Goal: Information Seeking & Learning: Learn about a topic

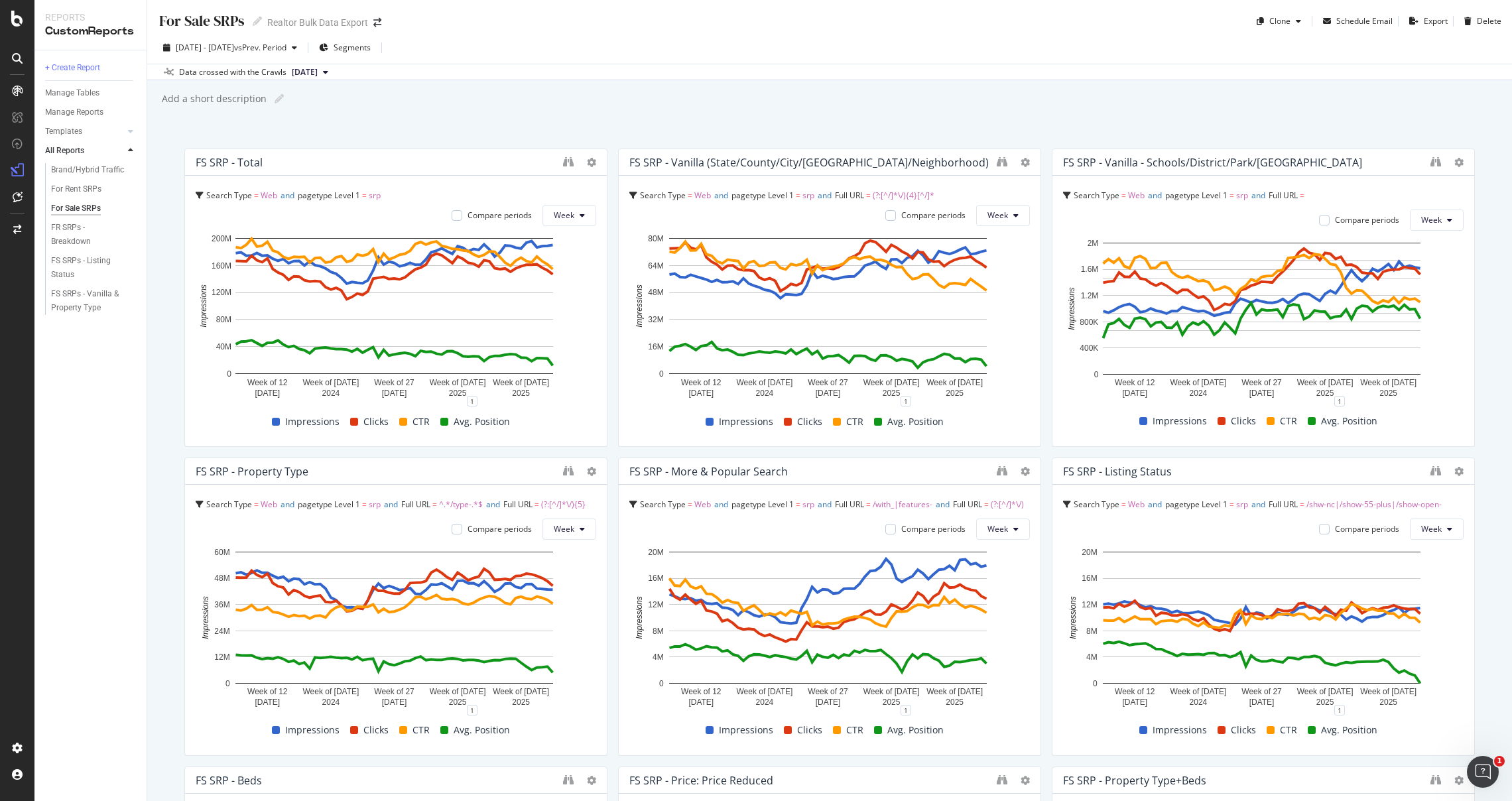
scroll to position [1584, 0]
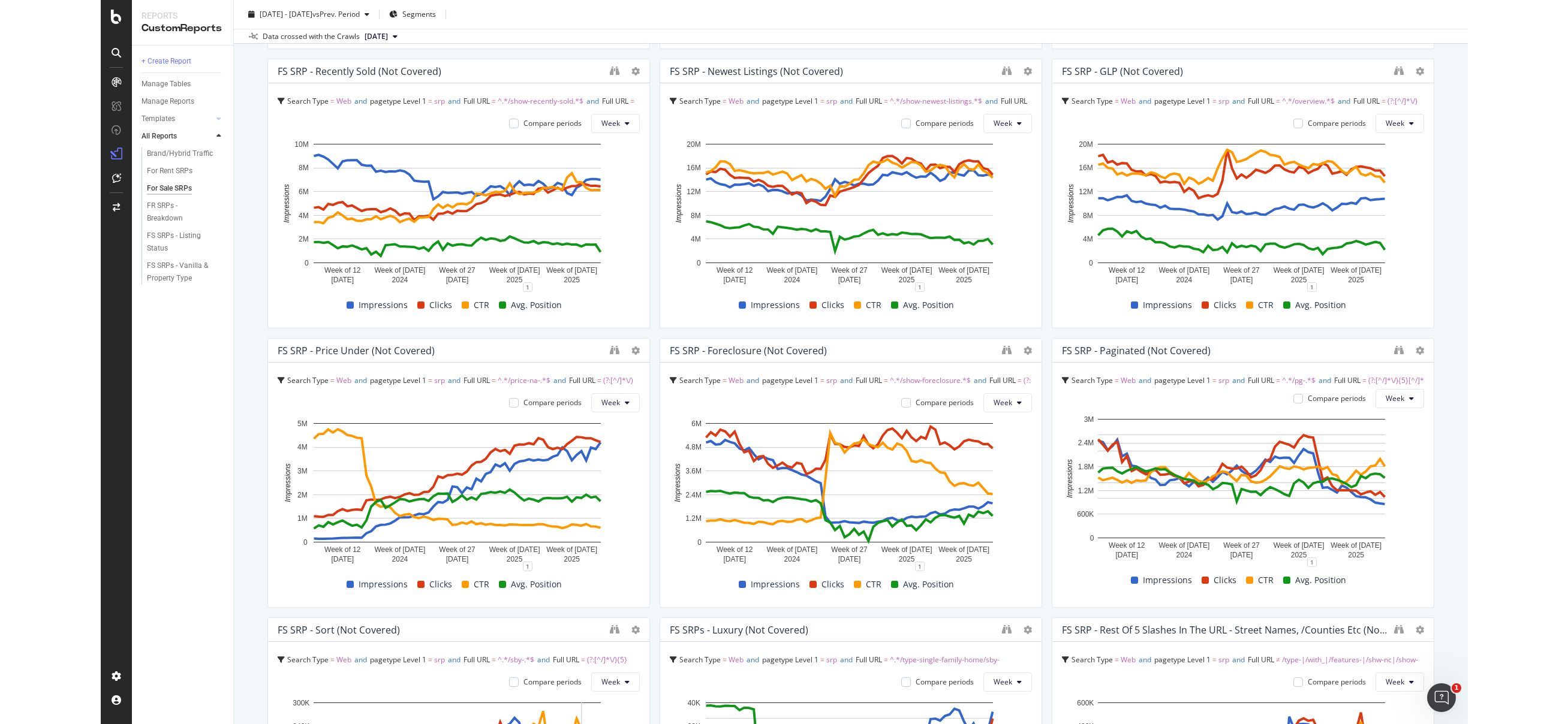
scroll to position [889, 0]
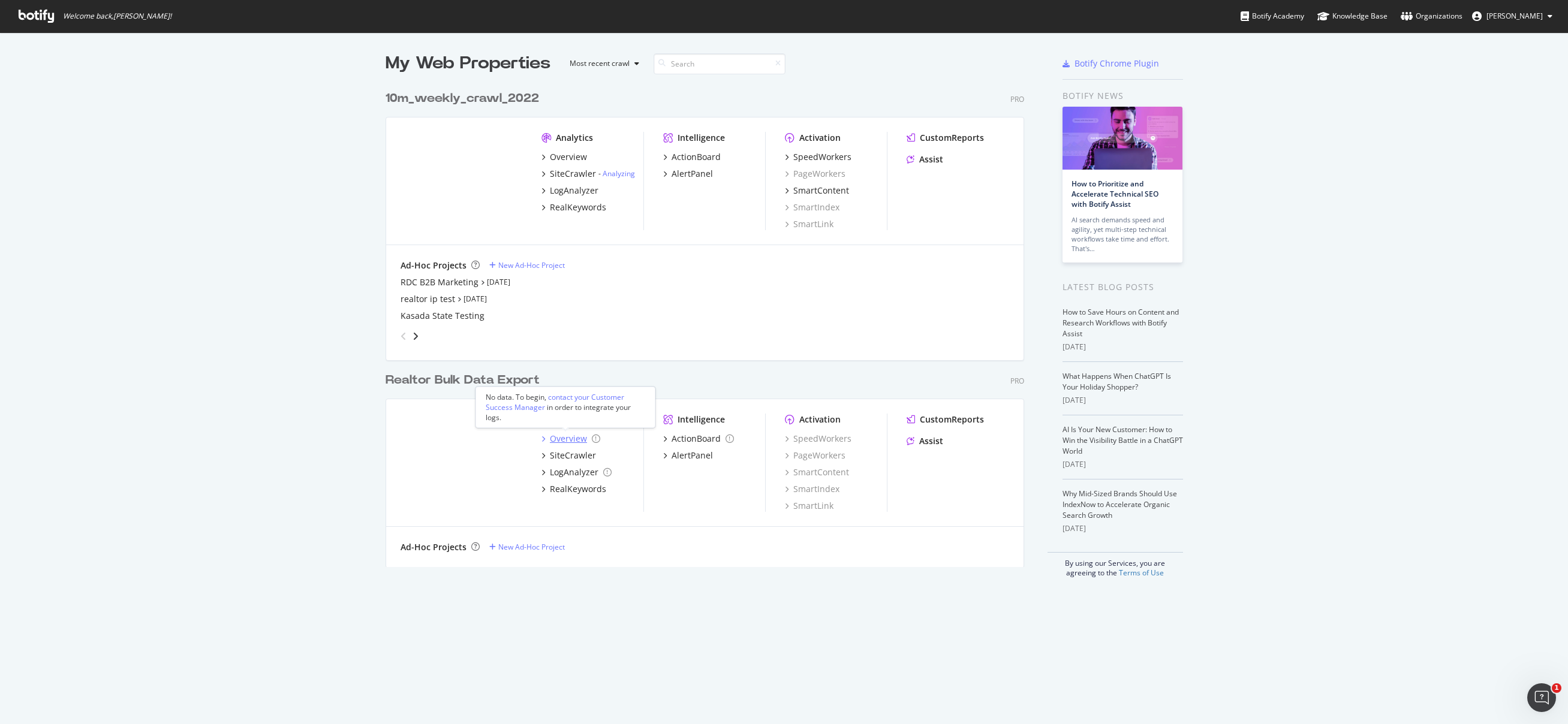
click at [567, 441] on div "Overview" at bounding box center [569, 439] width 37 height 12
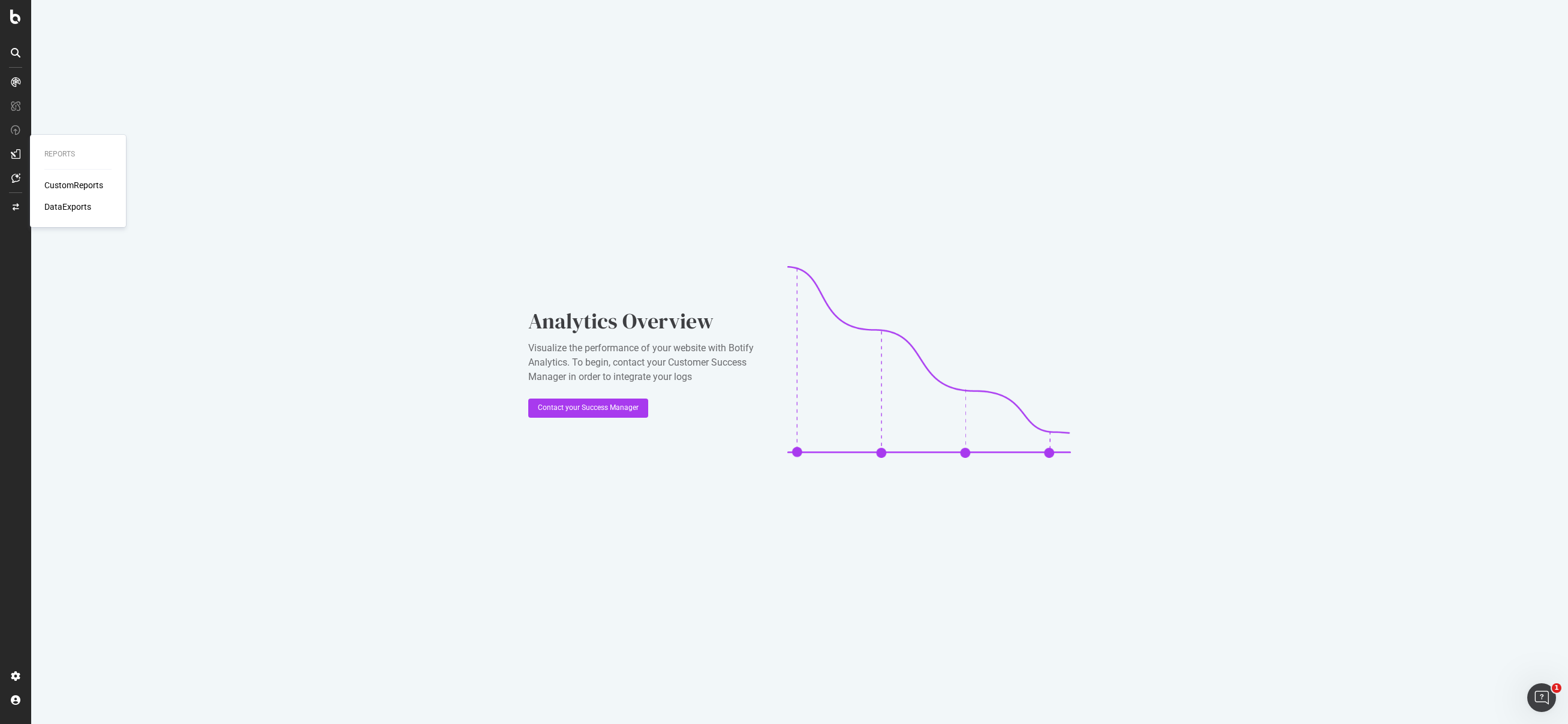
click at [62, 184] on div "CustomReports" at bounding box center [73, 185] width 59 height 12
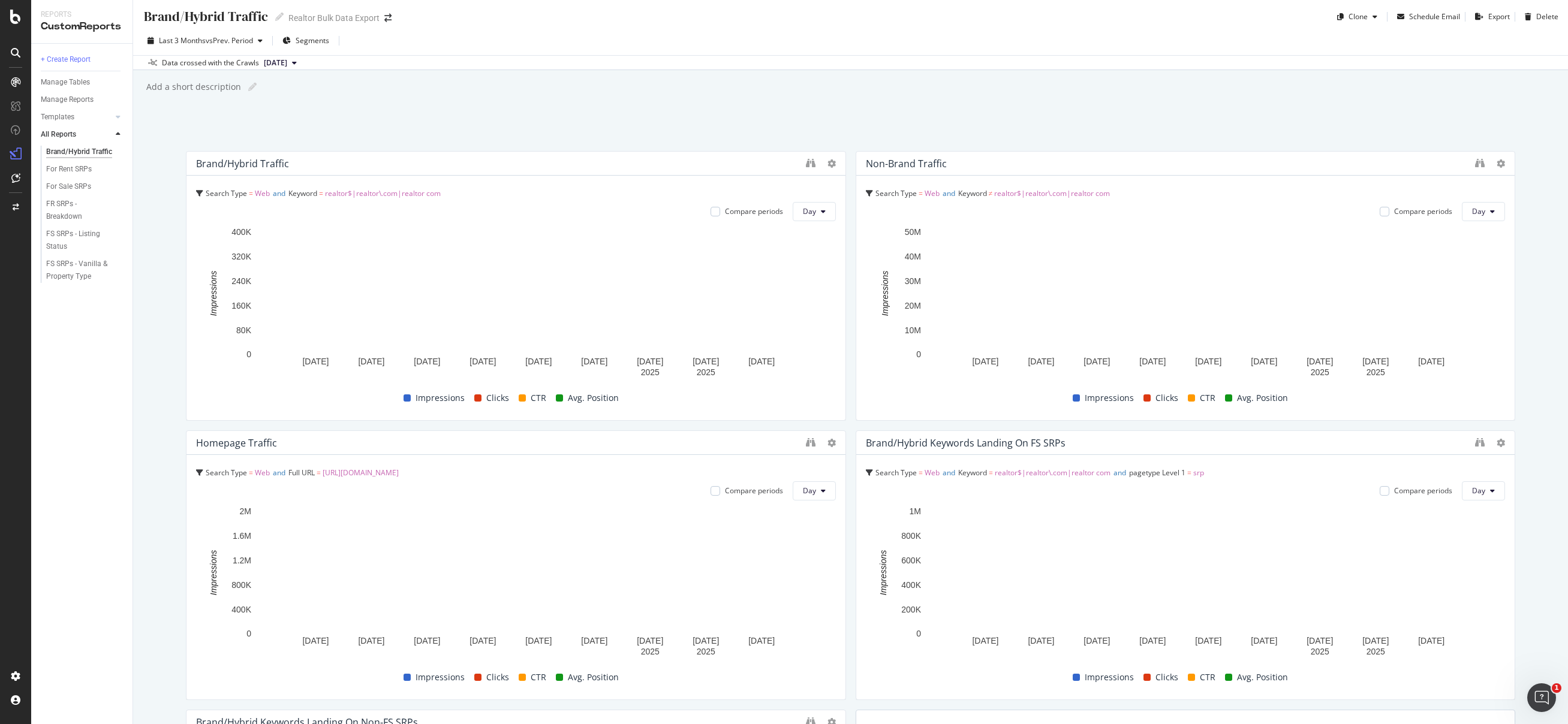
scroll to position [4, 0]
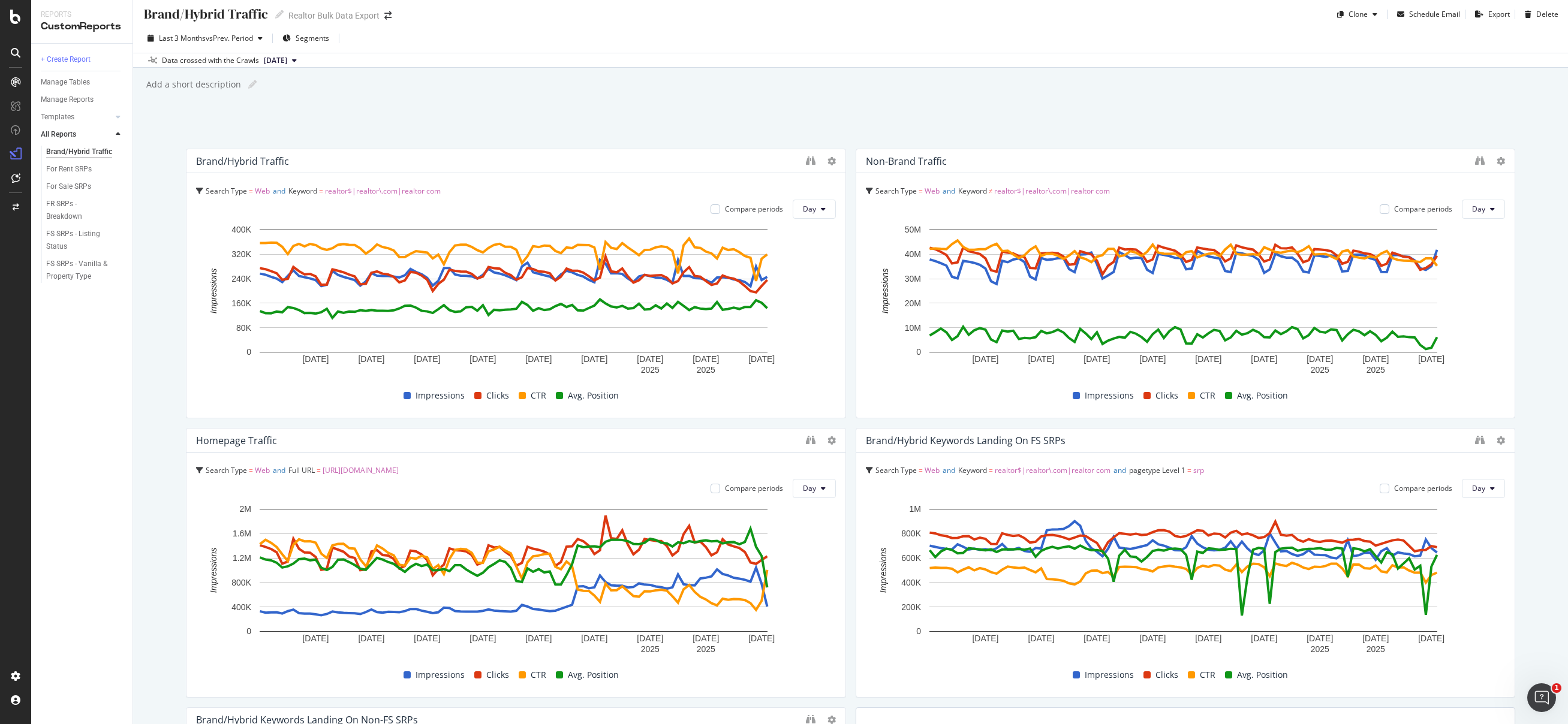
click at [870, 139] on div "Brand/Hybrid Traffic Brand/Hybrid Traffic Realtor Bulk Data Export Clone Schedu…" at bounding box center [851, 362] width 1435 height 724
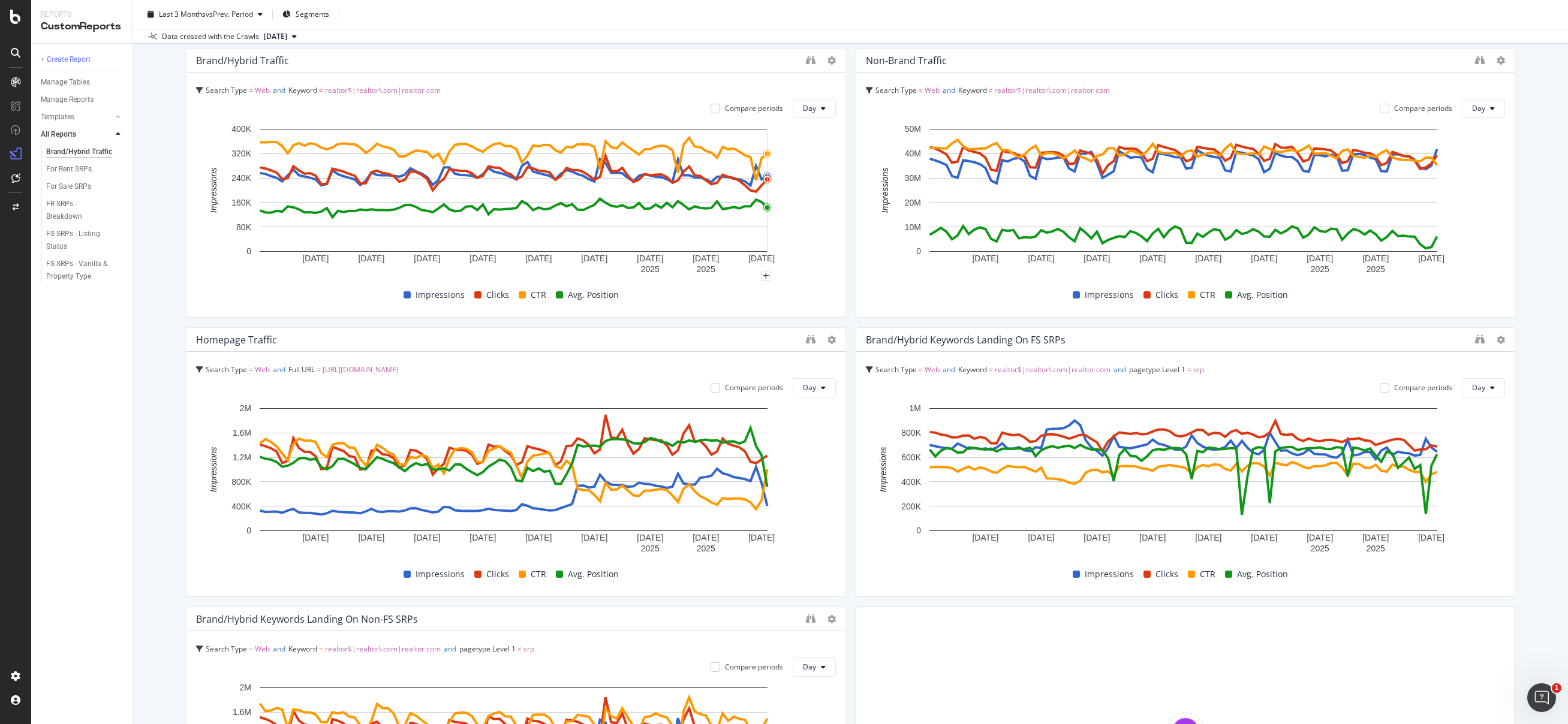
scroll to position [106, 0]
click at [1520, 425] on div "Brand/Hybrid Traffic Brand/Hybrid Traffic Realtor Bulk Data Export Clone Schedu…" at bounding box center [851, 362] width 1435 height 724
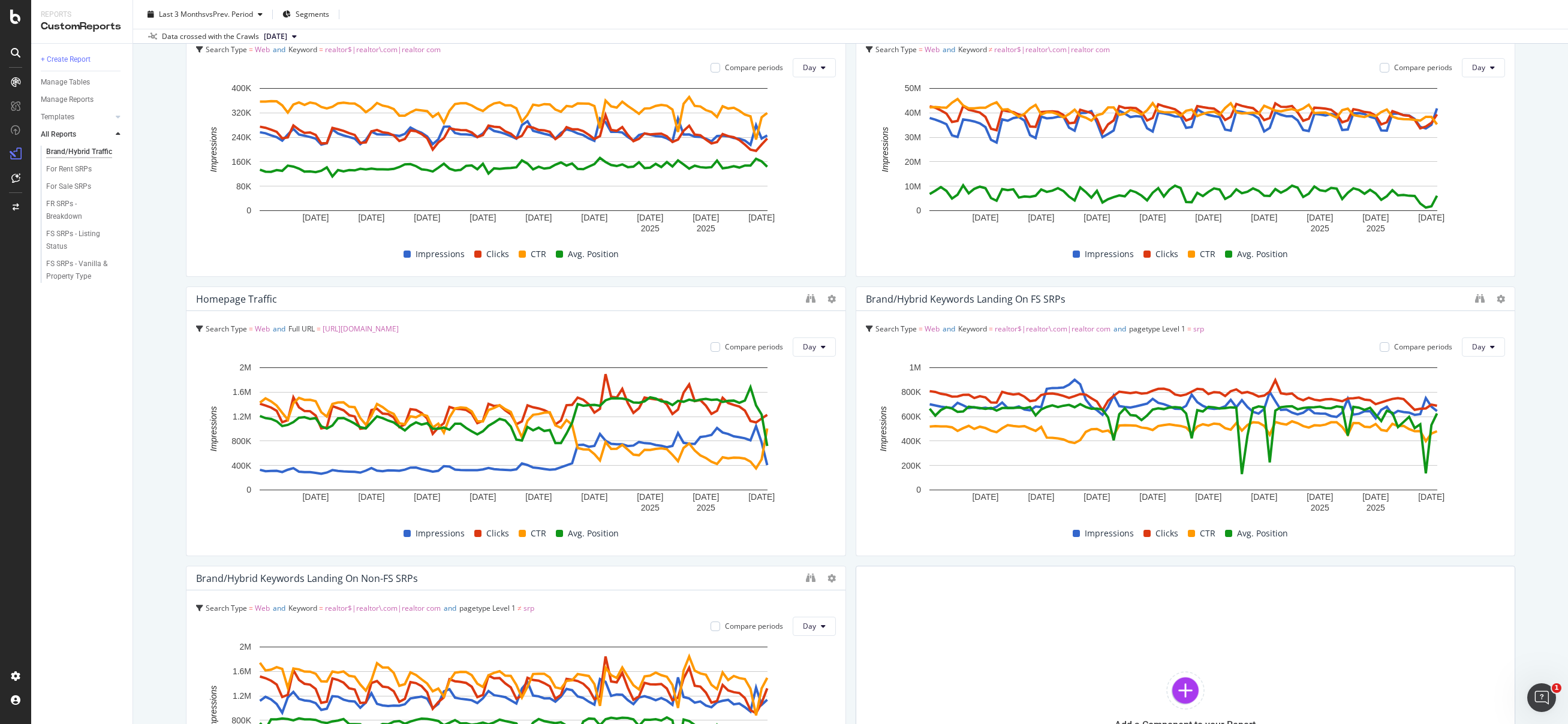
scroll to position [353, 0]
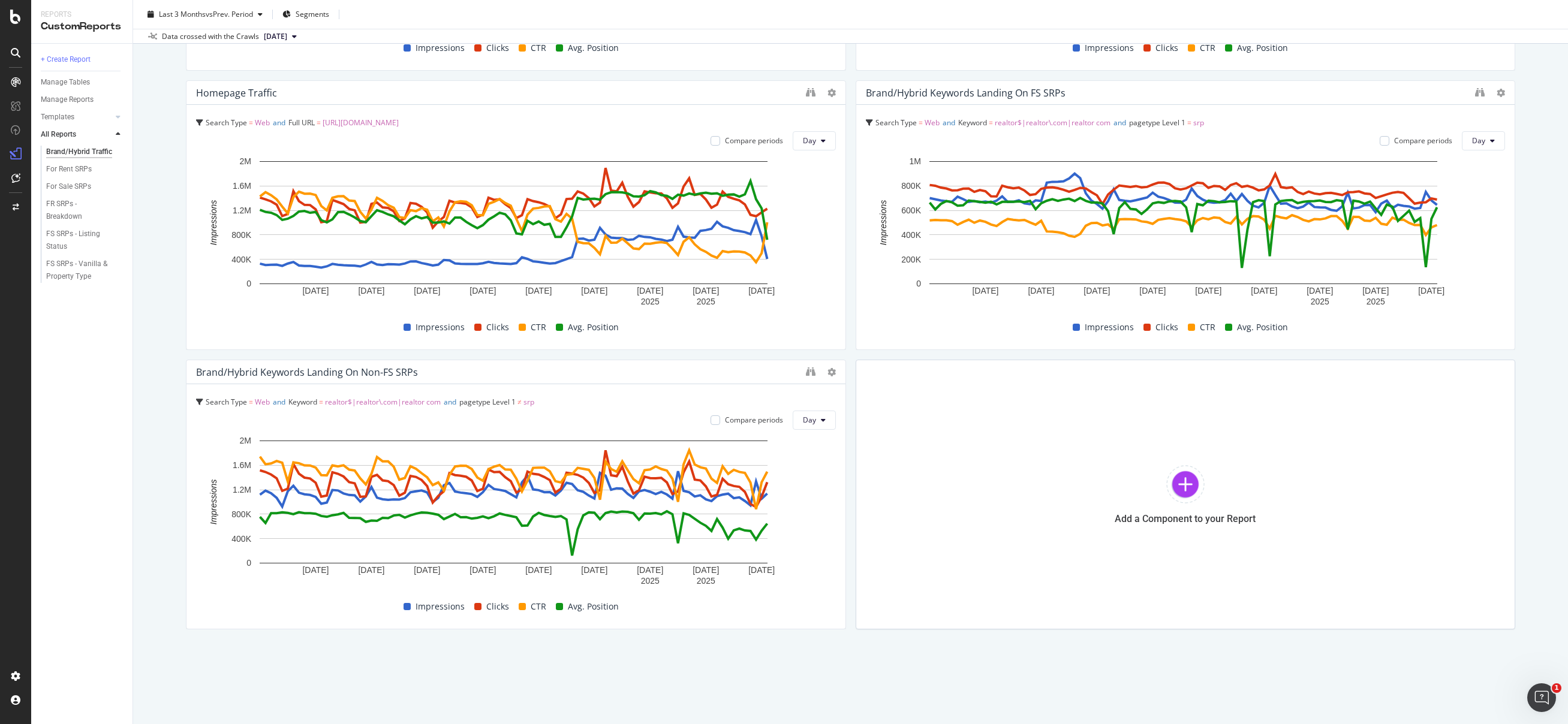
click at [116, 392] on div "+ Create Report Manage Tables Manage Reports Templates AI Bots in Search Busine…" at bounding box center [82, 384] width 102 height 680
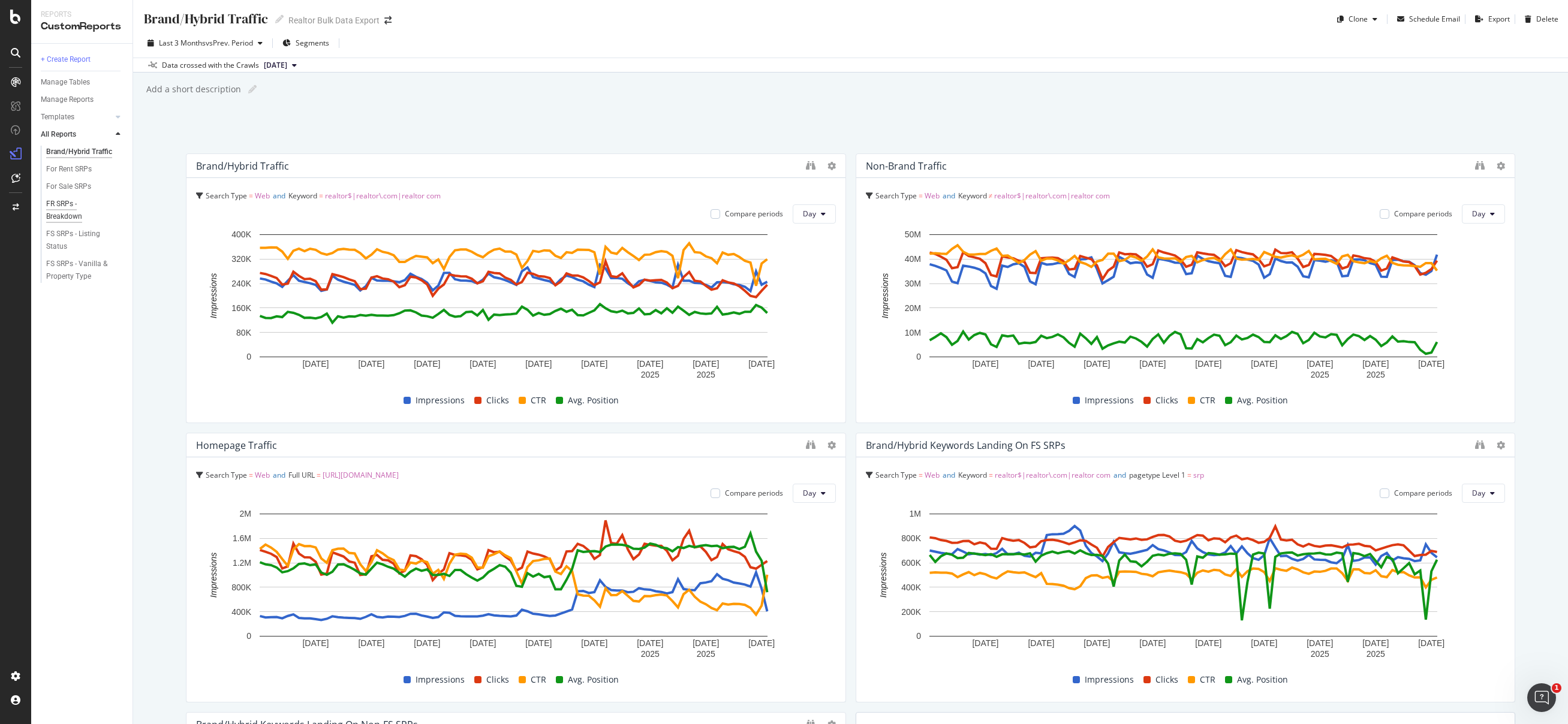
click at [70, 210] on div "FR SRPs - Breakdown" at bounding box center [79, 210] width 67 height 25
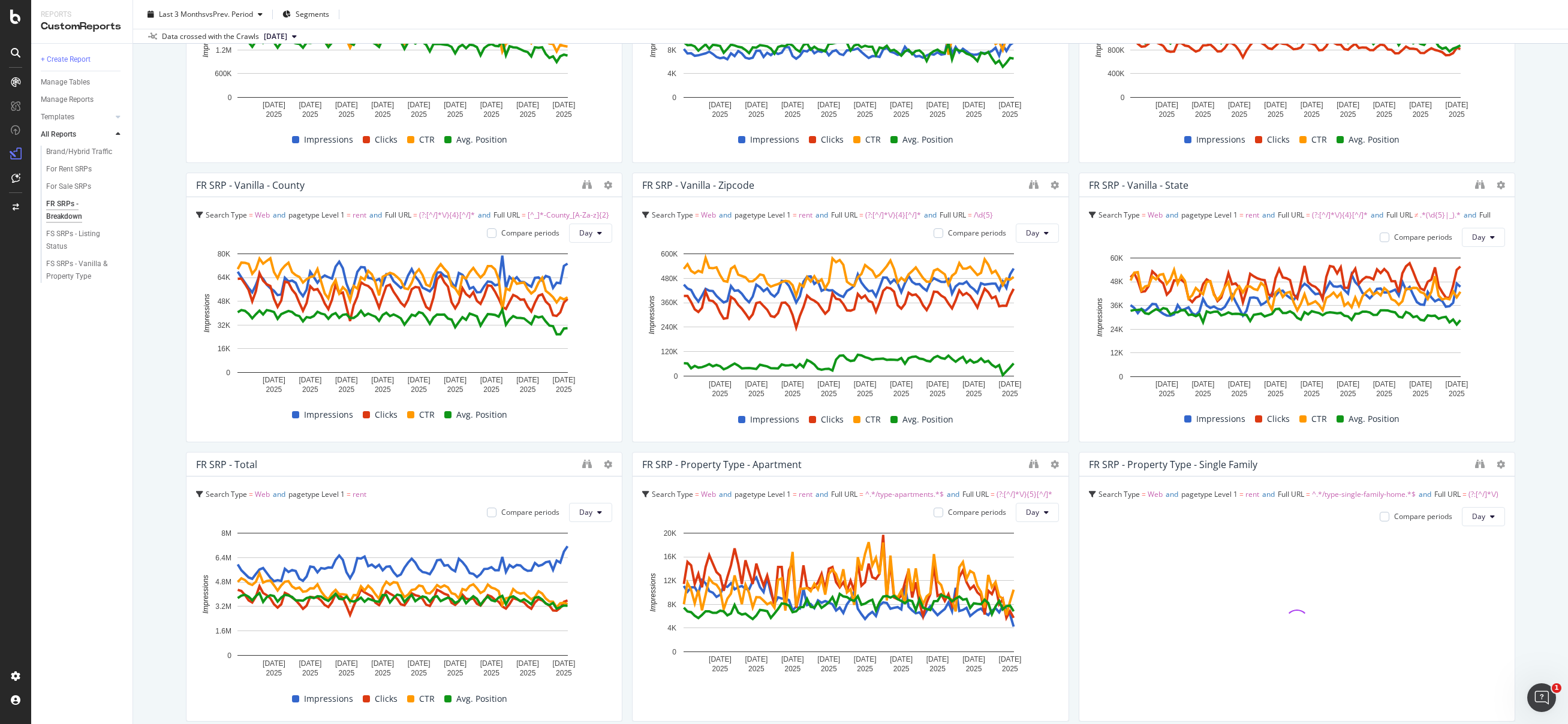
scroll to position [382, 0]
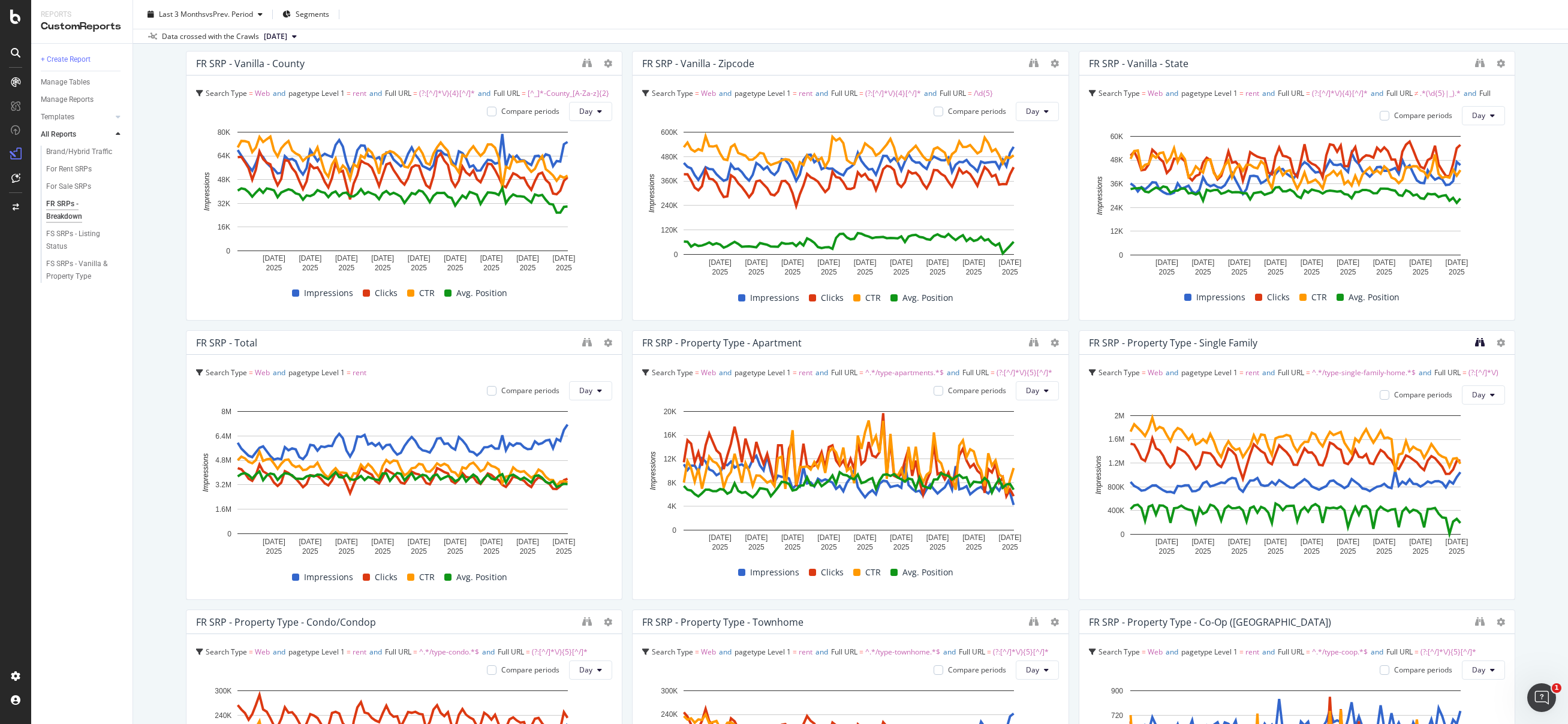
click at [1475, 345] on icon "binoculars" at bounding box center [1480, 342] width 10 height 10
click at [1525, 96] on div "FR SRPs - Breakdown FR SRPs - Breakdown Realtor Bulk Data Export Clone Schedule…" at bounding box center [851, 362] width 1435 height 724
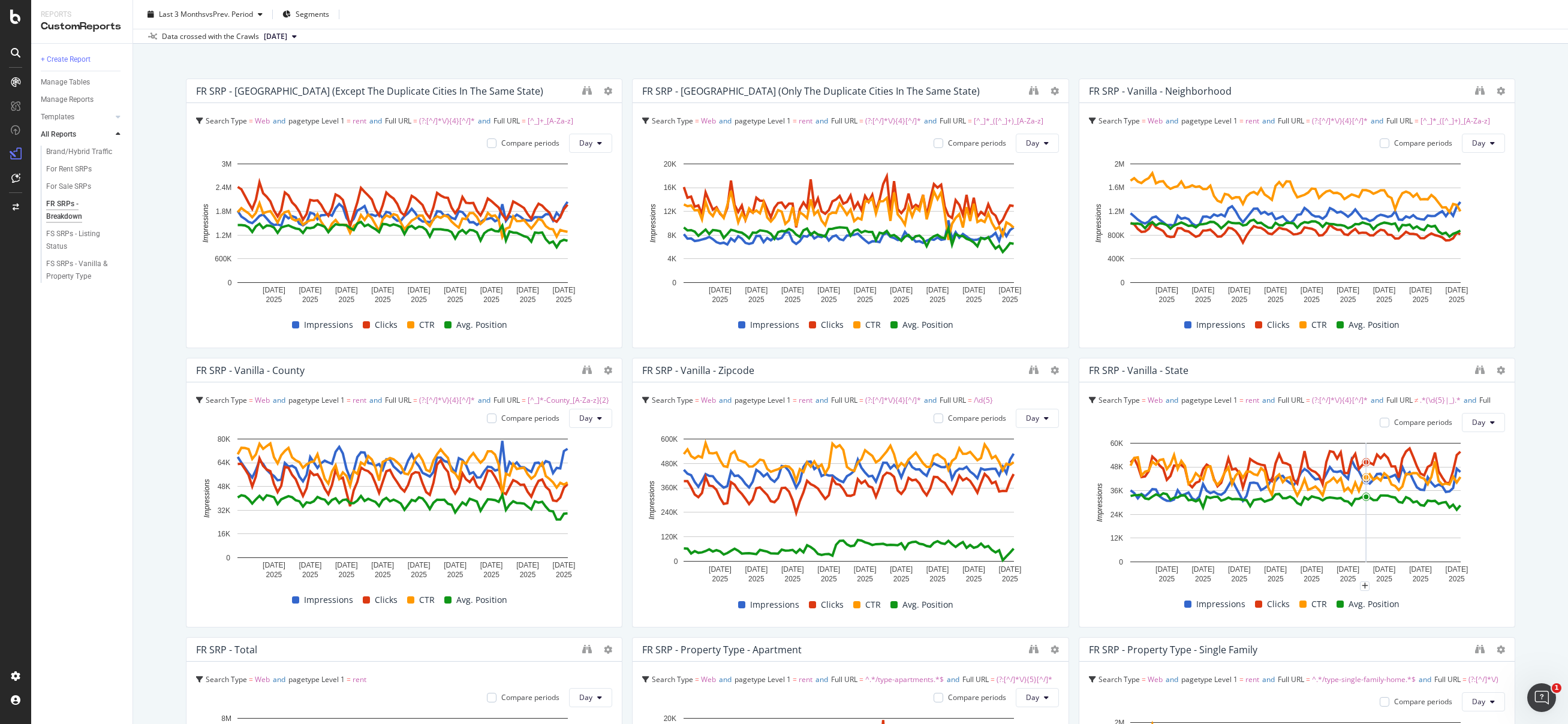
scroll to position [0, 0]
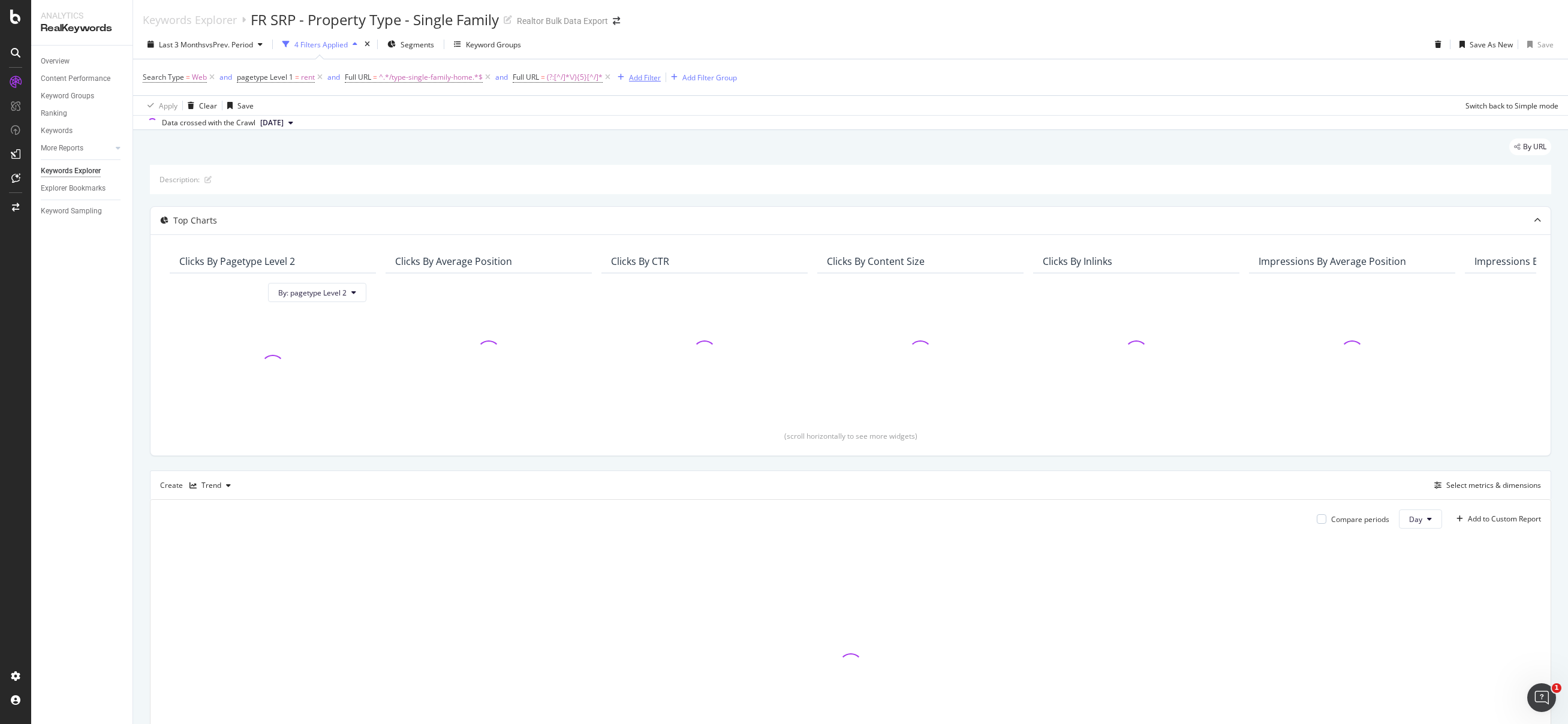
click at [645, 75] on div "Add Filter" at bounding box center [645, 78] width 32 height 10
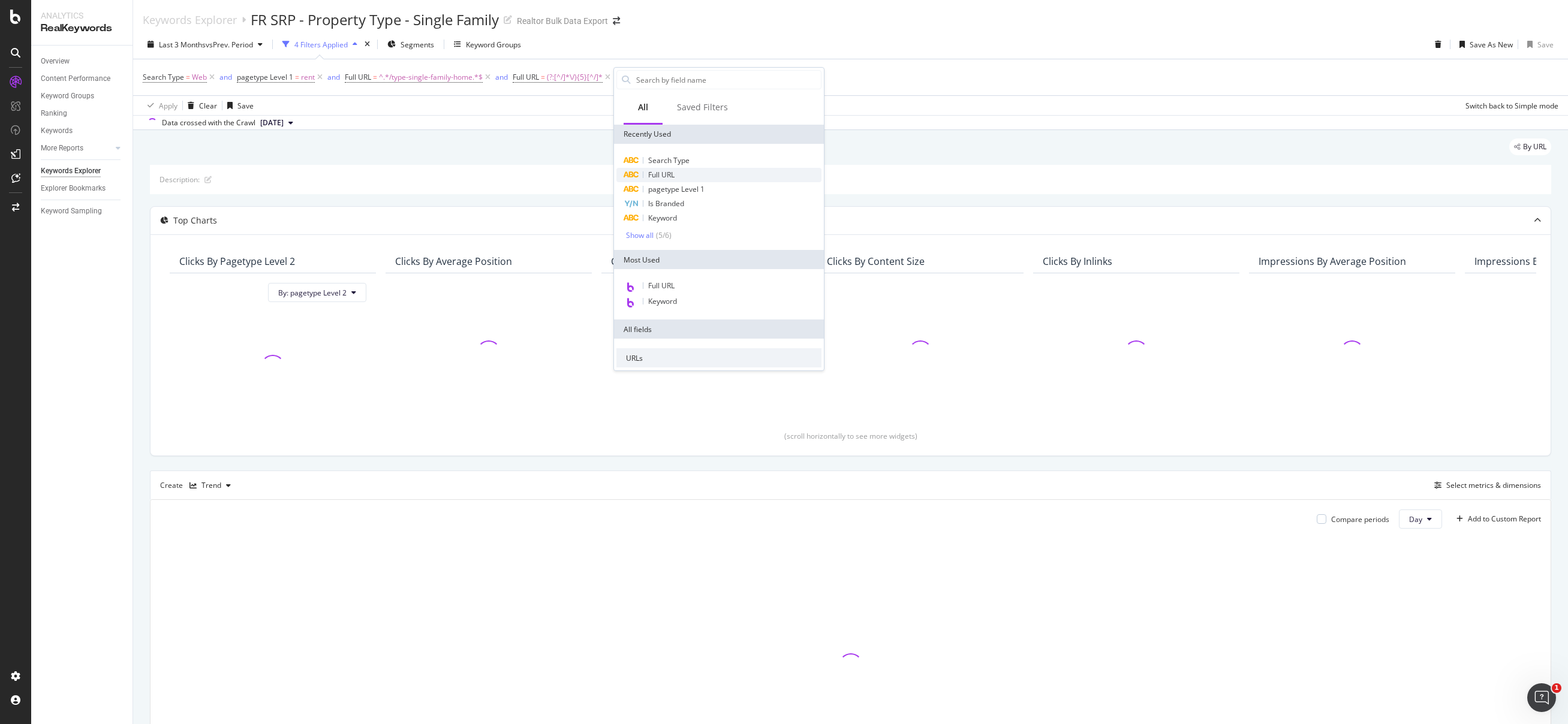
click at [666, 170] on span "Full URL" at bounding box center [661, 175] width 27 height 10
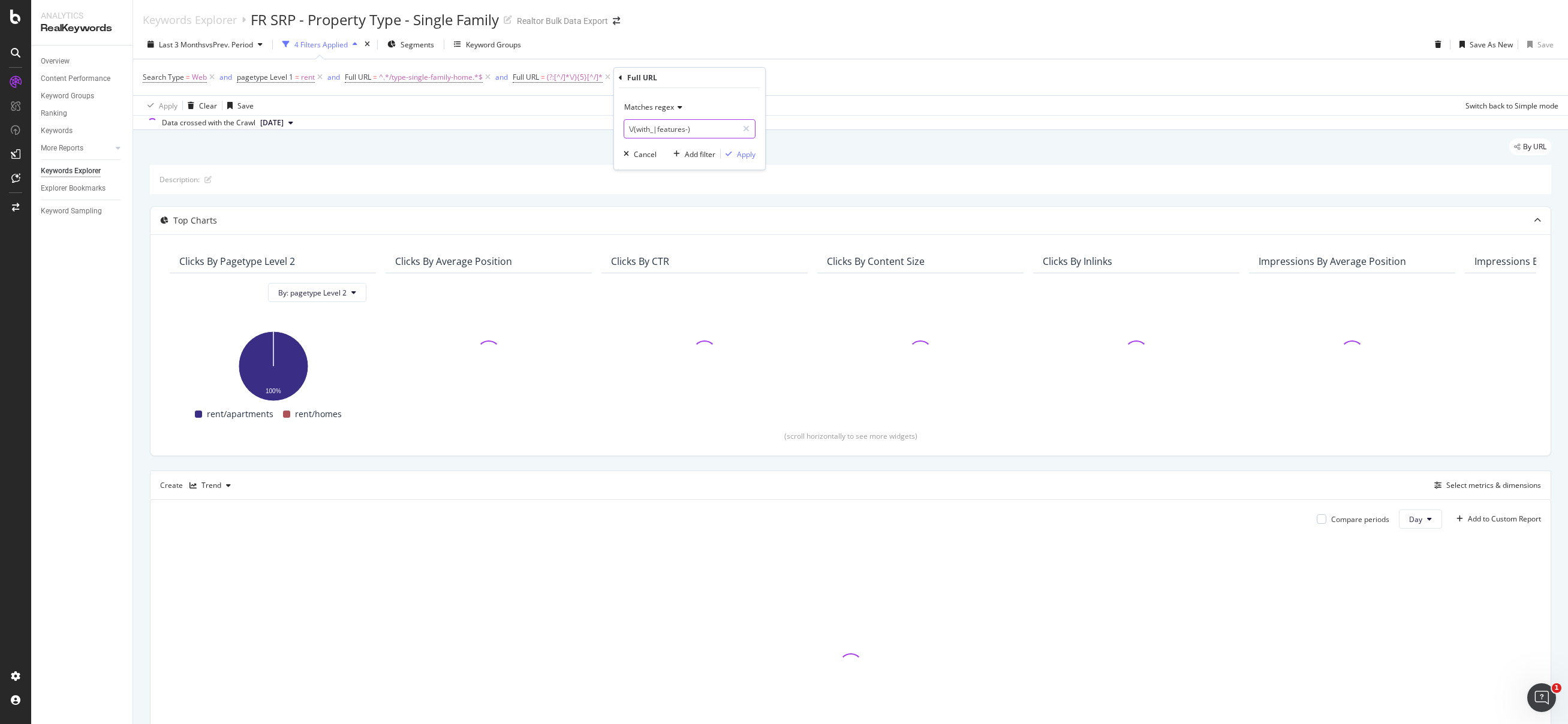
click at [725, 128] on input "\/(with_|features-)" at bounding box center [681, 129] width 113 height 19
paste input "https://www.realtor.com/apartments/West-Seattle_Seattle_WA/type-single-family-h…"
type input "https://www.realtor.com/apartments/West-Seattle_Seattle_WA/type-single-family-h…"
click at [681, 108] on icon at bounding box center [678, 107] width 8 height 7
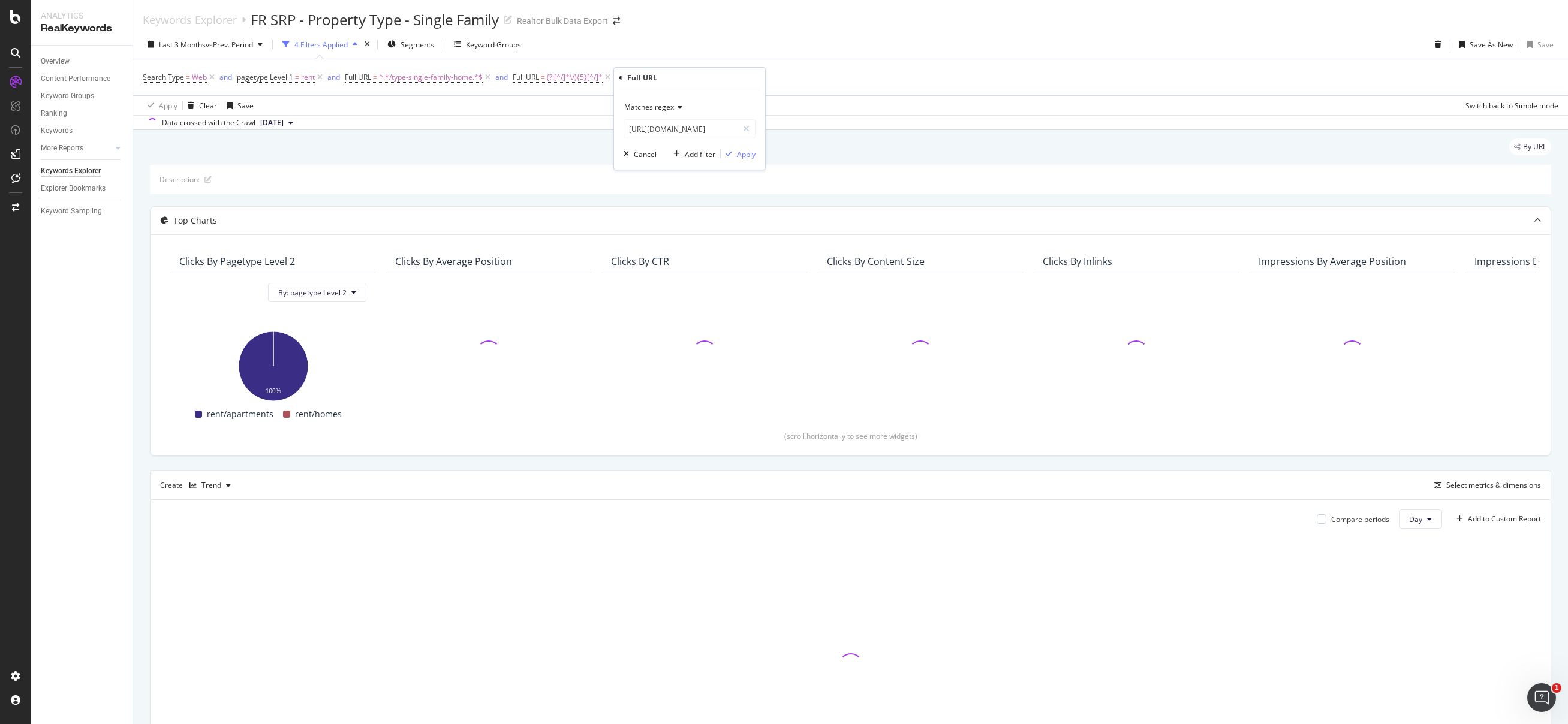
scroll to position [0, 0]
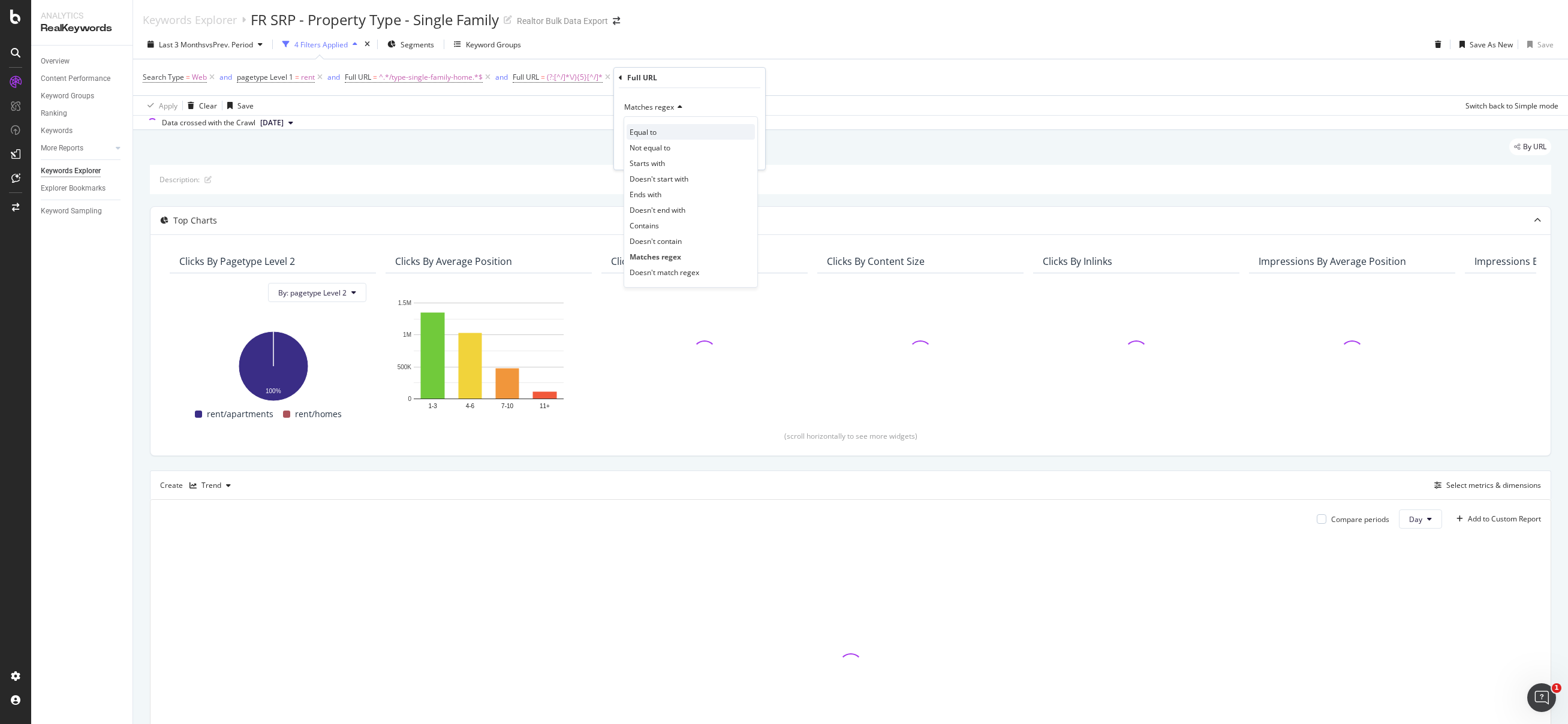
click at [661, 136] on div "Equal to" at bounding box center [690, 131] width 128 height 16
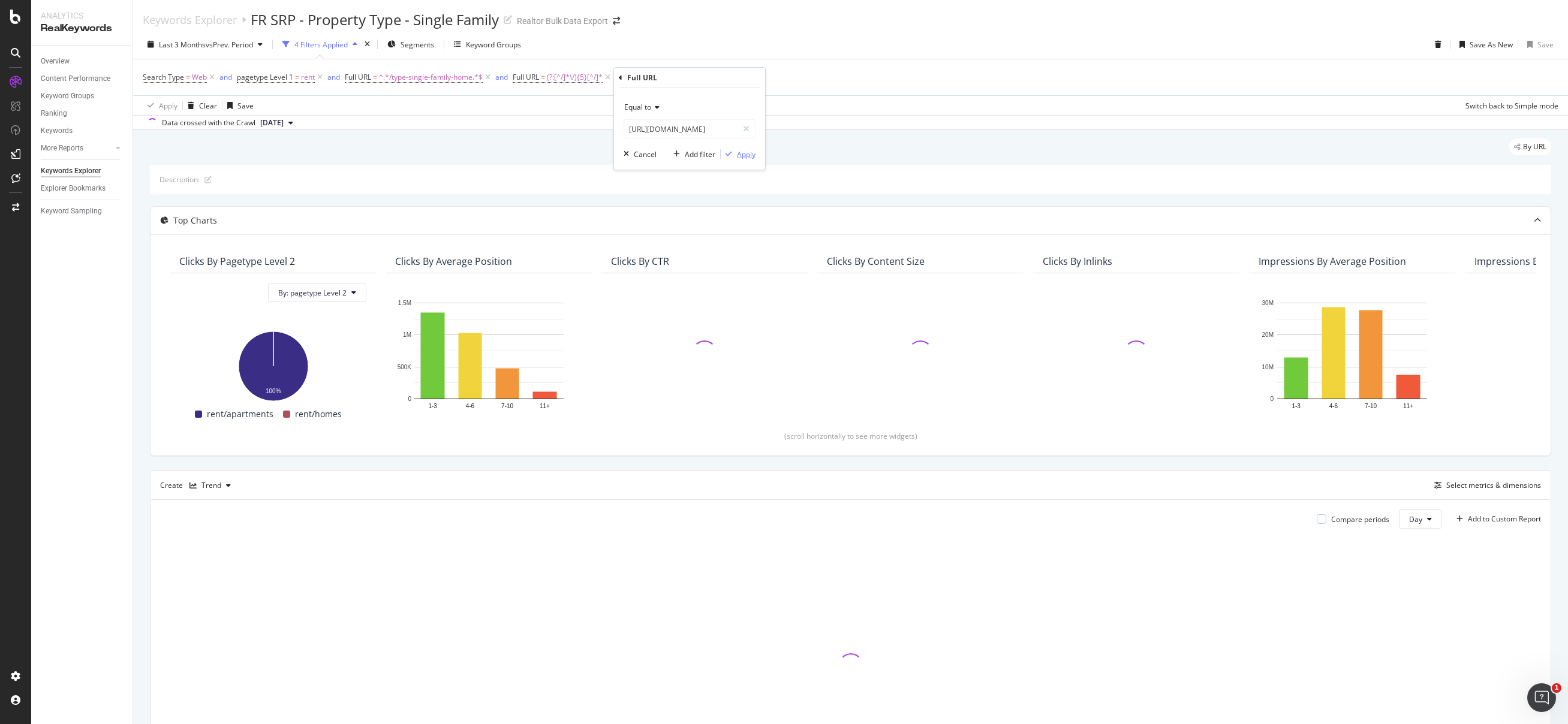
click at [747, 157] on div "Apply" at bounding box center [746, 154] width 19 height 10
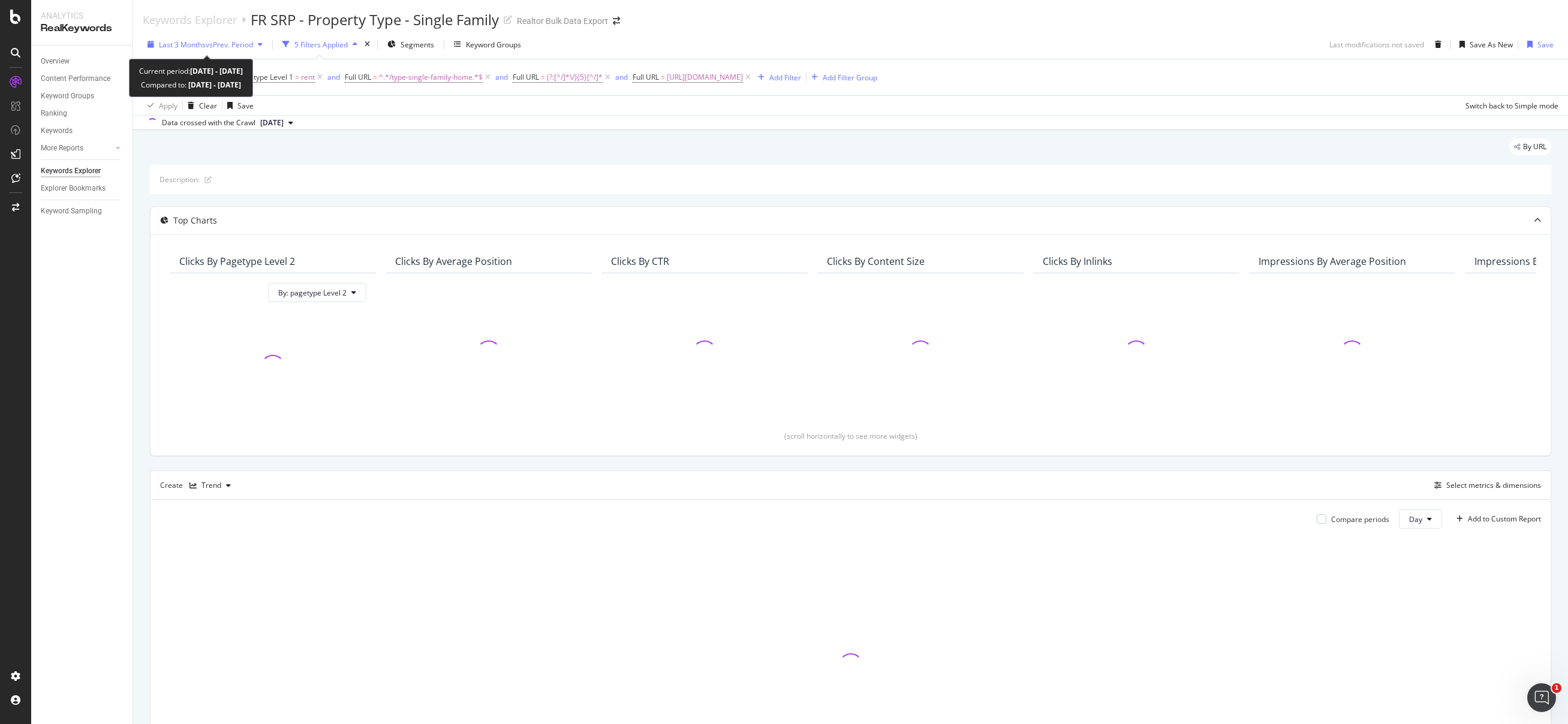
click at [160, 44] on span "Last 3 Months" at bounding box center [182, 44] width 47 height 10
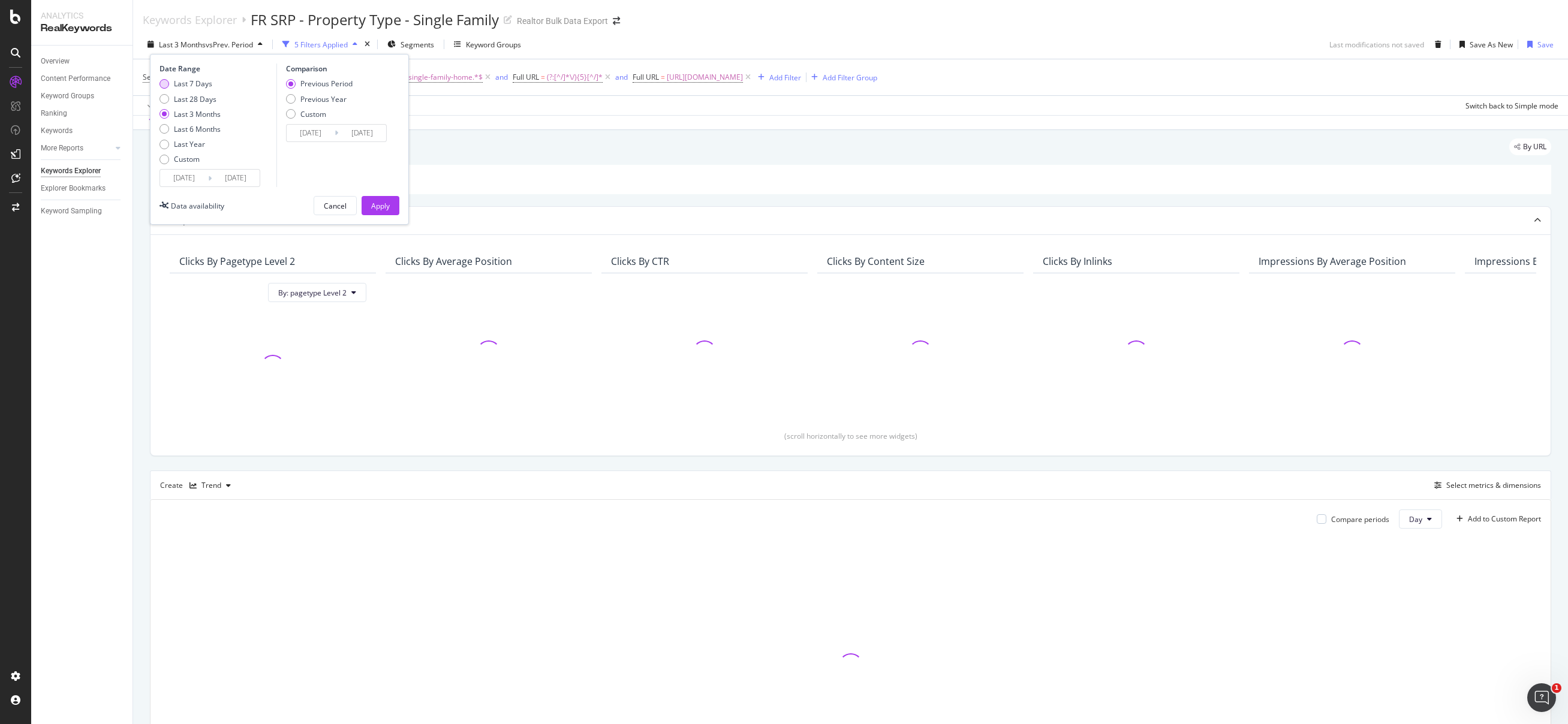
click at [188, 86] on div "Last 7 Days" at bounding box center [193, 84] width 39 height 10
type input "2025/08/27"
type input "2025/08/20"
type input "2025/08/26"
click at [375, 202] on div "Apply" at bounding box center [380, 206] width 19 height 10
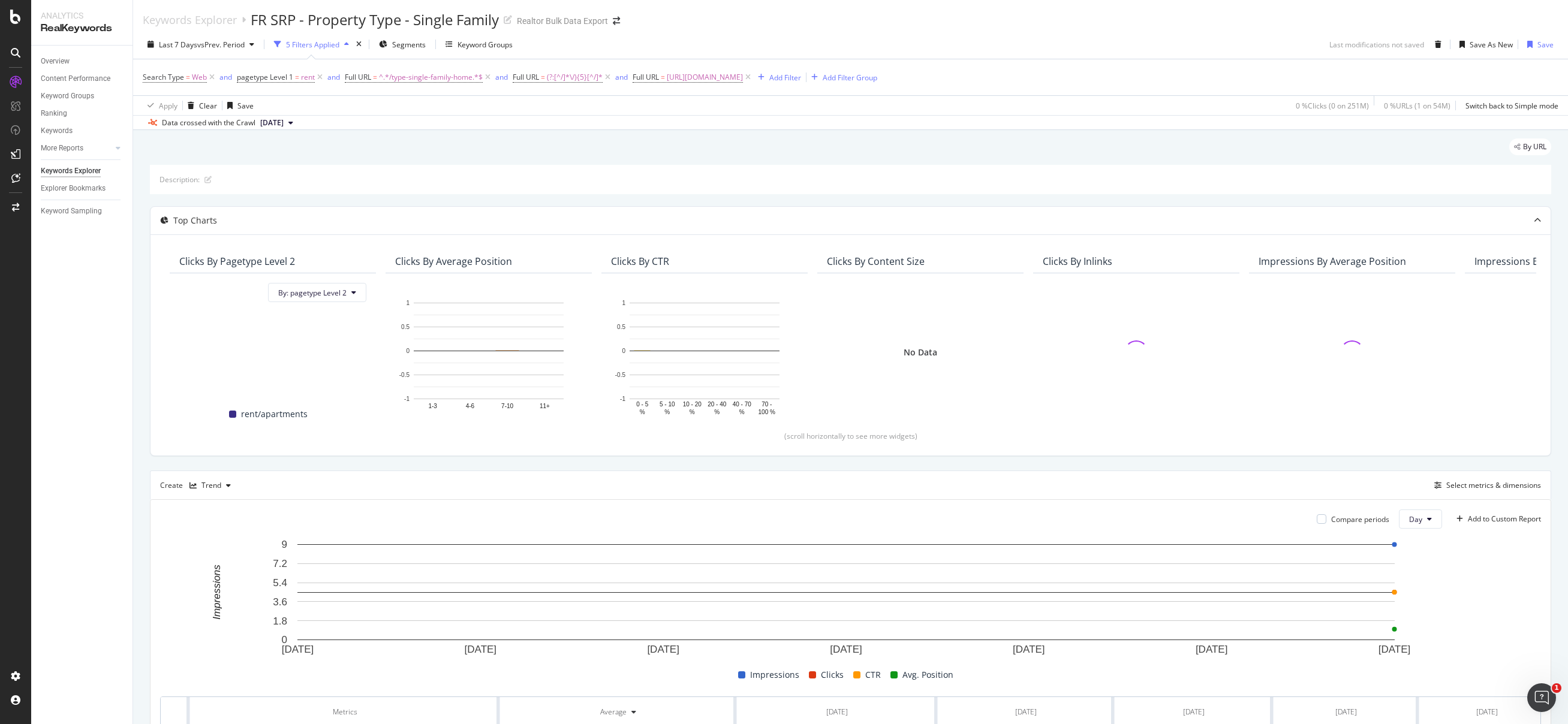
click at [1139, 15] on div "Keywords Explorer FR SRP - Property Type - Single Family Realtor Bulk Data Expo…" at bounding box center [851, 15] width 1435 height 30
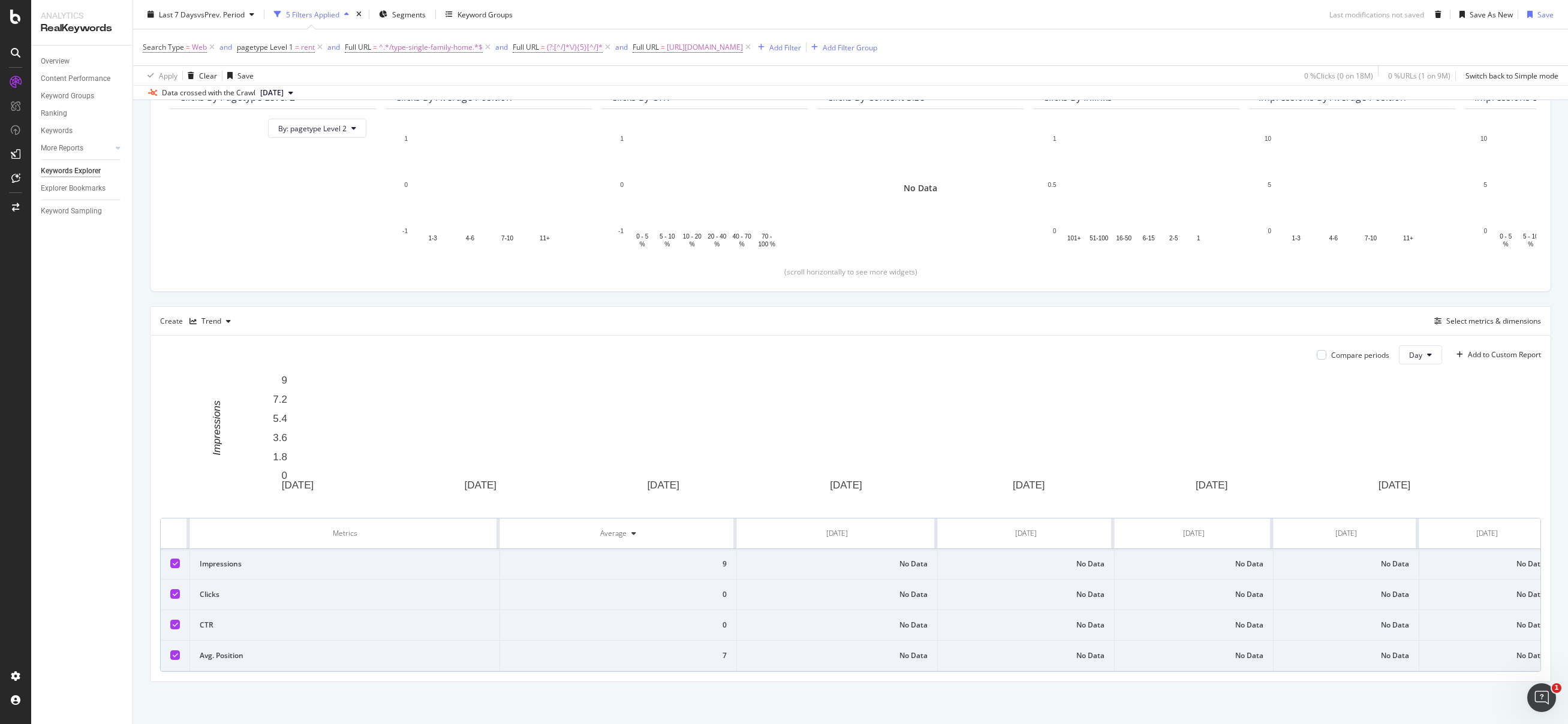
scroll to position [187, 0]
click at [216, 293] on div "Description: Top Charts Clicks By pagetype Level 2 By: pagetype Level 2 Hold CM…" at bounding box center [850, 342] width 1401 height 682
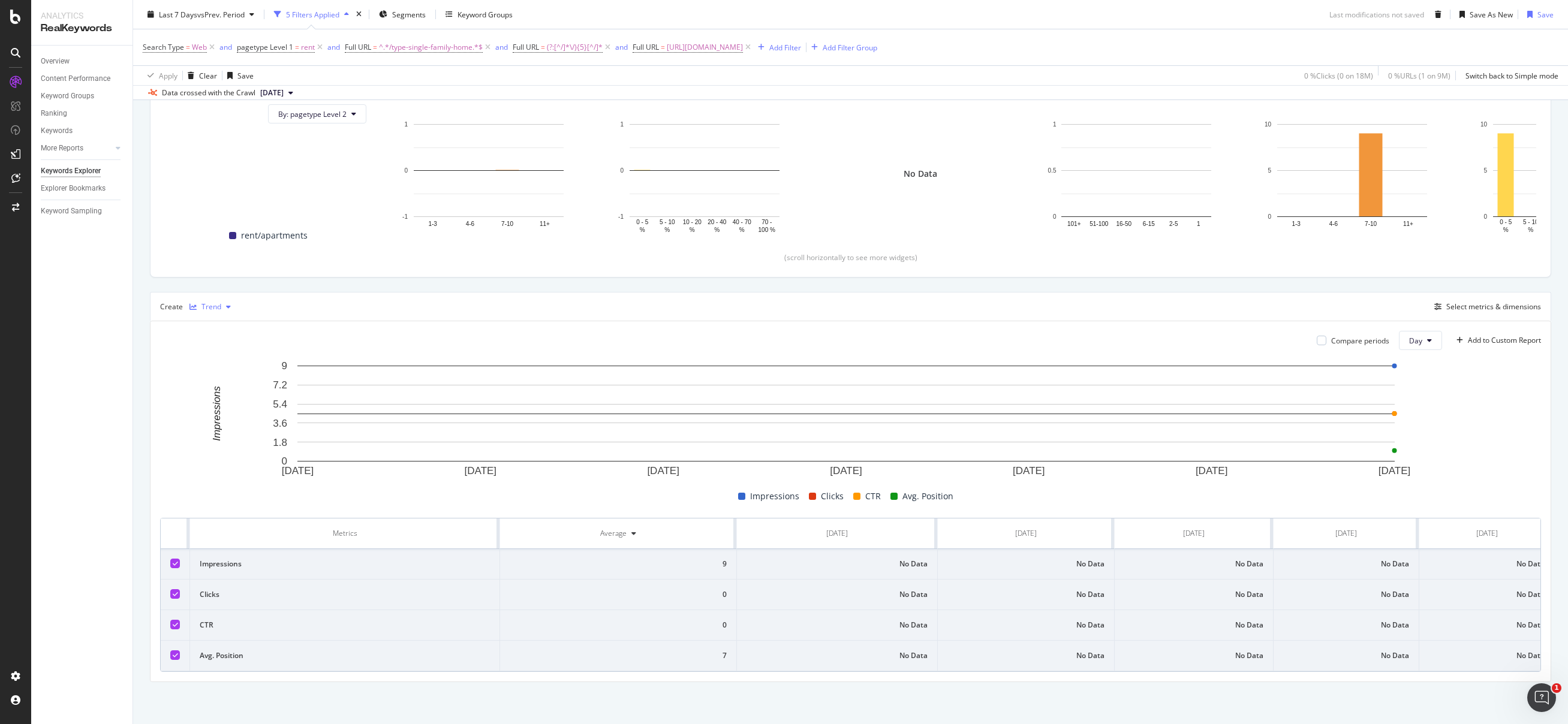
click at [214, 303] on div "Trend" at bounding box center [211, 307] width 20 height 7
click at [225, 321] on div "Table" at bounding box center [222, 318] width 19 height 10
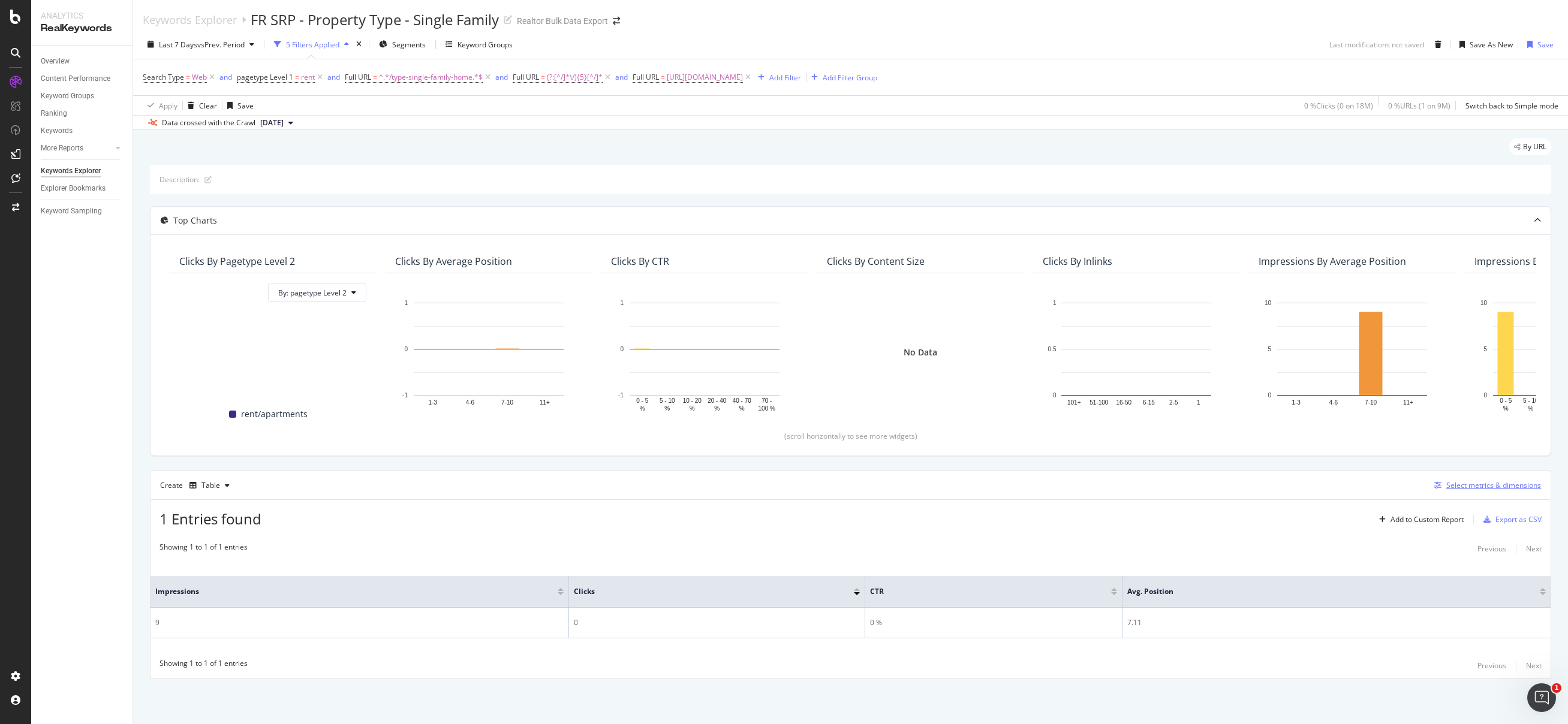
click at [1515, 487] on div "Select metrics & dimensions" at bounding box center [1494, 485] width 95 height 10
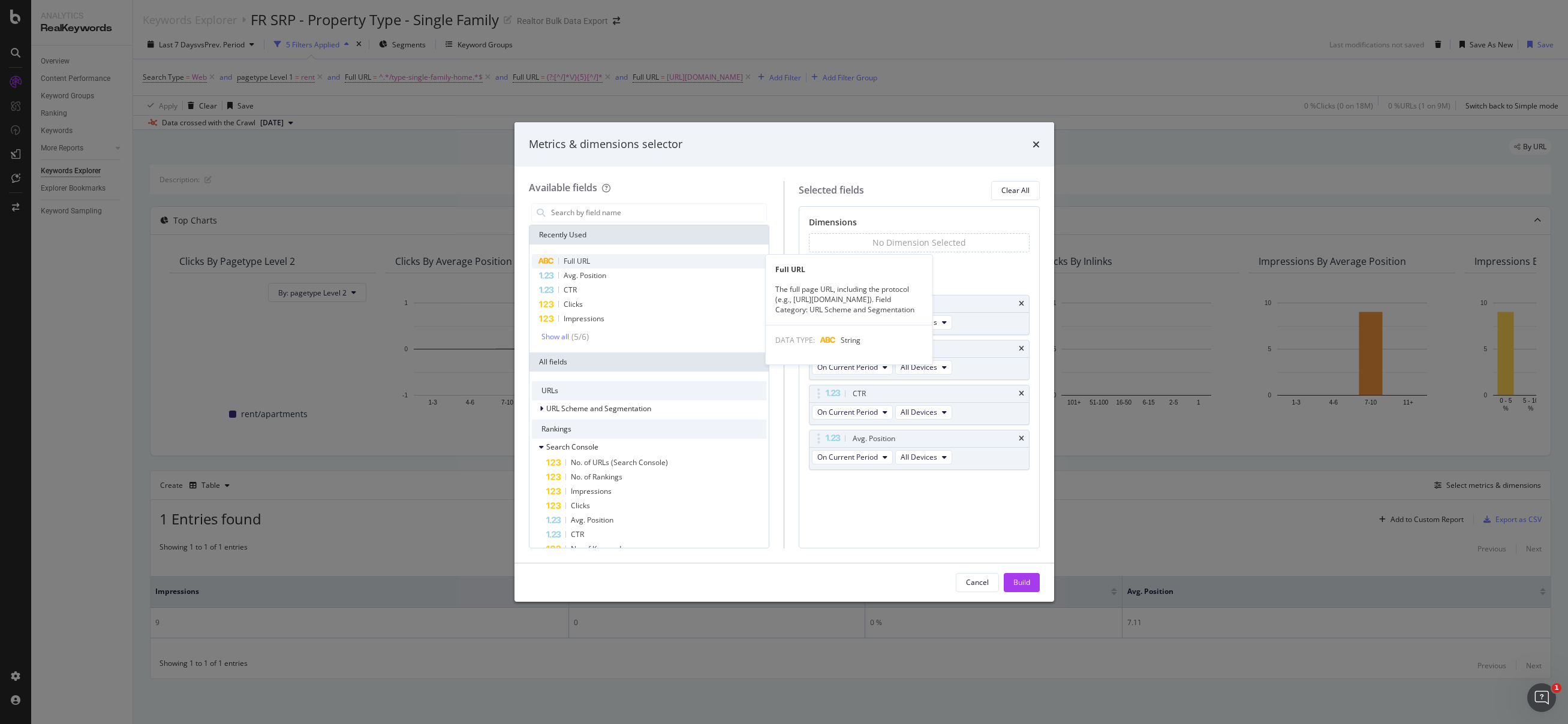
click at [601, 257] on div "Full URL" at bounding box center [649, 261] width 235 height 14
click at [556, 335] on div "Show all" at bounding box center [555, 336] width 27 height 8
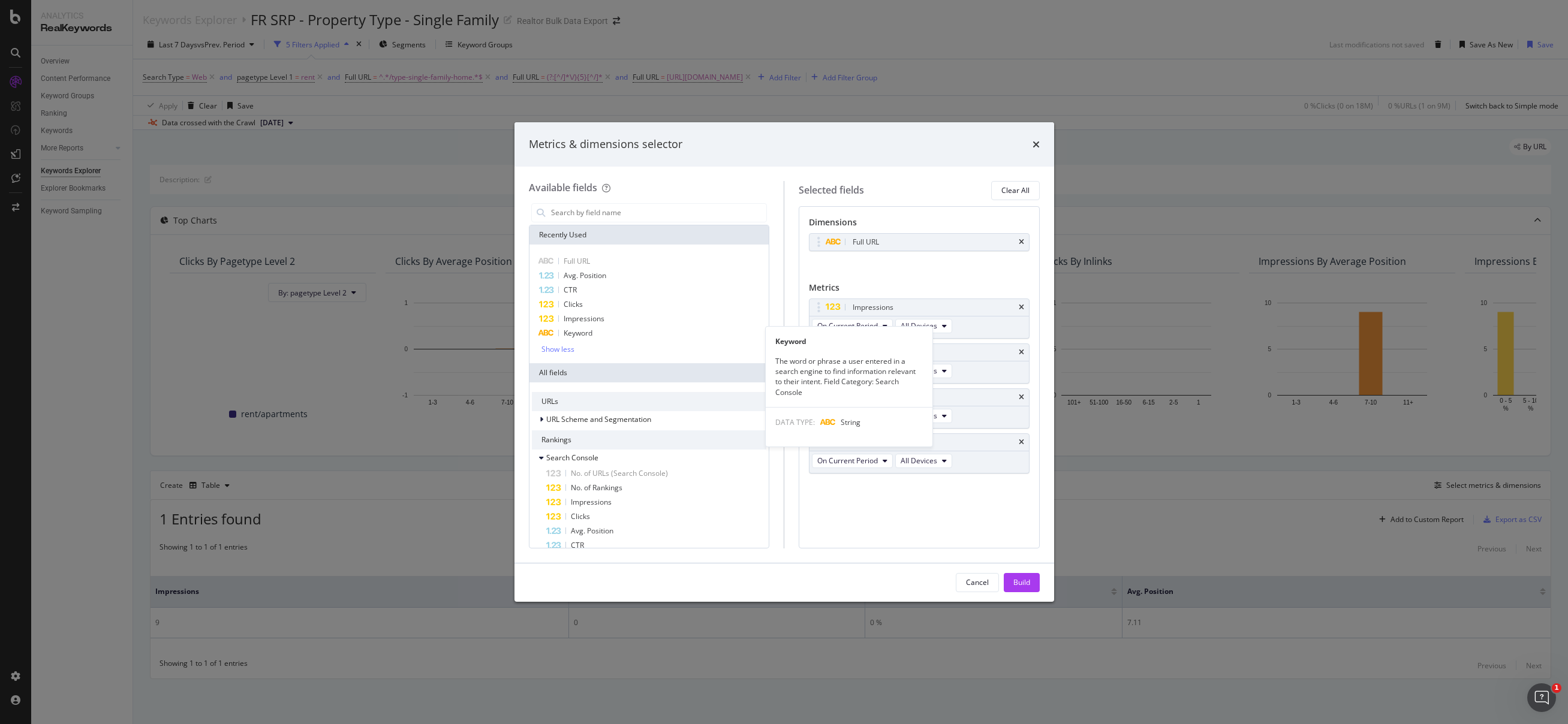
drag, startPoint x: 580, startPoint y: 337, endPoint x: 731, endPoint y: 371, distance: 154.8
click at [580, 336] on span "Keyword" at bounding box center [578, 333] width 29 height 10
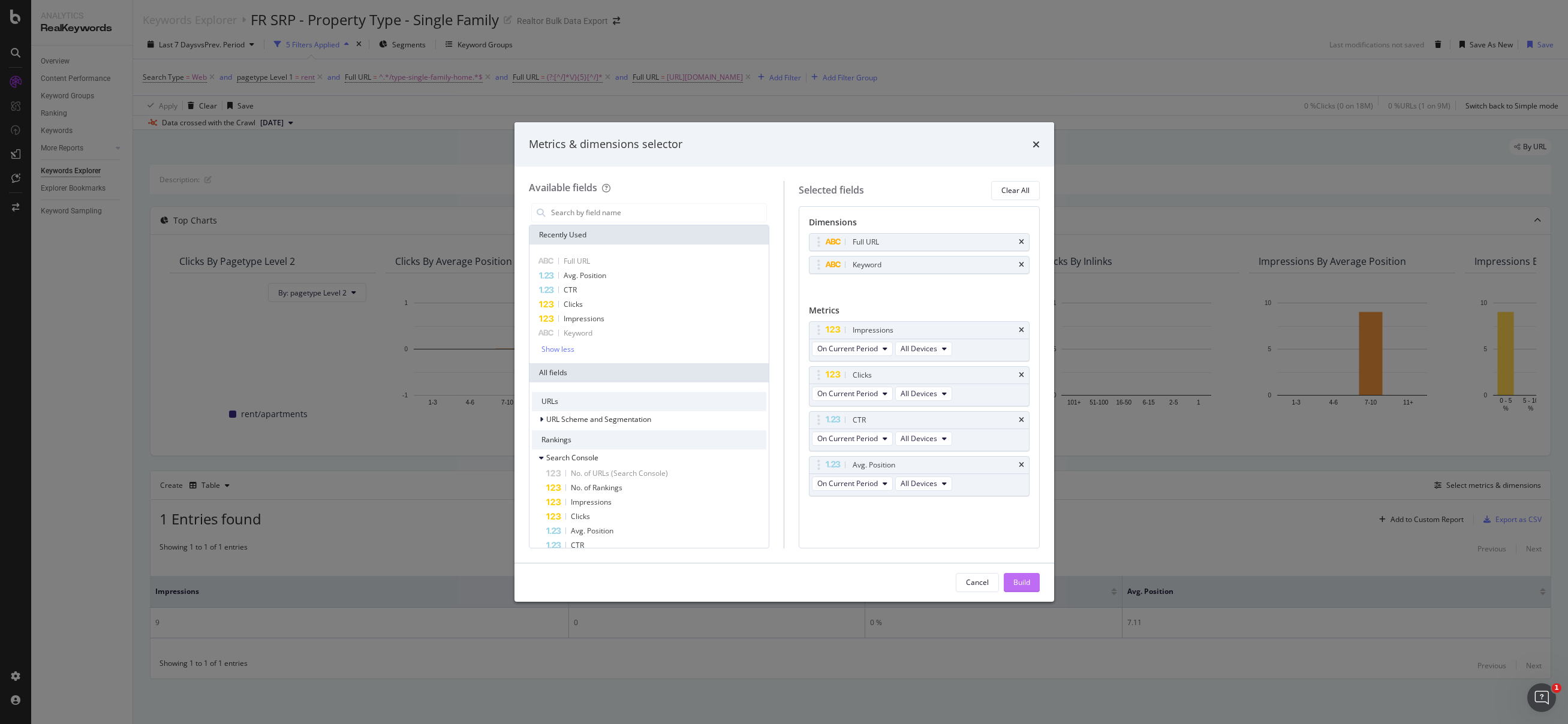
click at [1031, 579] on button "Build" at bounding box center [1022, 582] width 36 height 19
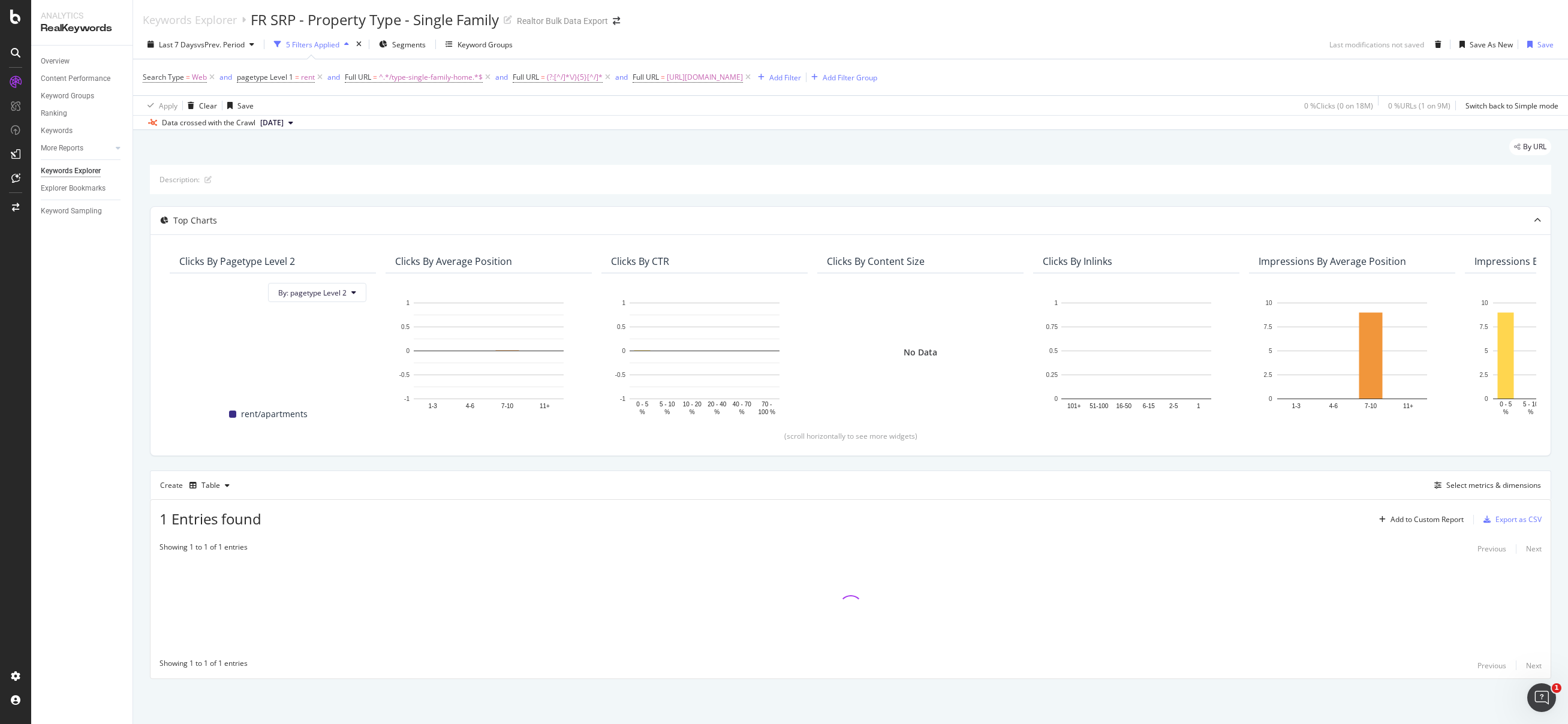
click at [972, 28] on div "Keywords Explorer FR SRP - Property Type - Single Family Realtor Bulk Data Expo…" at bounding box center [851, 15] width 1435 height 30
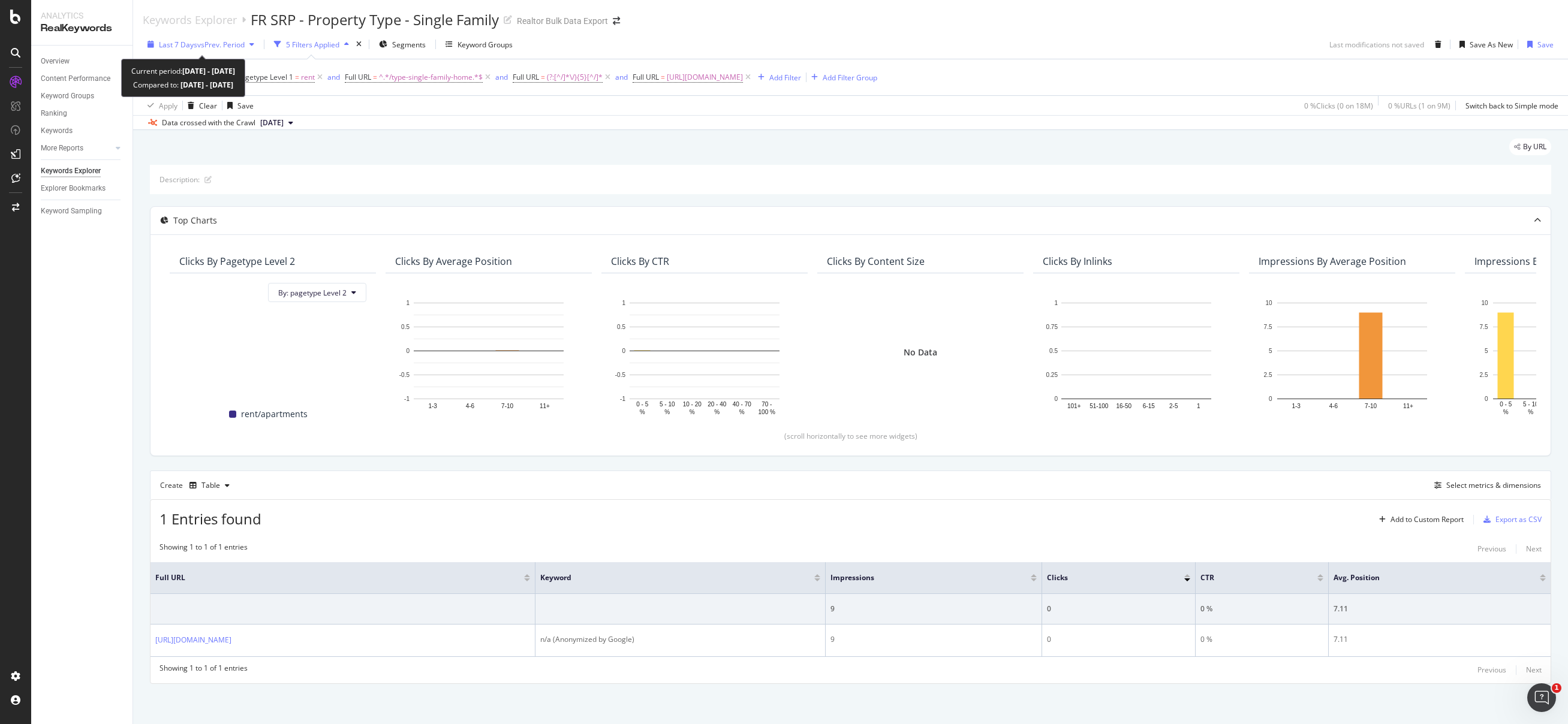
click at [246, 50] on div "Last 7 Days vs Prev. Period" at bounding box center [201, 44] width 116 height 18
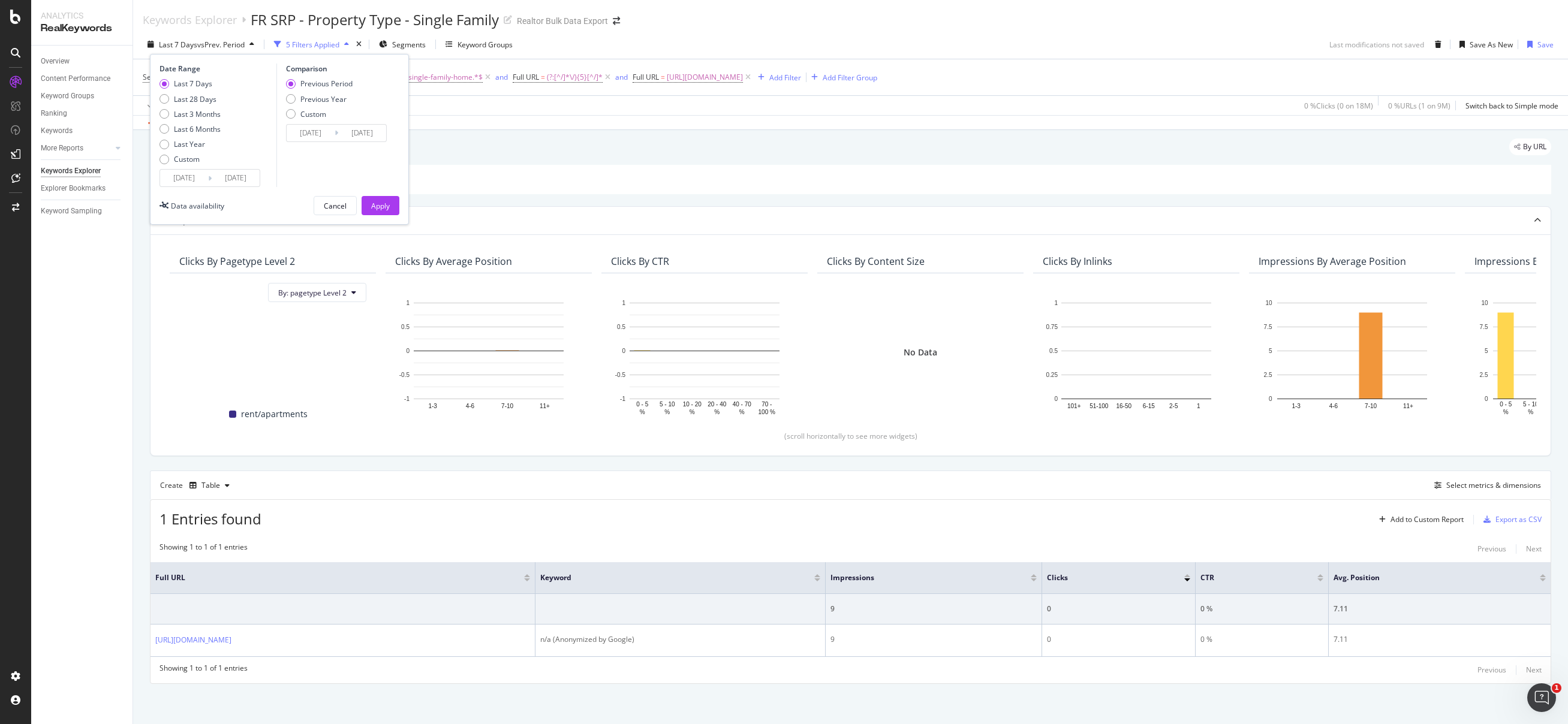
click at [190, 166] on div "Last 7 Days Last 28 Days Last 3 Months Last 6 Months Last Year Custom" at bounding box center [190, 124] width 62 height 90
click at [192, 161] on div "Custom" at bounding box center [187, 159] width 26 height 10
type input "2025/08/06"
type input "2025/07/09"
type input "2025/08/05"
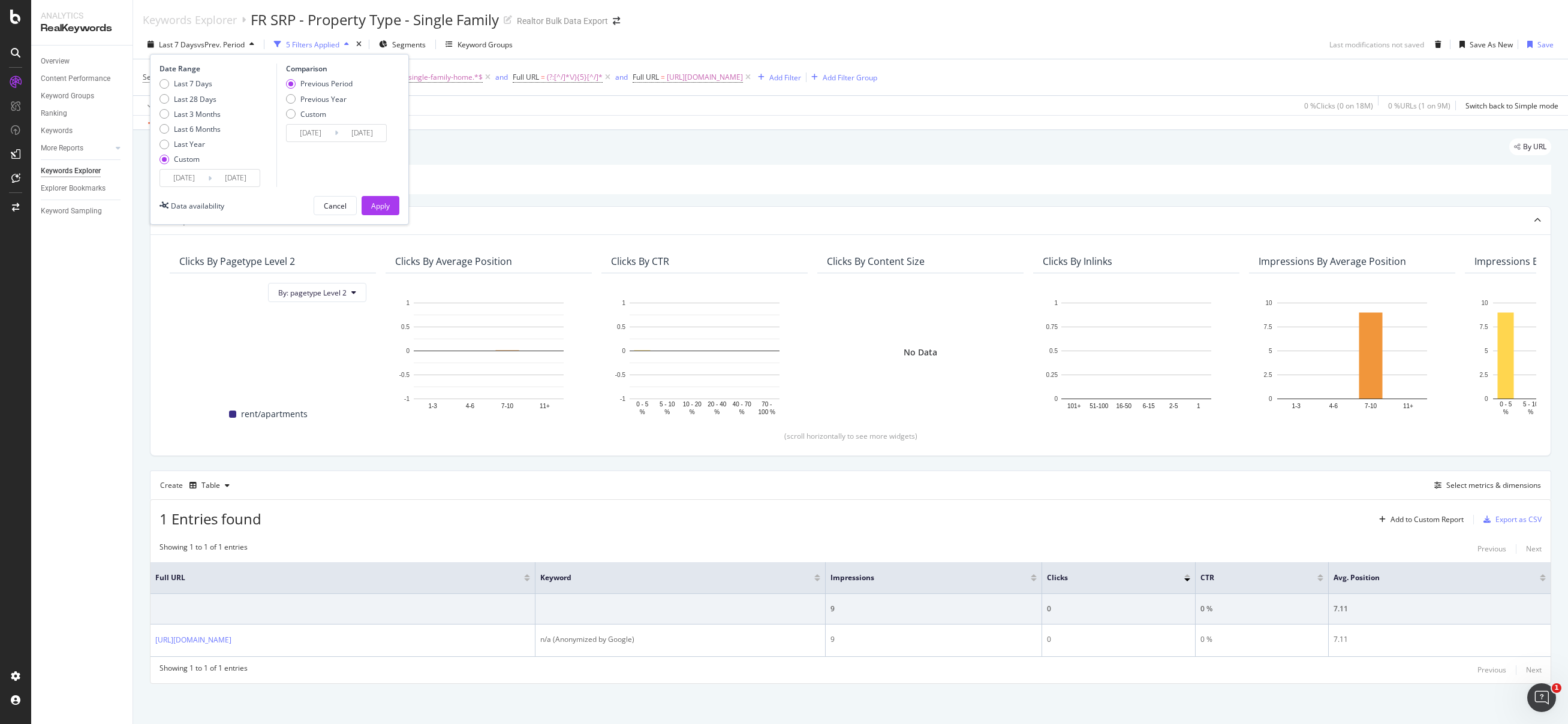
click at [193, 179] on input "2025/08/06" at bounding box center [184, 178] width 48 height 17
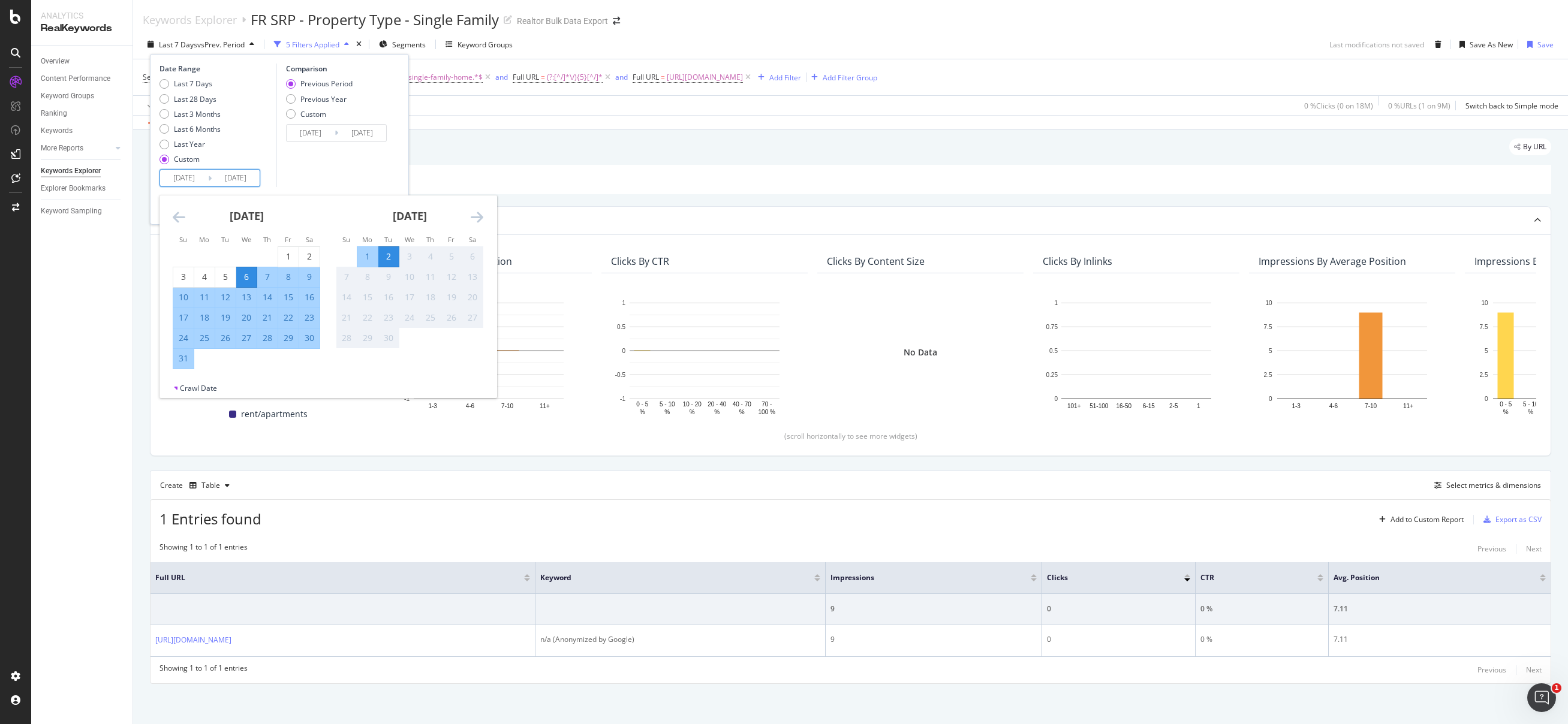
click at [383, 254] on div "2" at bounding box center [388, 256] width 21 height 12
type input "2025/09/02"
type input "2025/09/01"
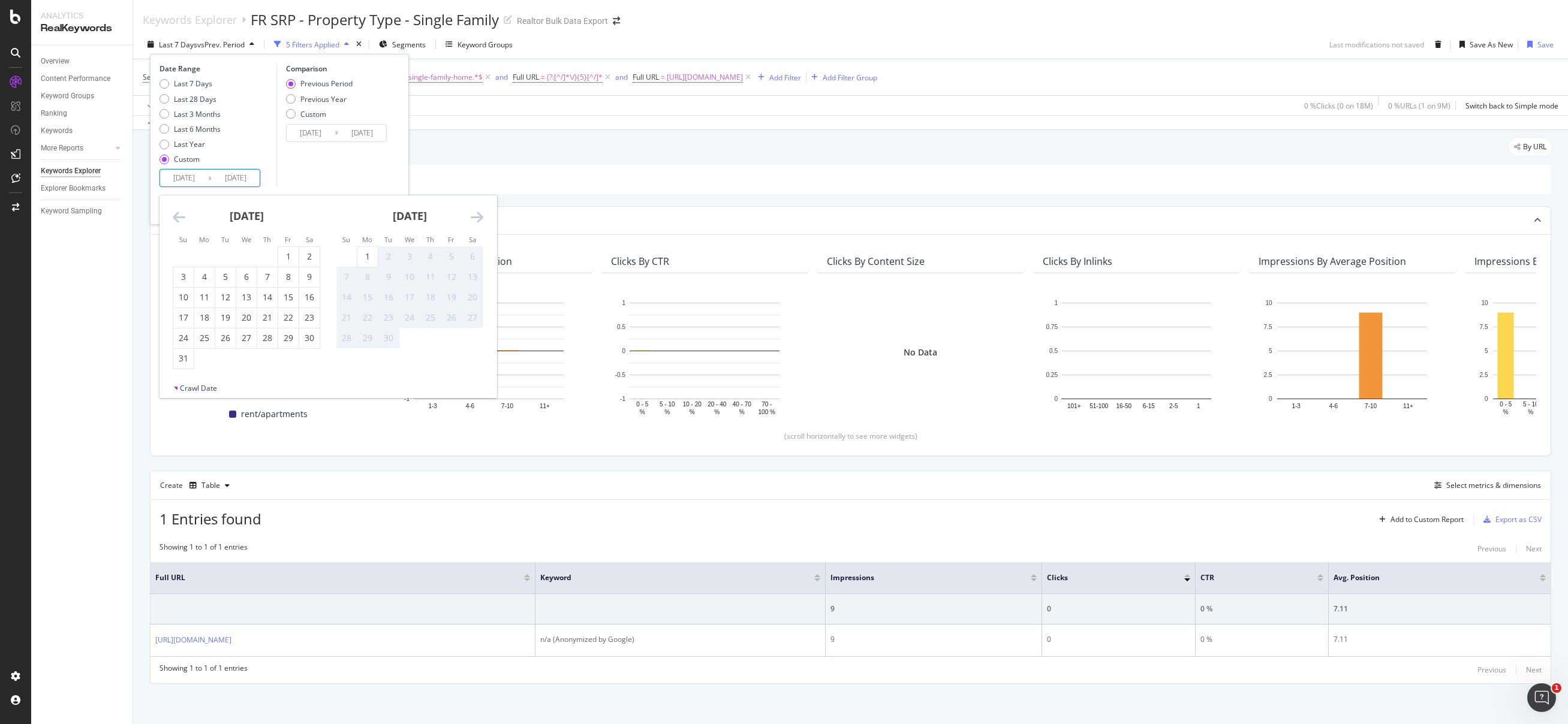
click at [383, 254] on div "2" at bounding box center [388, 256] width 21 height 12
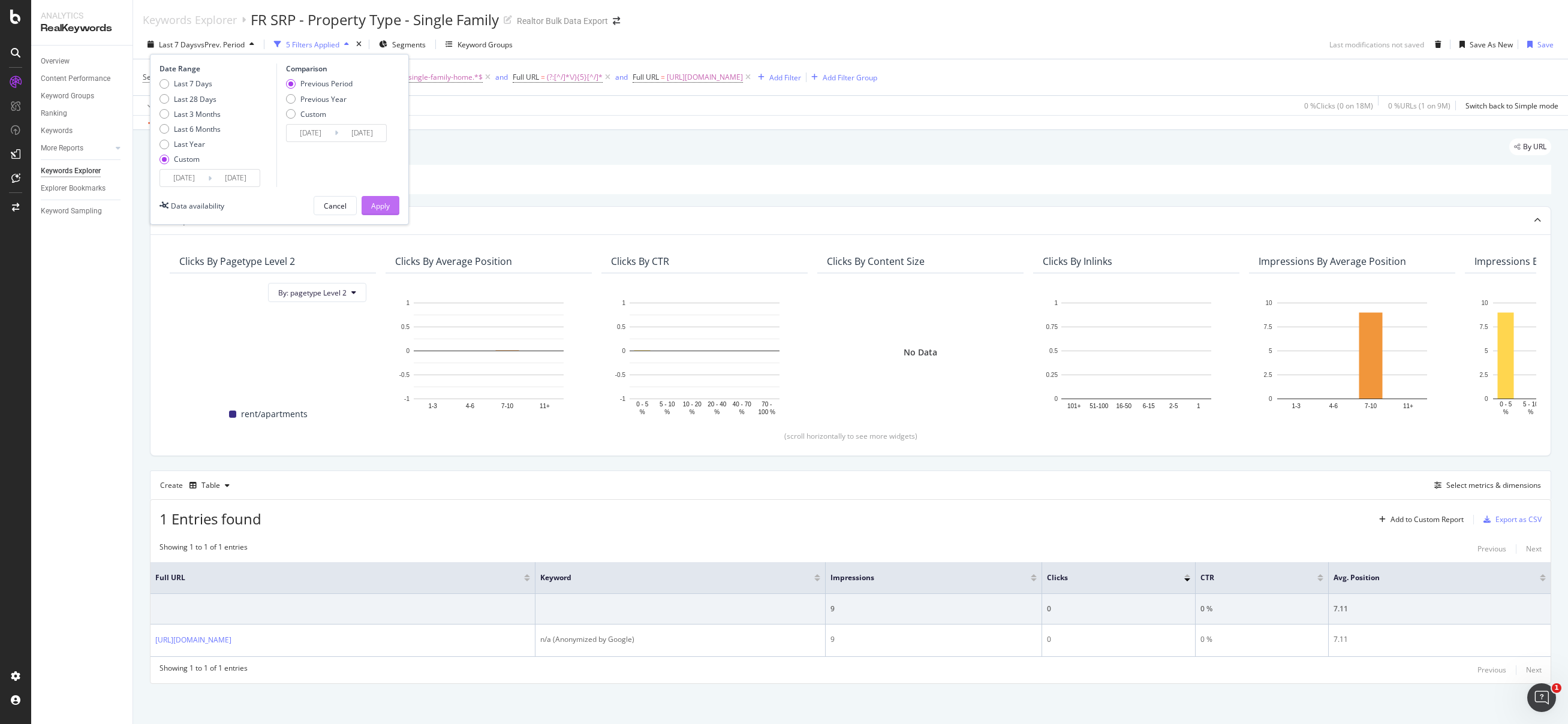
click at [384, 213] on div "Apply" at bounding box center [380, 205] width 19 height 18
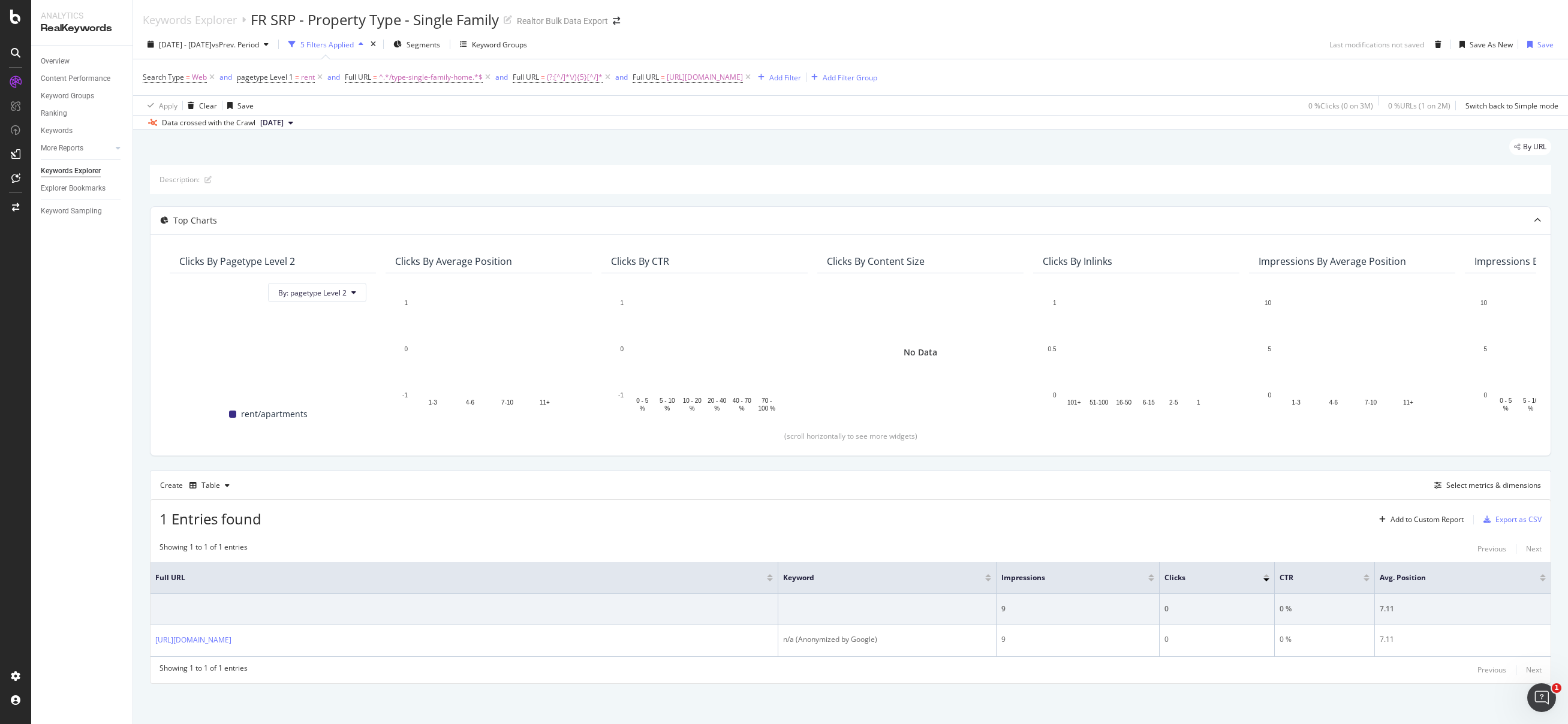
scroll to position [1, 0]
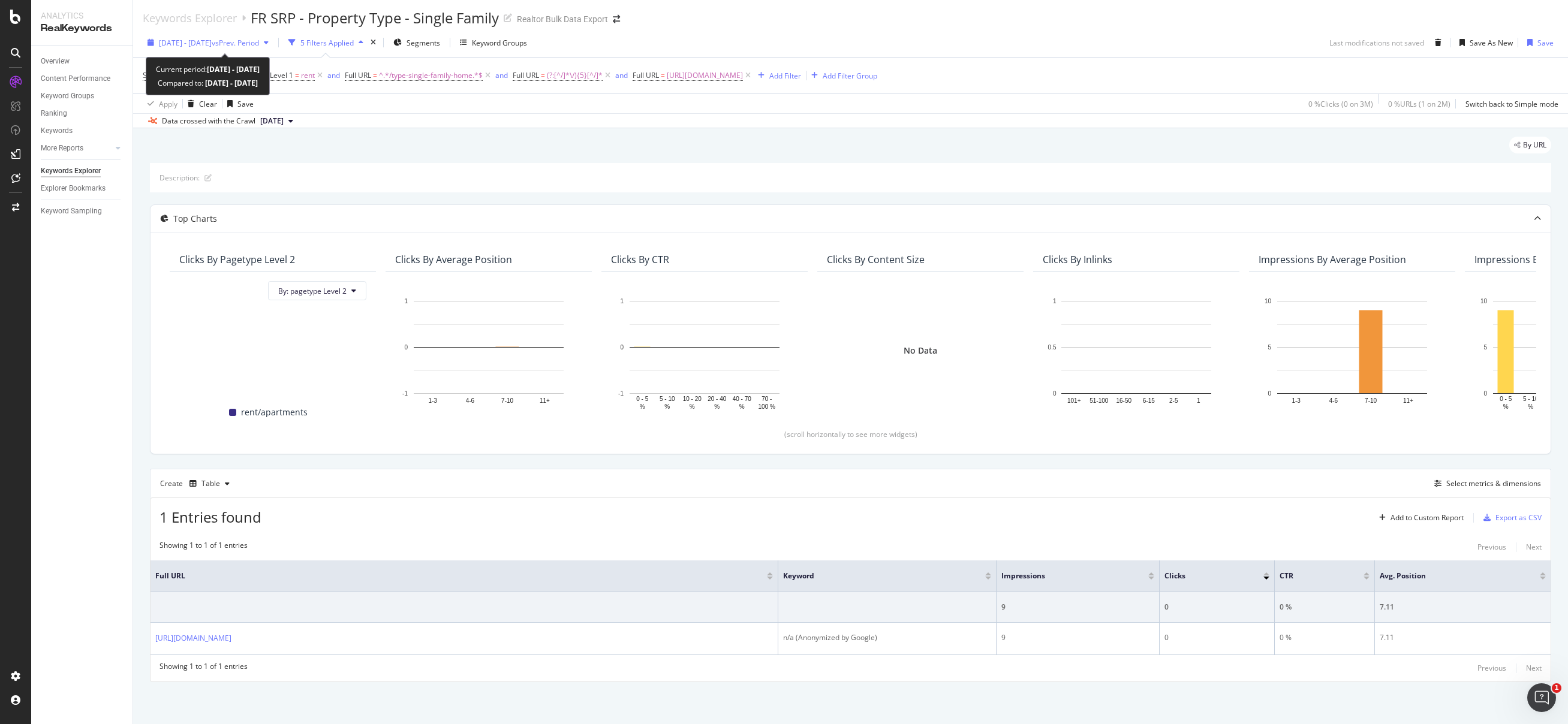
click at [254, 42] on span "vs Prev. Period" at bounding box center [236, 43] width 47 height 10
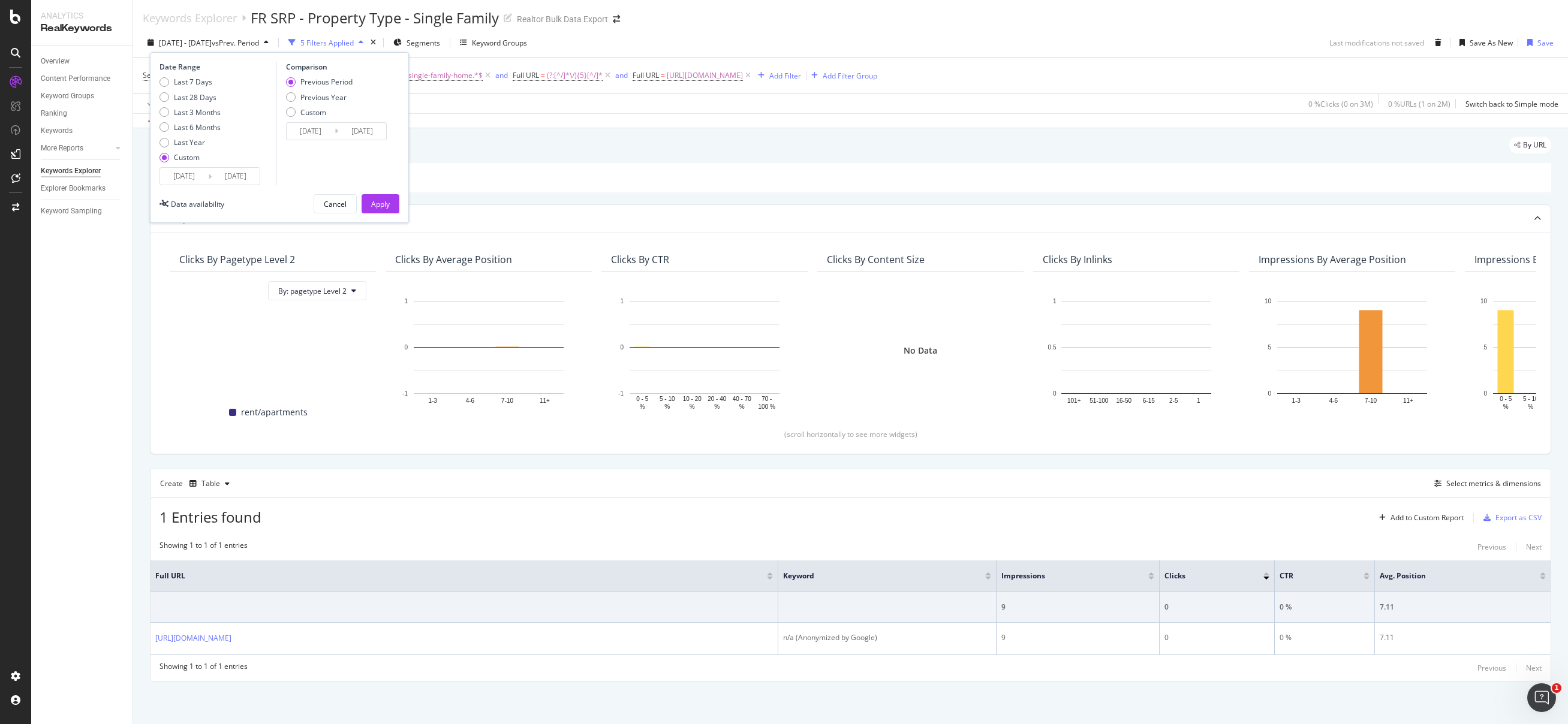
click at [247, 173] on input "2025/09/02" at bounding box center [236, 176] width 48 height 17
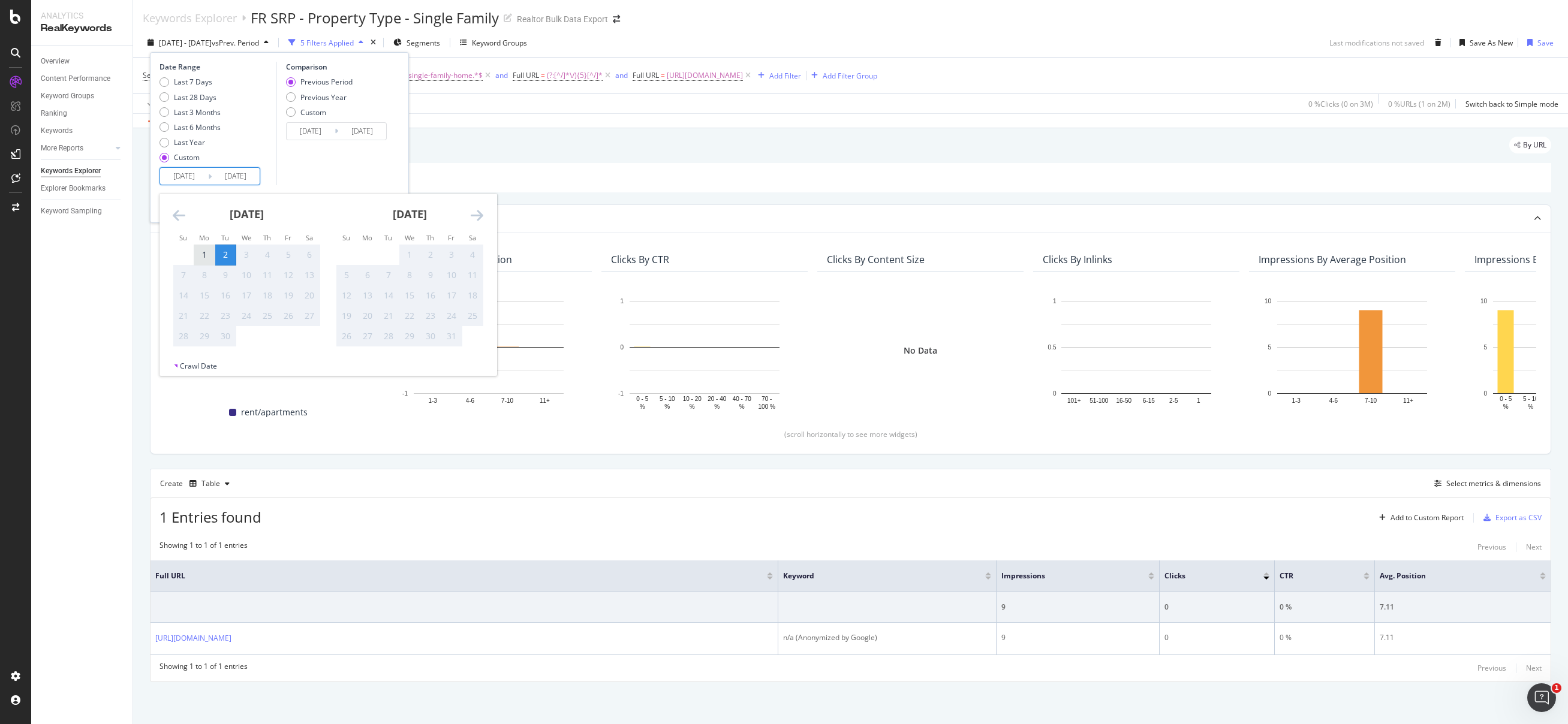
click at [208, 253] on div "1" at bounding box center [205, 255] width 21 height 12
type input "2025/09/01"
type input "2025/08/30"
type input "2025/08/31"
click at [242, 173] on input "2025/09/02" at bounding box center [236, 176] width 48 height 17
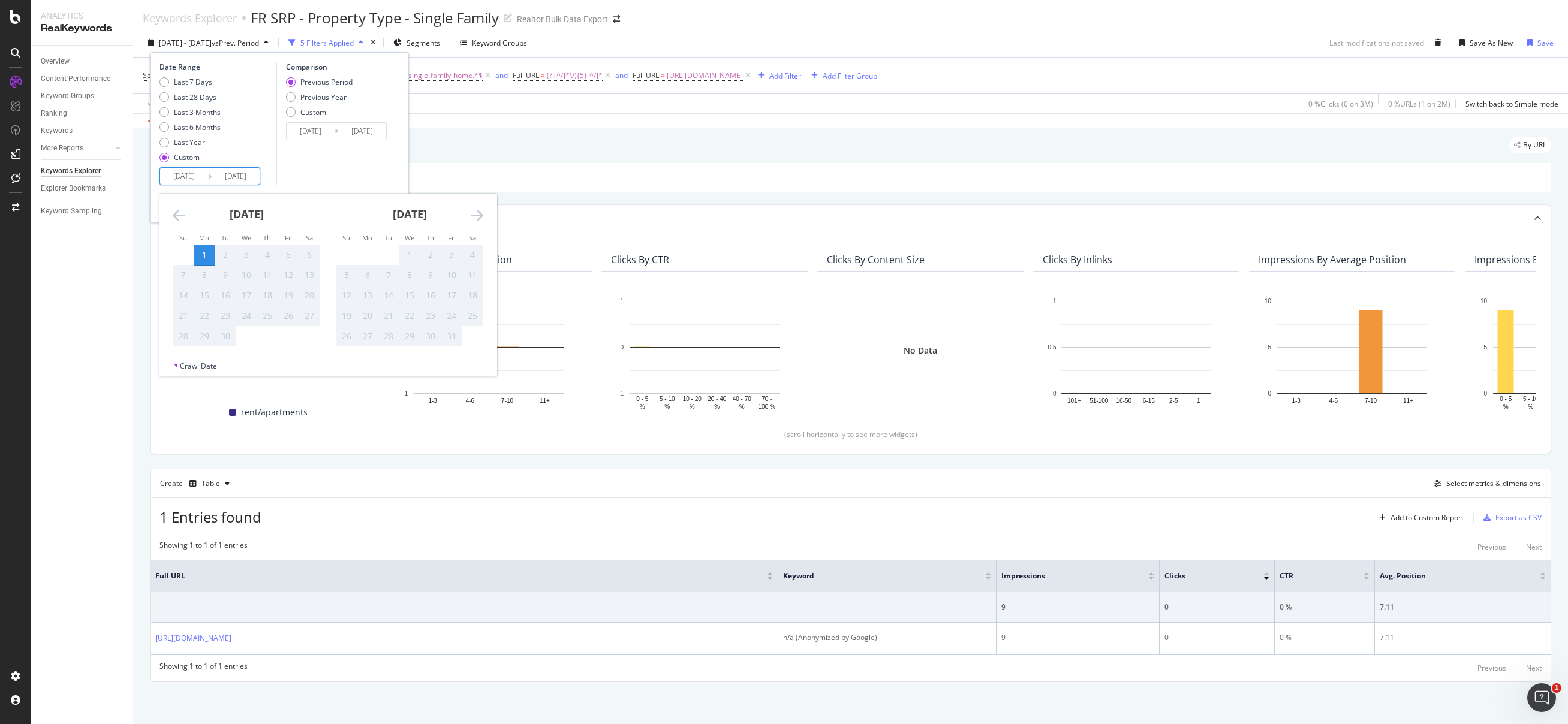
click at [204, 259] on div "1" at bounding box center [205, 255] width 21 height 12
type input "2025/09/01"
type input "2025/08/31"
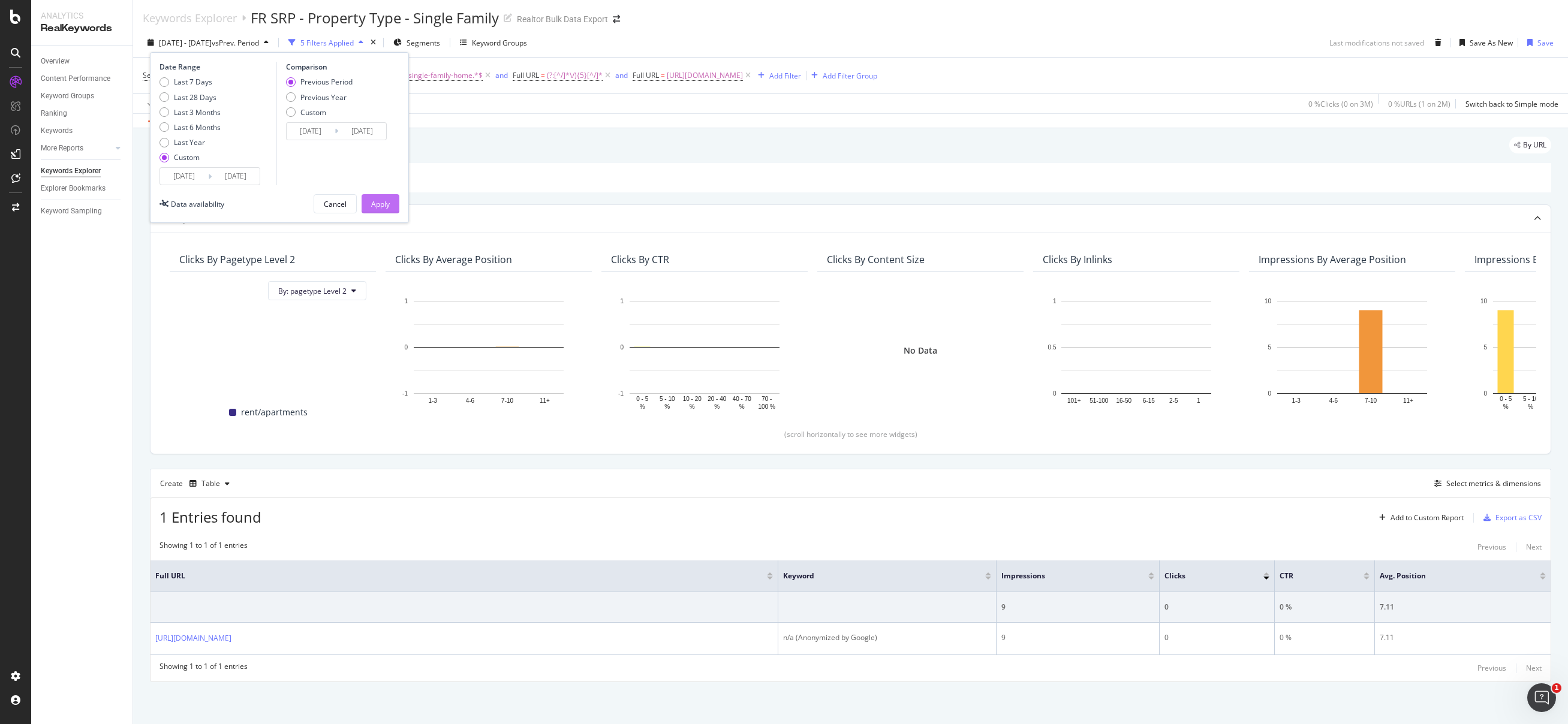
click at [379, 203] on div "Apply" at bounding box center [380, 205] width 19 height 10
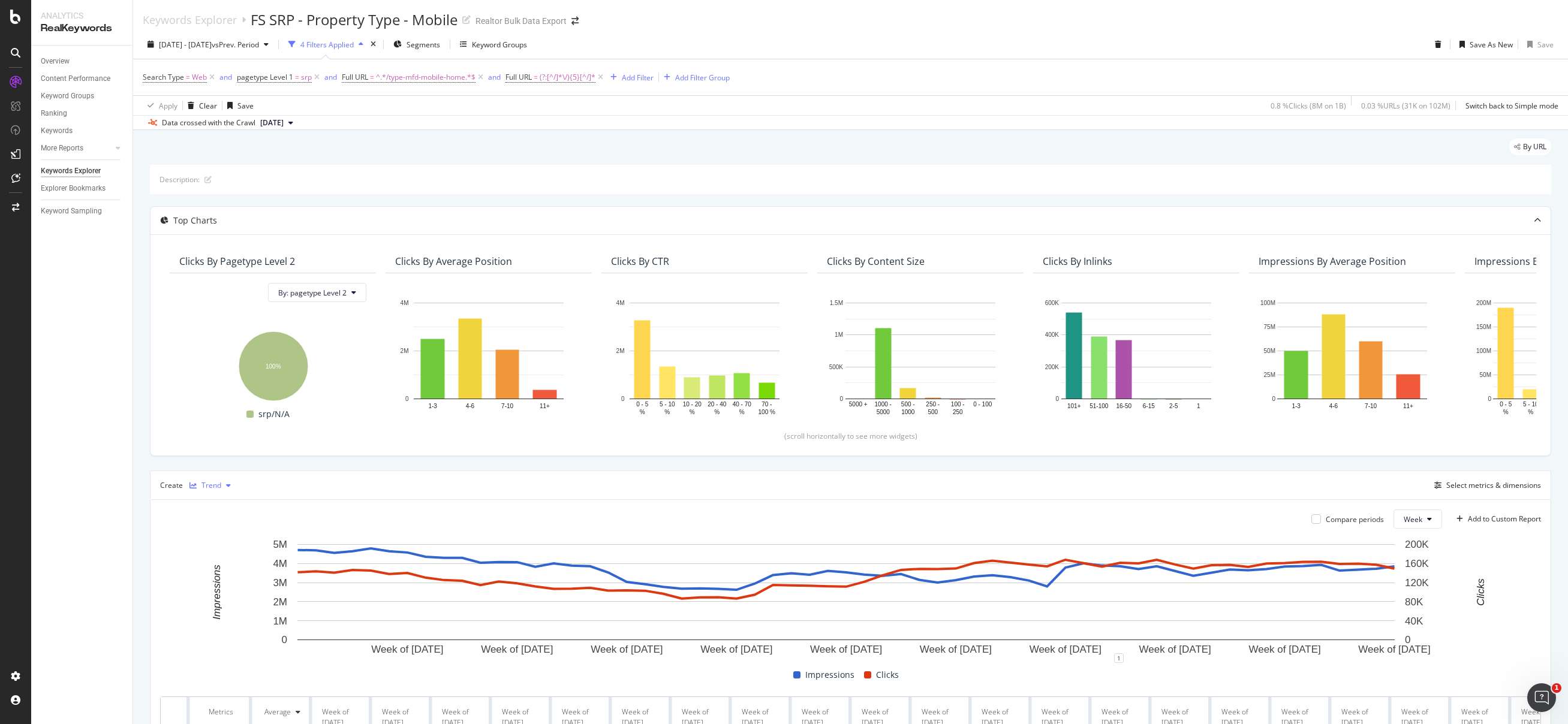
click at [210, 485] on div "Trend" at bounding box center [211, 485] width 20 height 7
click at [212, 508] on div "Table" at bounding box center [217, 505] width 55 height 15
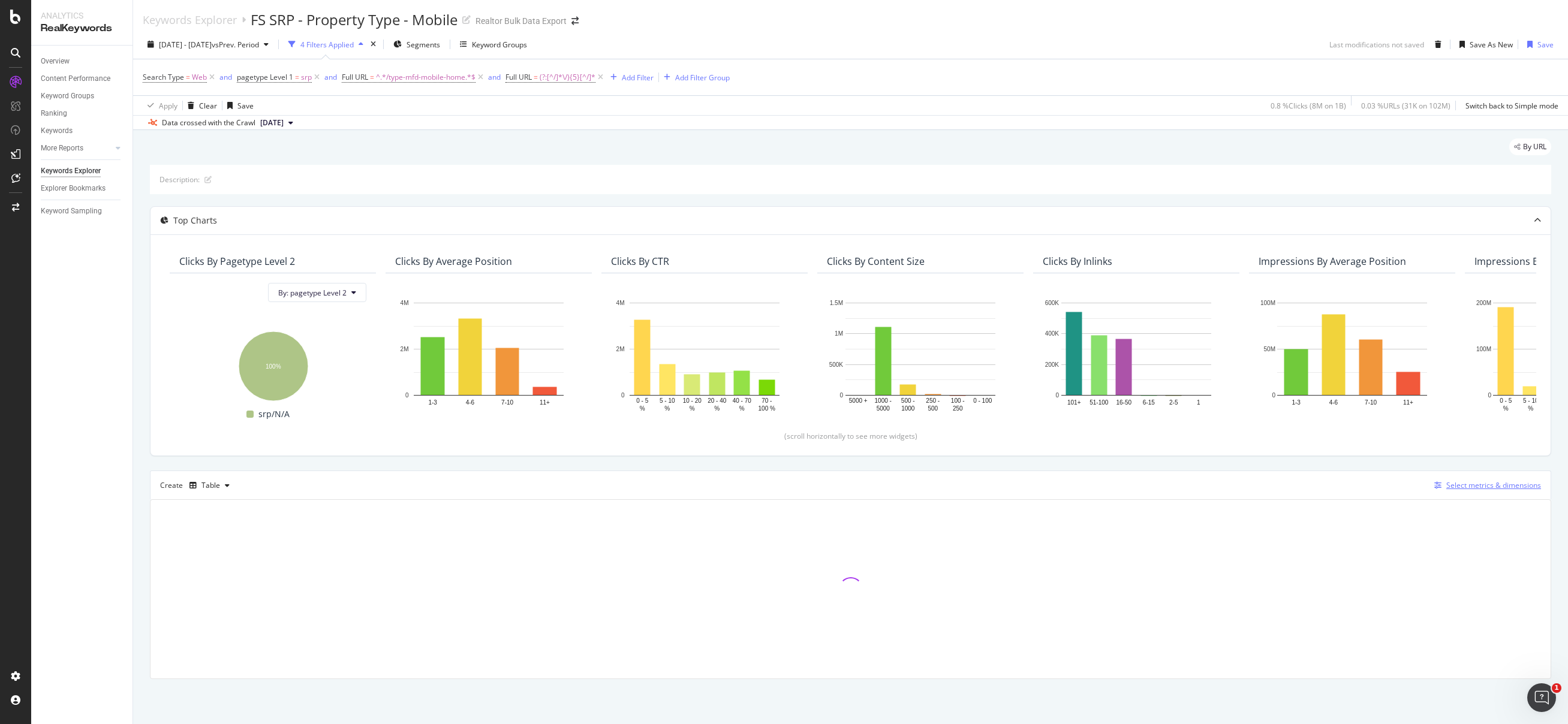
click at [1489, 483] on div "Select metrics & dimensions" at bounding box center [1494, 485] width 95 height 10
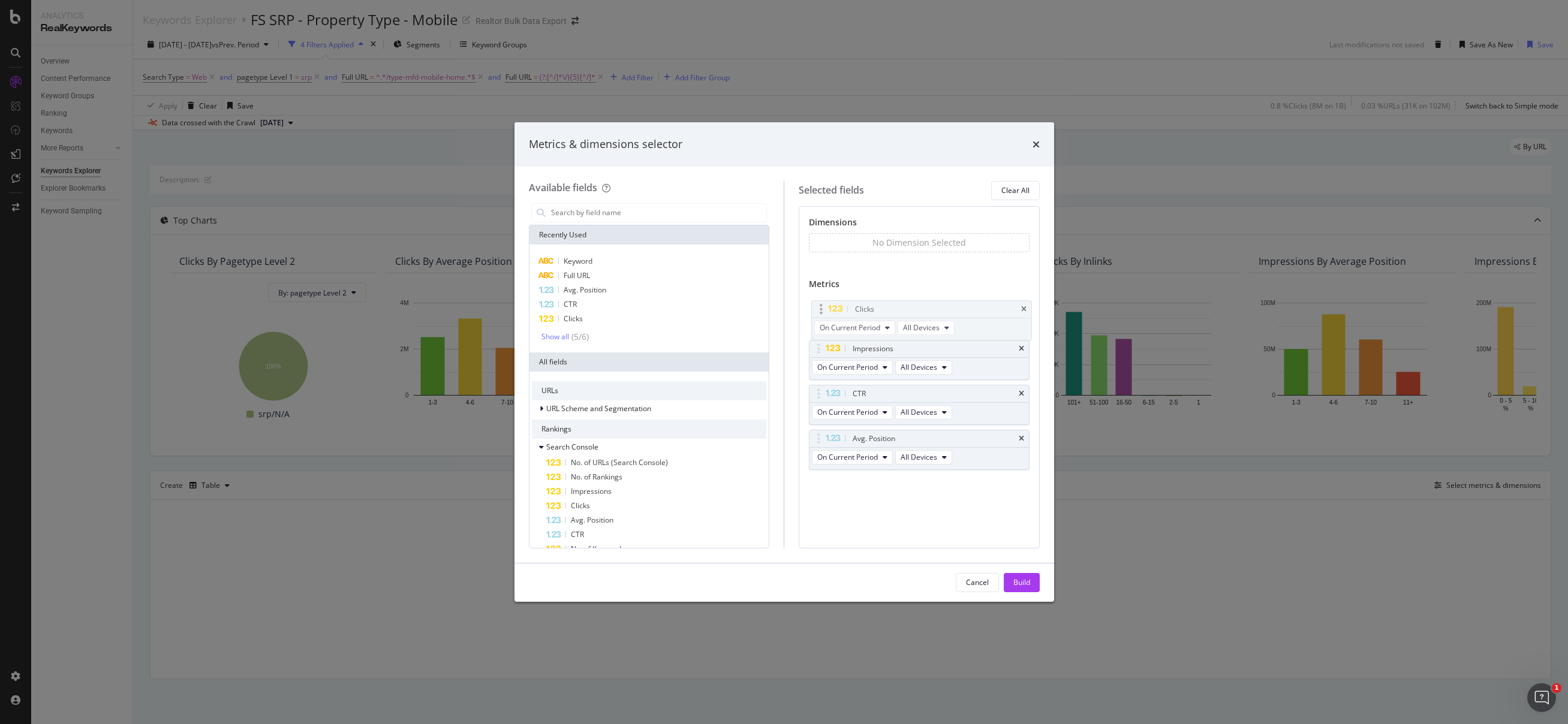
drag, startPoint x: 874, startPoint y: 342, endPoint x: 876, endPoint y: 302, distance: 40.0
click at [876, 302] on body "Analytics RealKeywords Overview Content Performance Keyword Groups Ranking Keyw…" at bounding box center [784, 362] width 1568 height 724
click at [1028, 579] on div "Build" at bounding box center [1022, 582] width 17 height 10
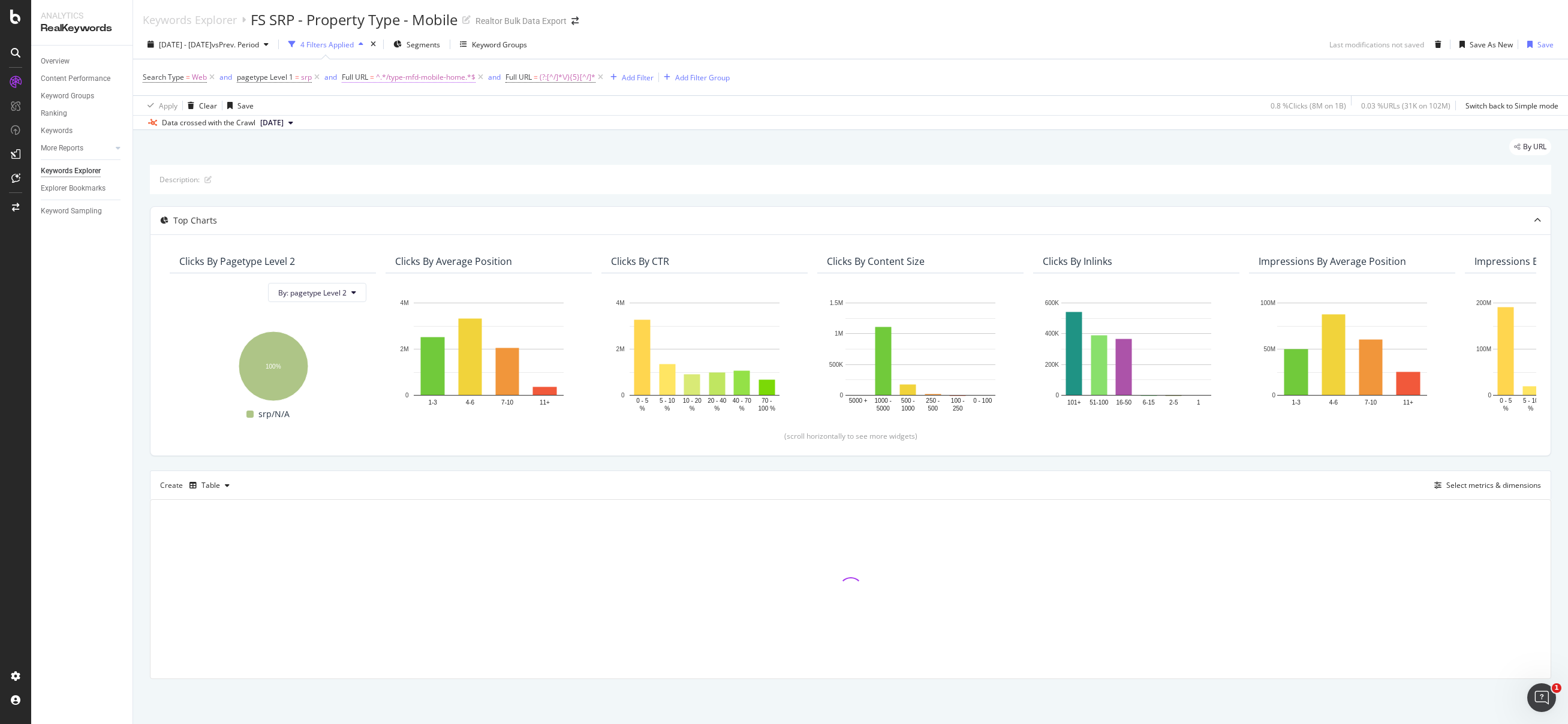
click at [441, 73] on span "^.*/type-mfd-mobile-home.*$" at bounding box center [426, 77] width 99 height 17
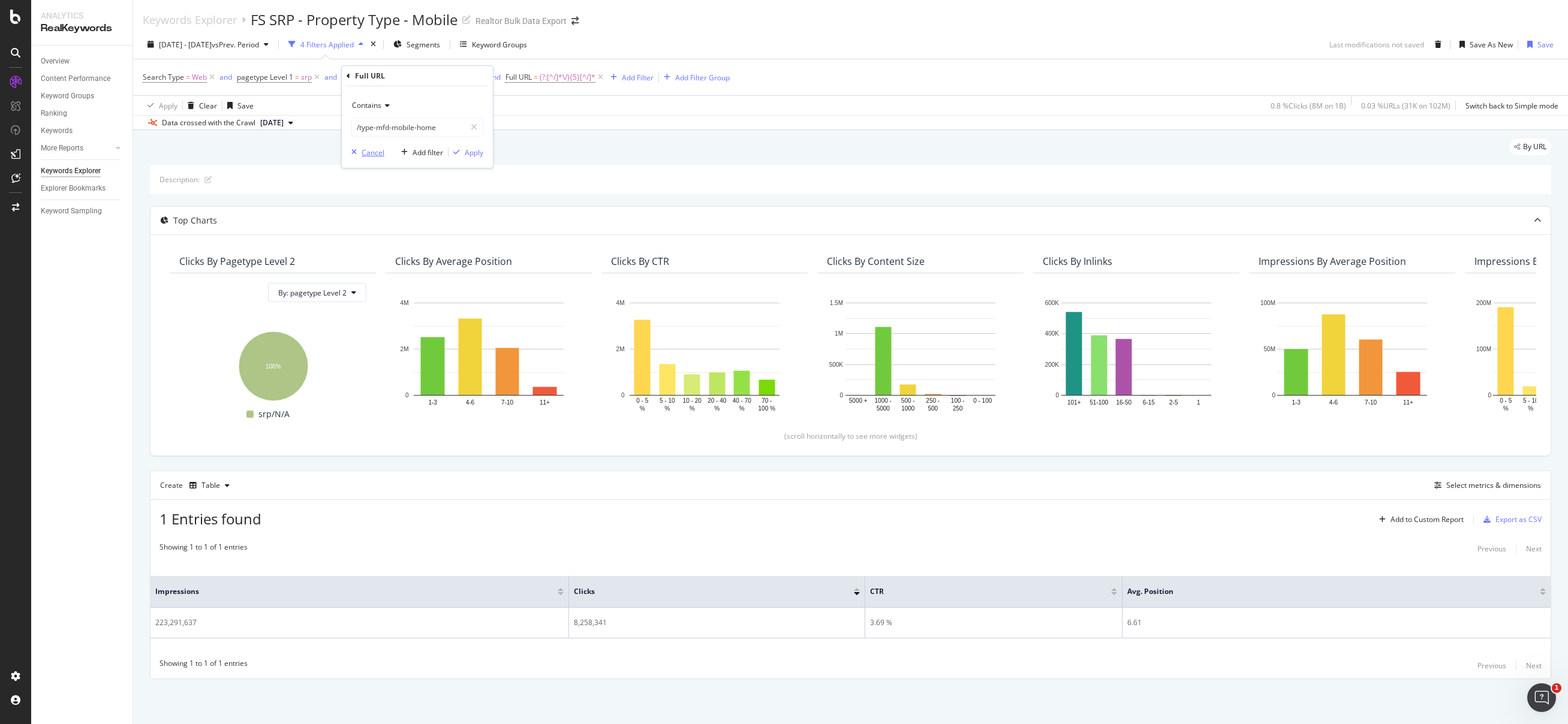
click at [381, 152] on div "Cancel" at bounding box center [373, 153] width 23 height 10
click at [602, 77] on icon at bounding box center [601, 77] width 10 height 12
click at [601, 76] on icon at bounding box center [601, 77] width 10 height 12
click at [681, 29] on div "Keywords Explorer FS SRP - Property Type - Mobile Realtor Bulk Data Export" at bounding box center [851, 15] width 1435 height 30
click at [375, 77] on span "Full URL = ^.*/type-mfd-mobile-home.*$" at bounding box center [408, 77] width 133 height 11
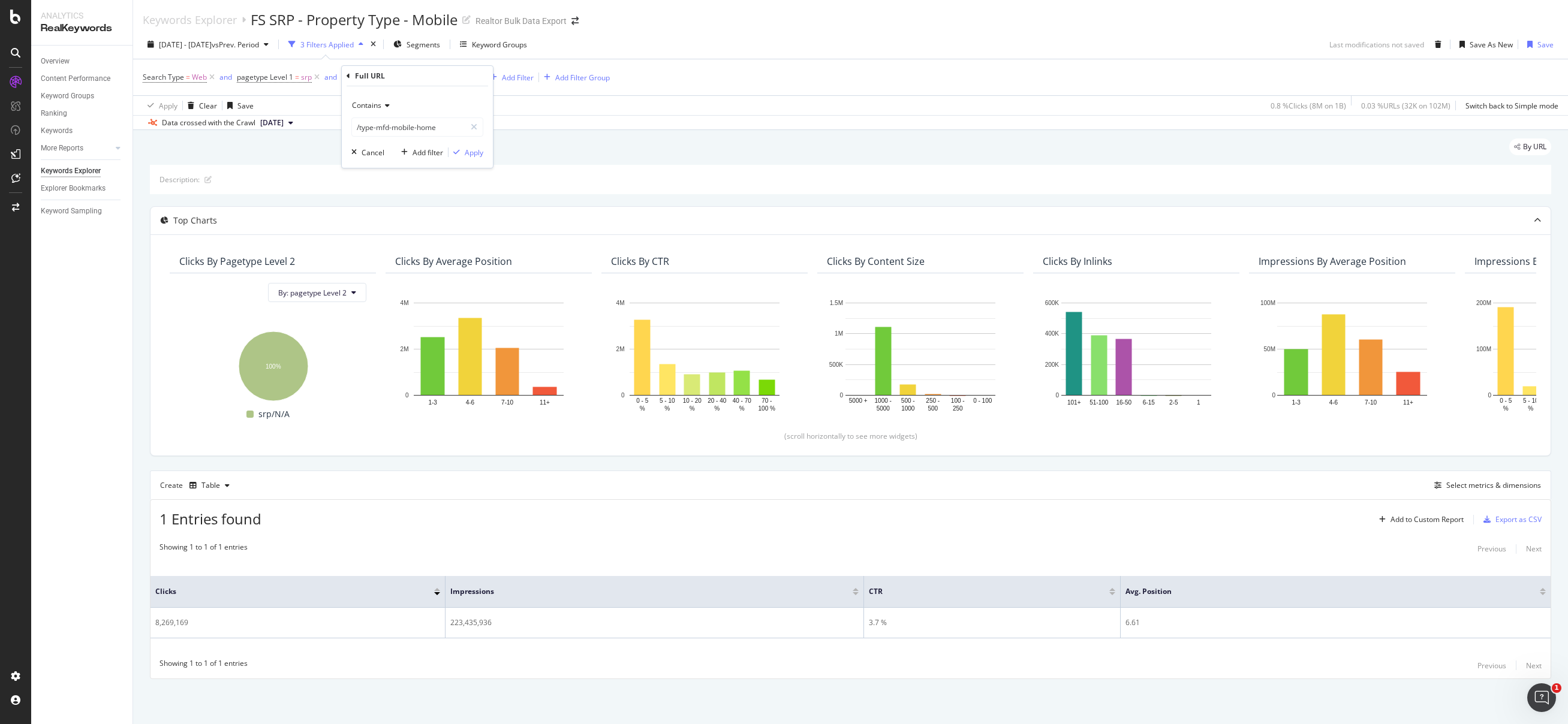
click at [748, 58] on div "2024 Jul. 1st - 2025 Aug. 31st vs Prev. Period 3 Filters Applied Segments Keywo…" at bounding box center [851, 47] width 1435 height 24
click at [560, 641] on div "Clicks Impressions CTR Avg. Position 8,269,169 223,435,936 3.7 % 6.61" at bounding box center [850, 608] width 1400 height 90
click at [212, 47] on span "2024 Jul. 1st - 2025 Sep. 2nd" at bounding box center [185, 44] width 53 height 10
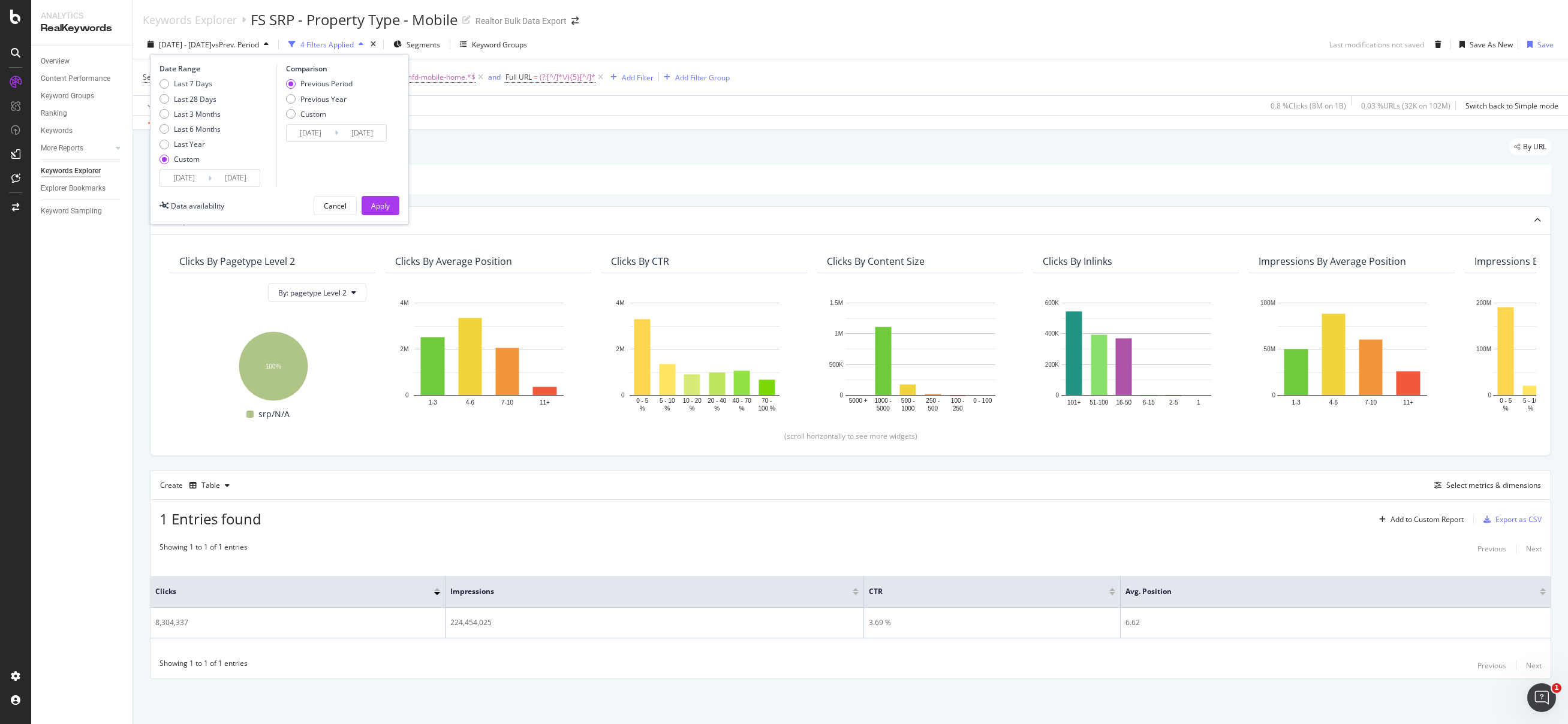
click at [238, 180] on input "2025/09/02" at bounding box center [236, 178] width 48 height 17
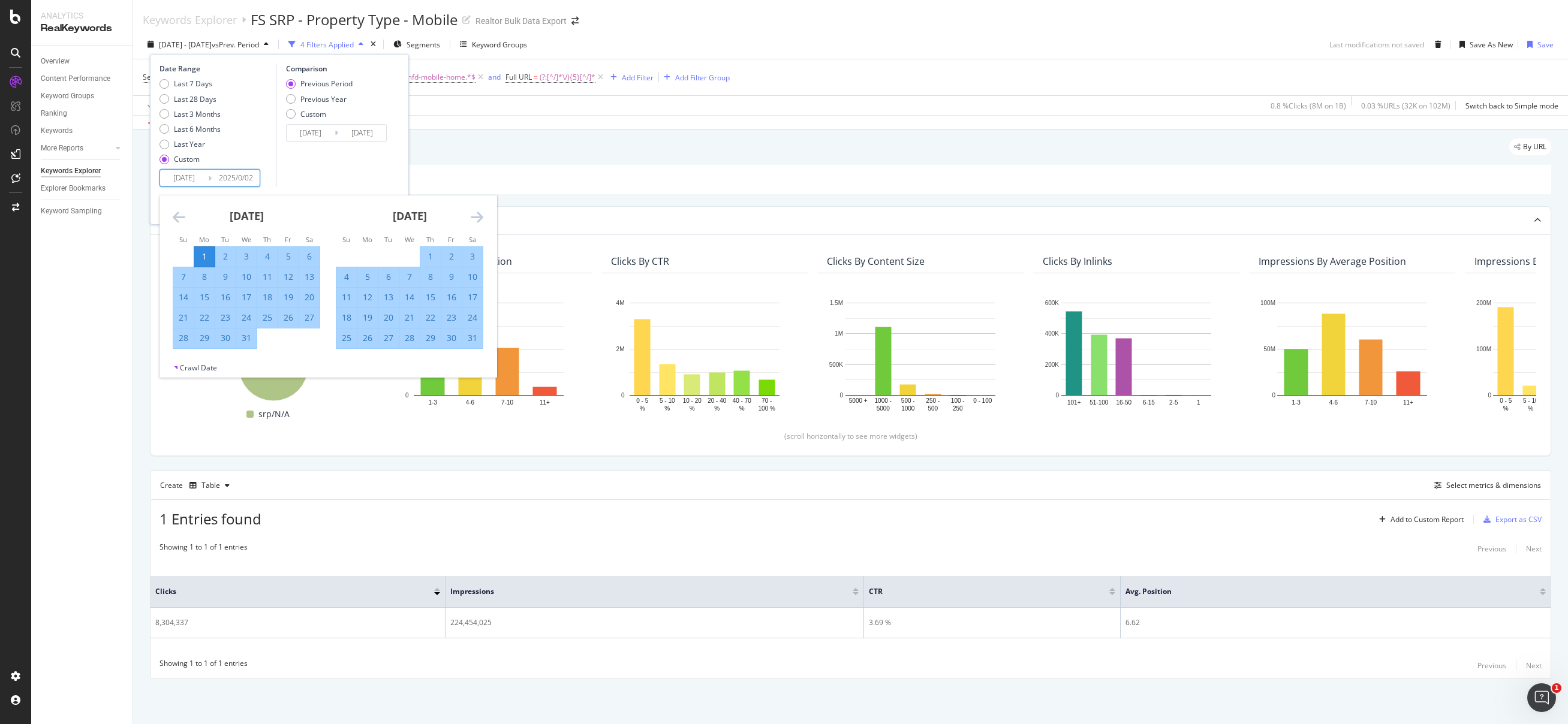
type input "2025/09/02"
type input "2023/05/30"
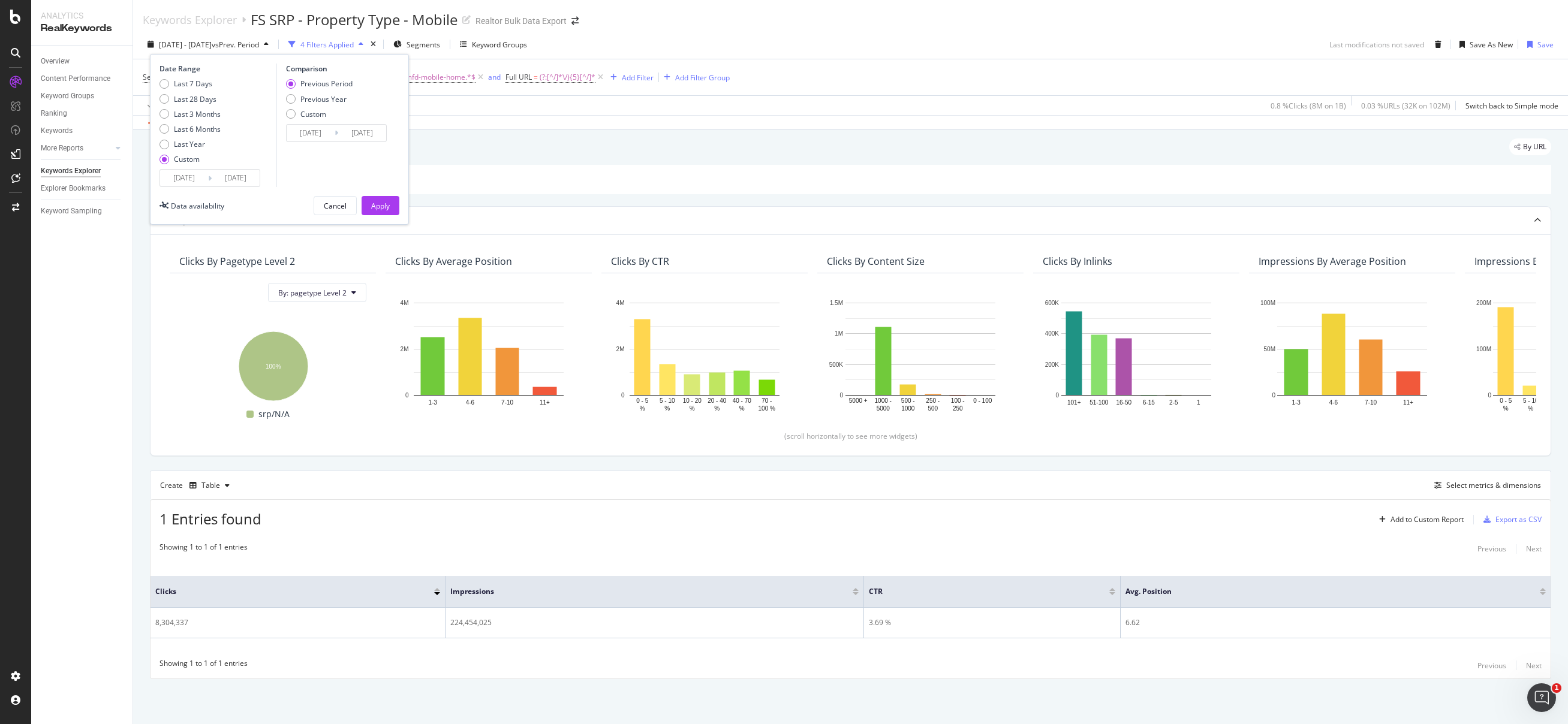
type input "2025/08/31"
type input "2023/05/01"
type input "2025/08/31"
click at [373, 210] on div "Apply" at bounding box center [380, 205] width 19 height 18
click at [599, 74] on icon at bounding box center [601, 77] width 10 height 12
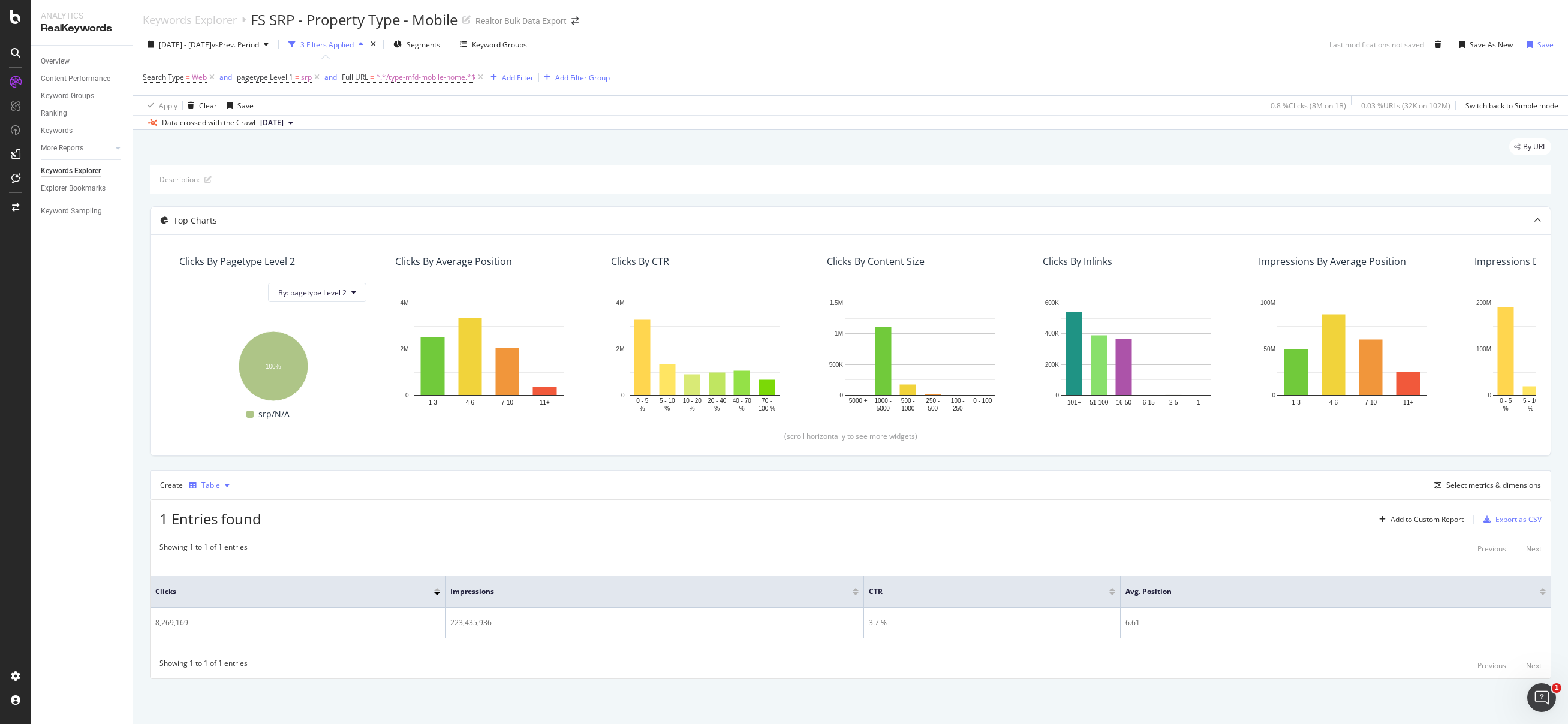
click at [221, 483] on div "button" at bounding box center [227, 485] width 14 height 7
click at [1492, 485] on div "Select metrics & dimensions" at bounding box center [1494, 485] width 95 height 10
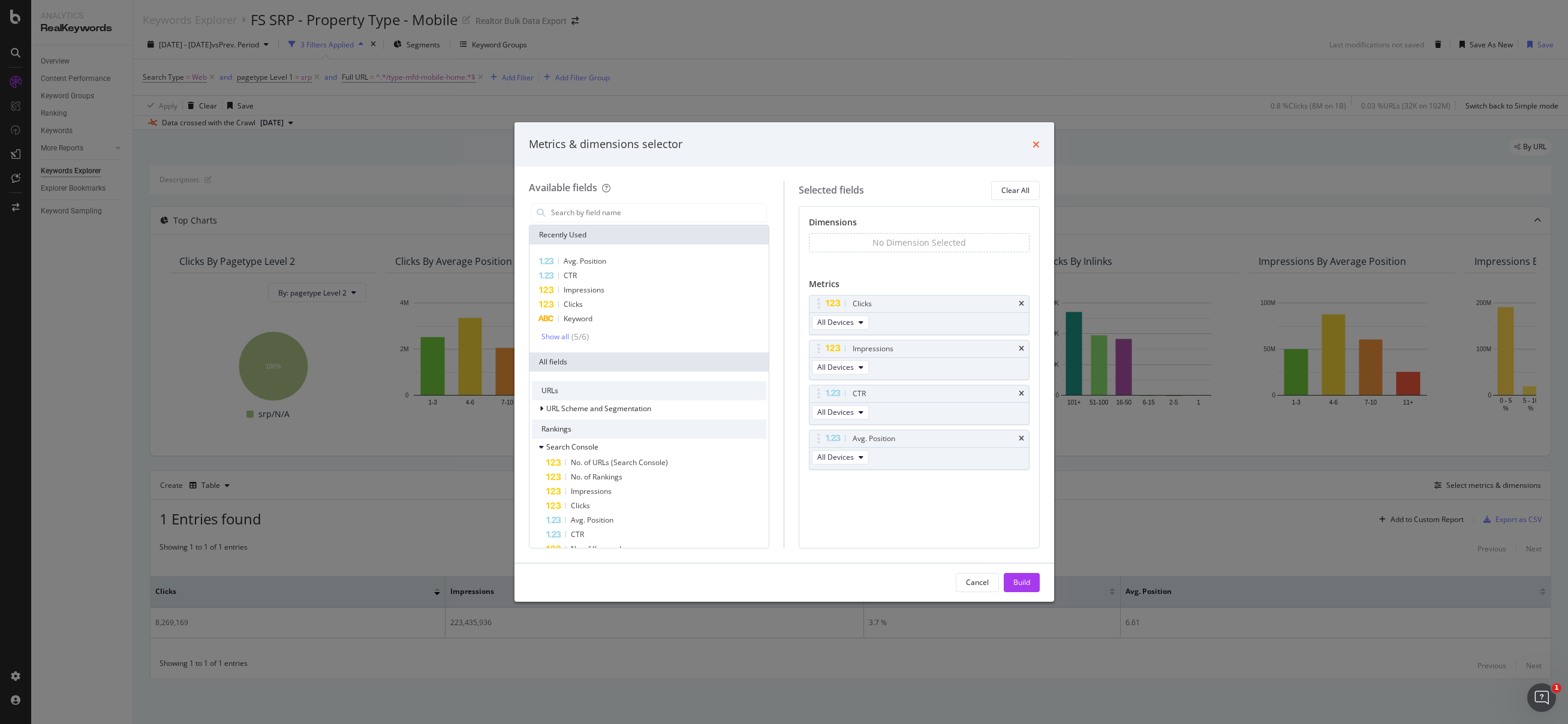
click at [1037, 143] on icon "times" at bounding box center [1036, 144] width 7 height 10
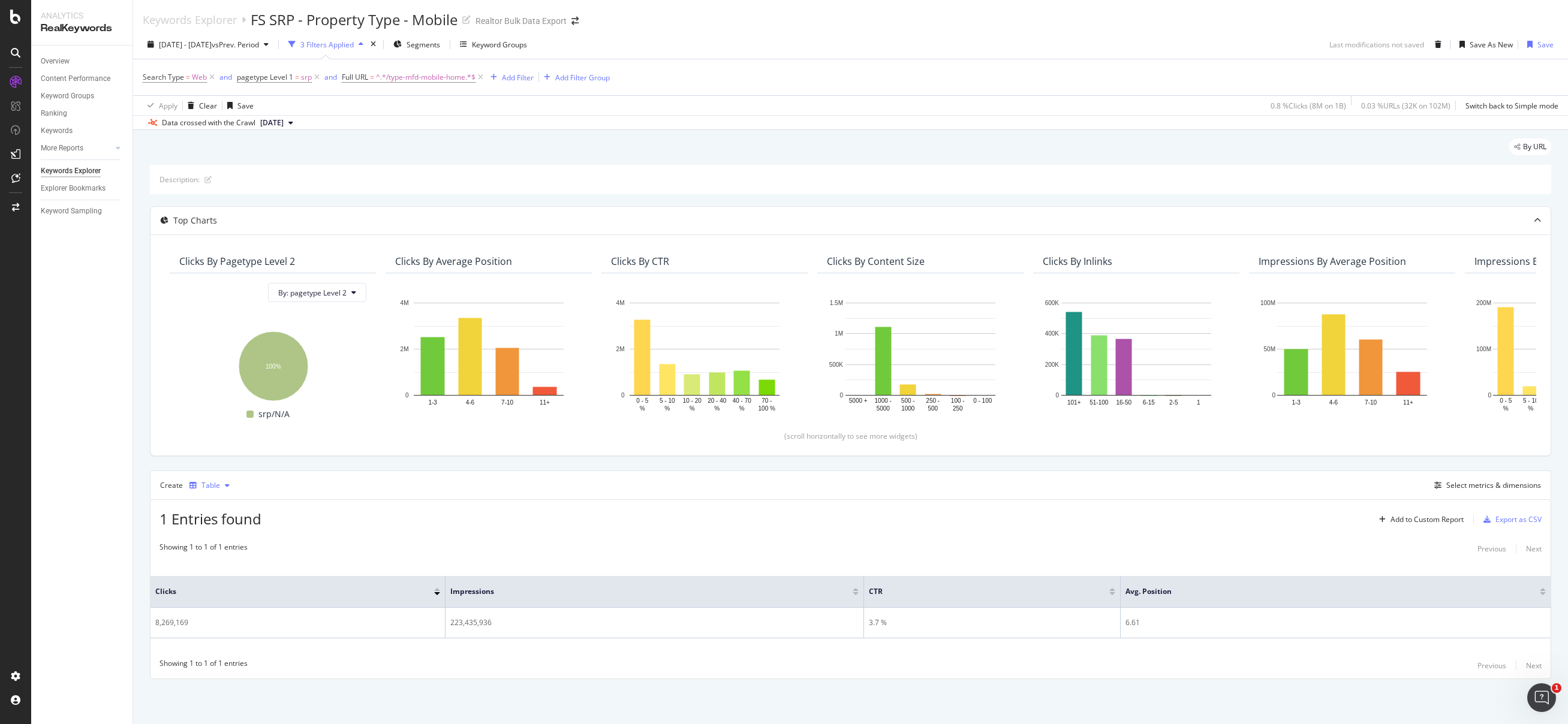
click at [206, 488] on div "Table" at bounding box center [211, 485] width 19 height 7
click at [219, 523] on div "Trend" at bounding box center [223, 525] width 20 height 10
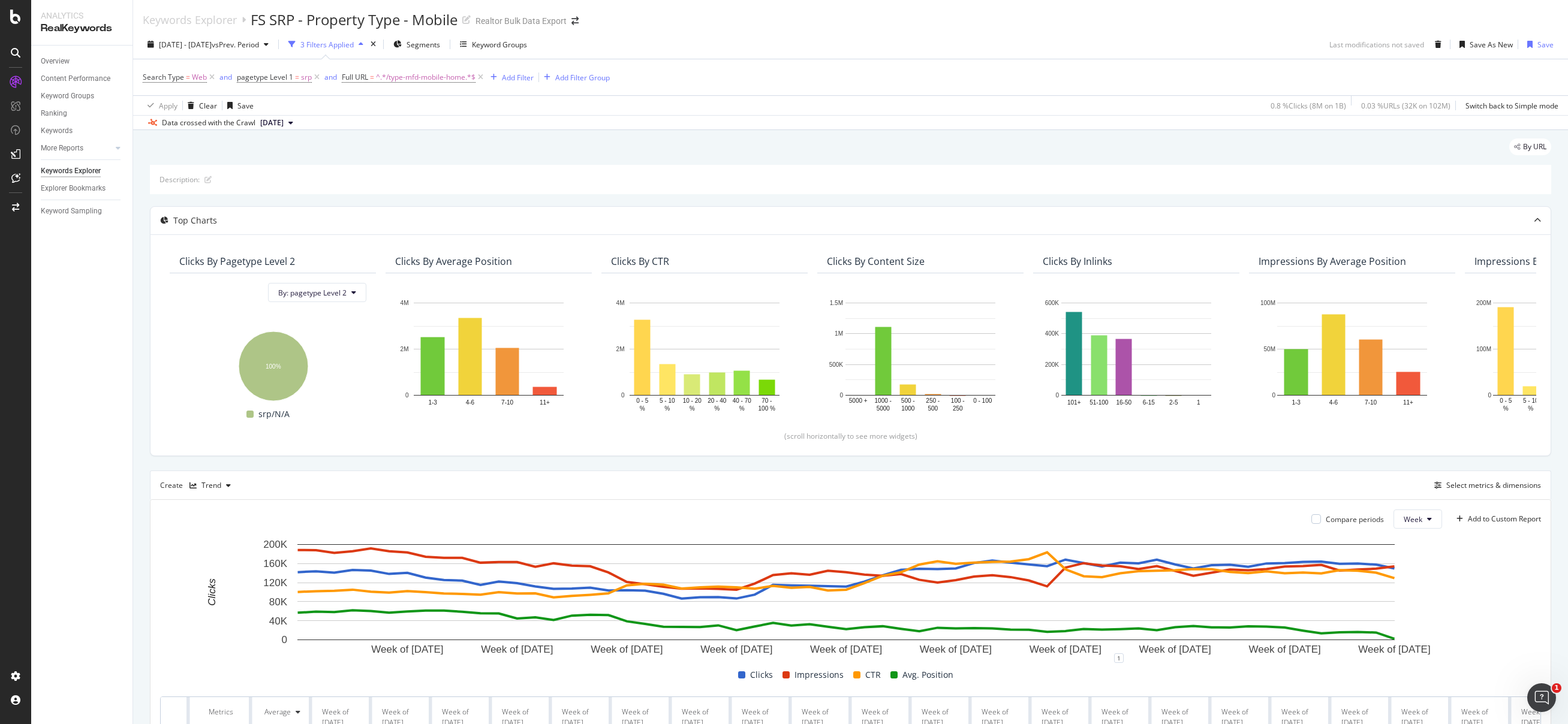
click at [1041, 32] on div "2024 Jul. 1st - 2025 Aug. 31st vs Prev. Period 3 Filters Applied Segments Keywo…" at bounding box center [851, 79] width 1435 height 100
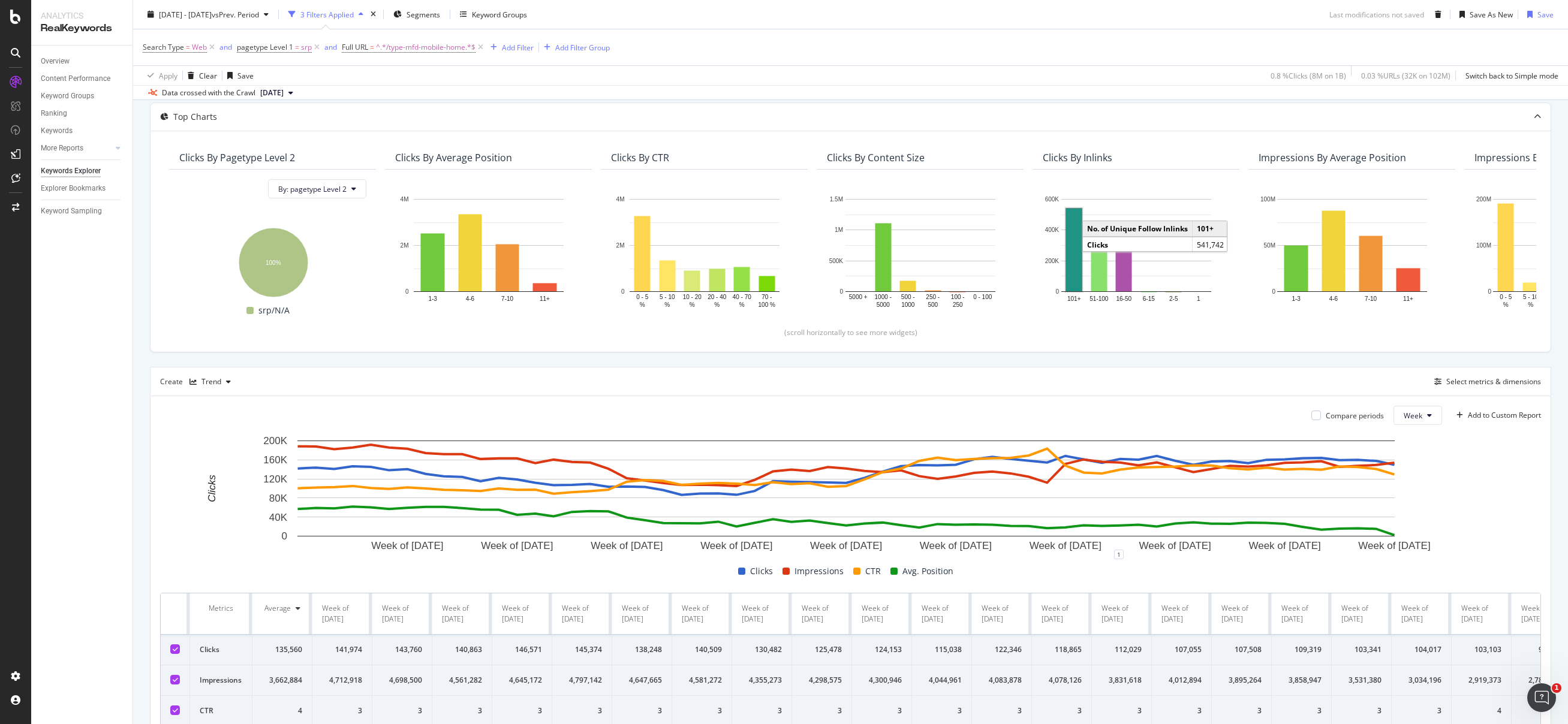
scroll to position [209, 0]
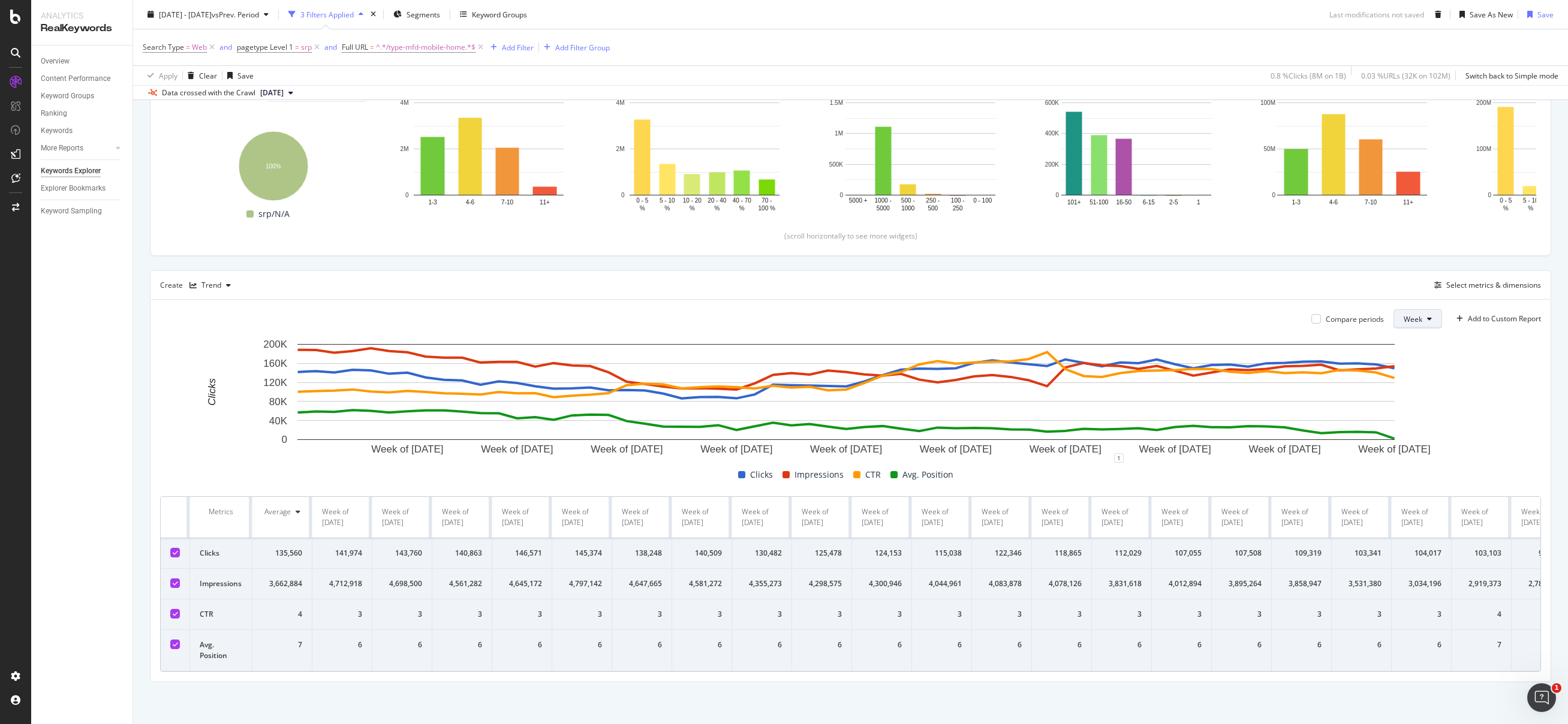
click at [1409, 309] on button "Week" at bounding box center [1418, 319] width 49 height 19
click at [1409, 371] on div "Month" at bounding box center [1405, 377] width 41 height 17
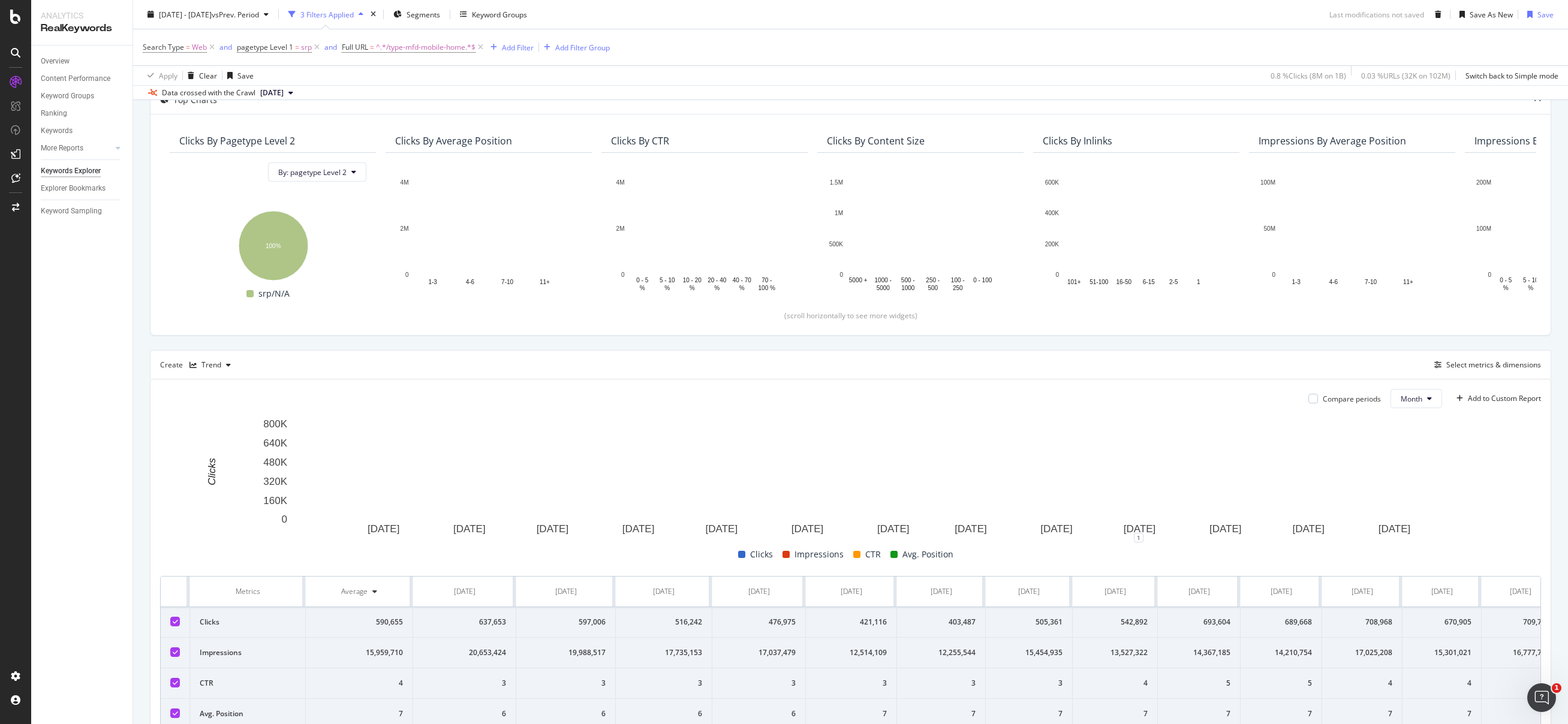
scroll to position [187, 0]
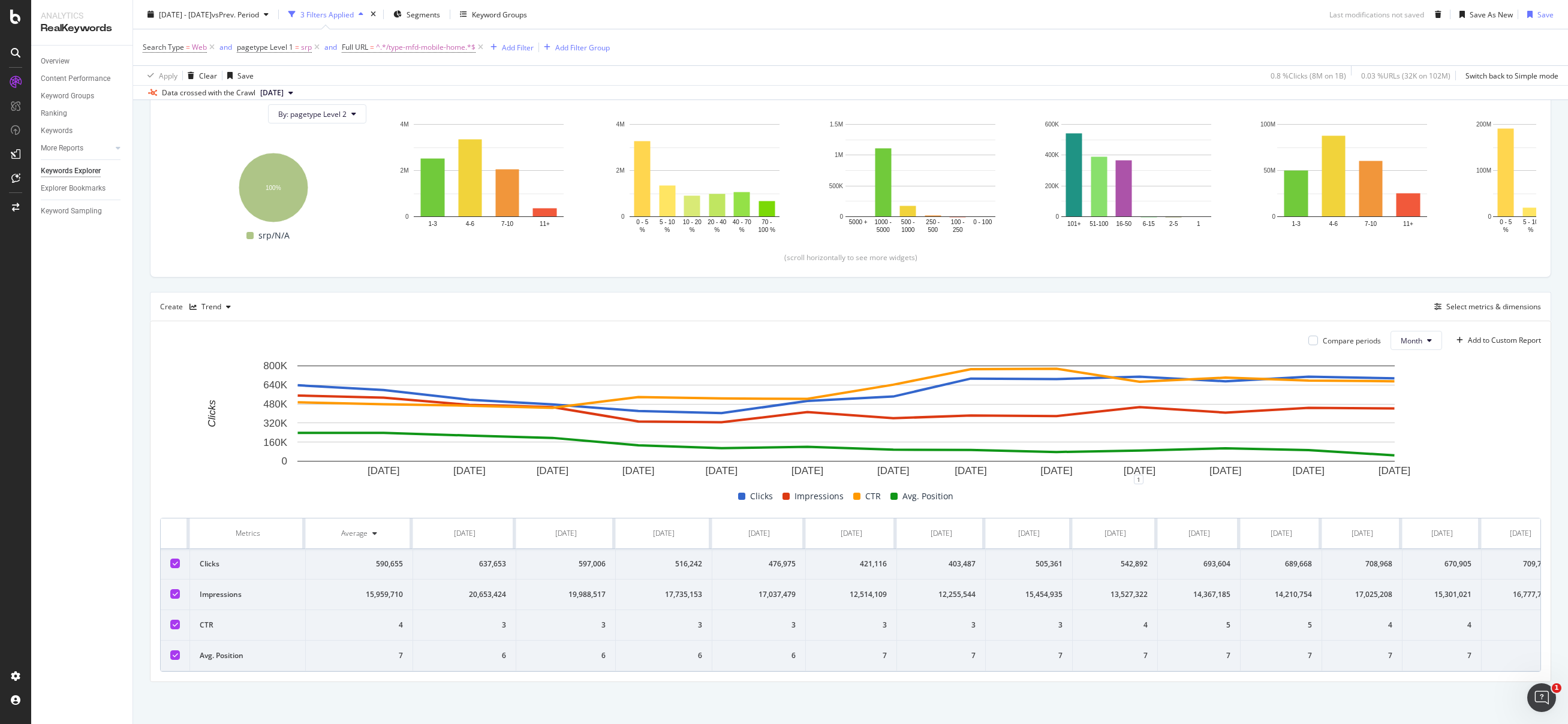
click at [1197, 14] on div "2024 Jul. 1st - 2025 Aug. 31st vs Prev. Period 3 Filters Applied Segments Keywo…" at bounding box center [851, 16] width 1435 height 24
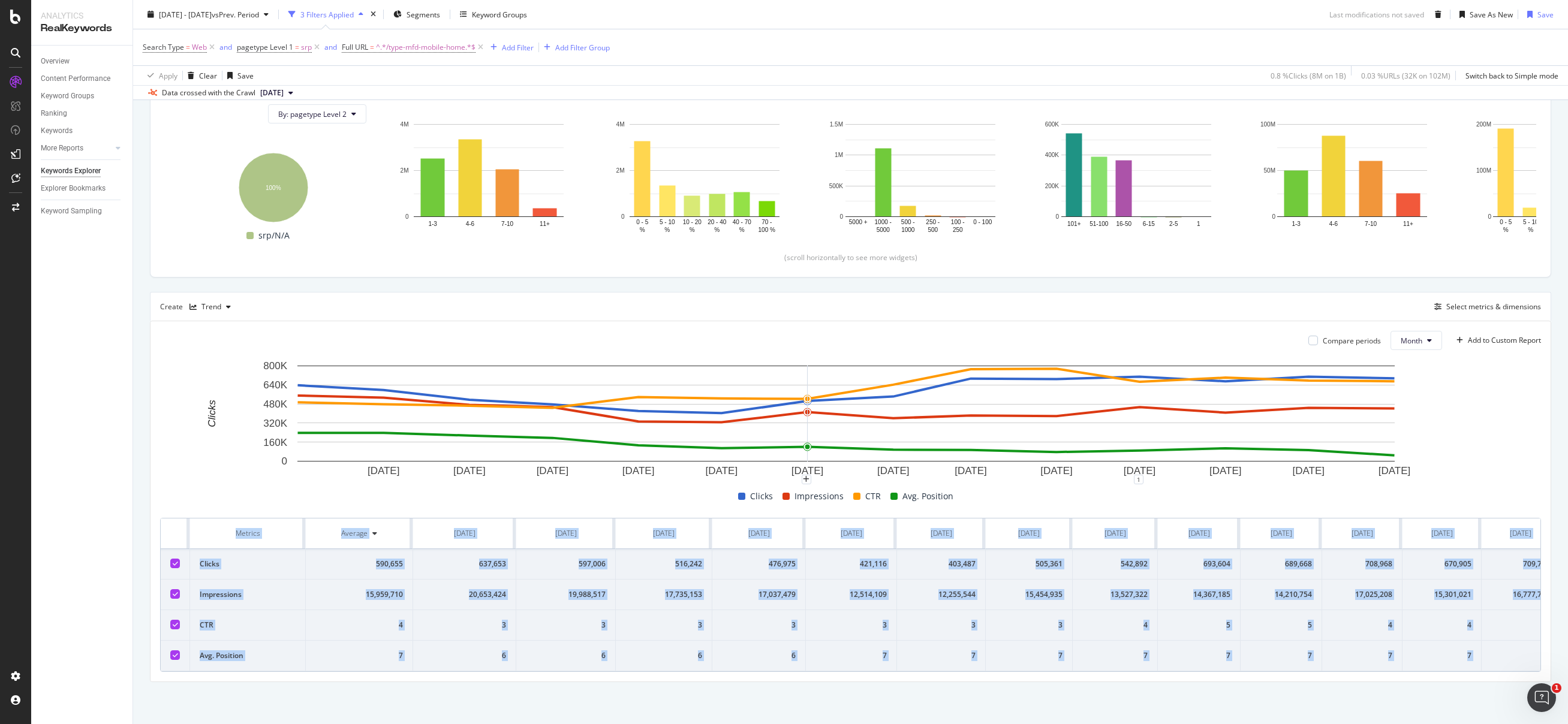
scroll to position [0, 106]
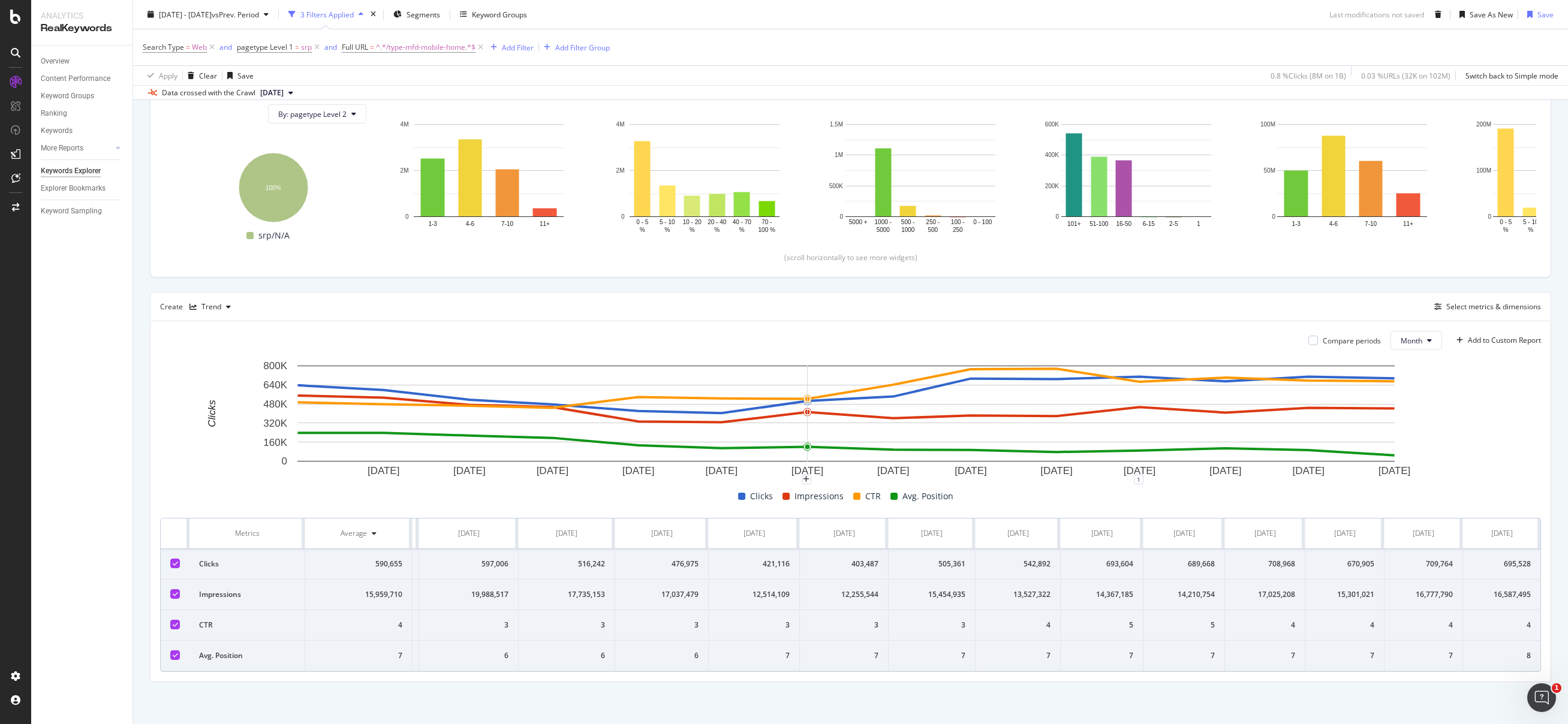
drag, startPoint x: 172, startPoint y: 516, endPoint x: 1597, endPoint y: 624, distance: 1429.1
click at [1567, 624] on html "Analytics RealKeywords Overview Content Performance Keyword Groups Ranking Keyw…" at bounding box center [784, 362] width 1568 height 724
copy thead
click at [1492, 388] on rect "A chart." at bounding box center [846, 419] width 1372 height 120
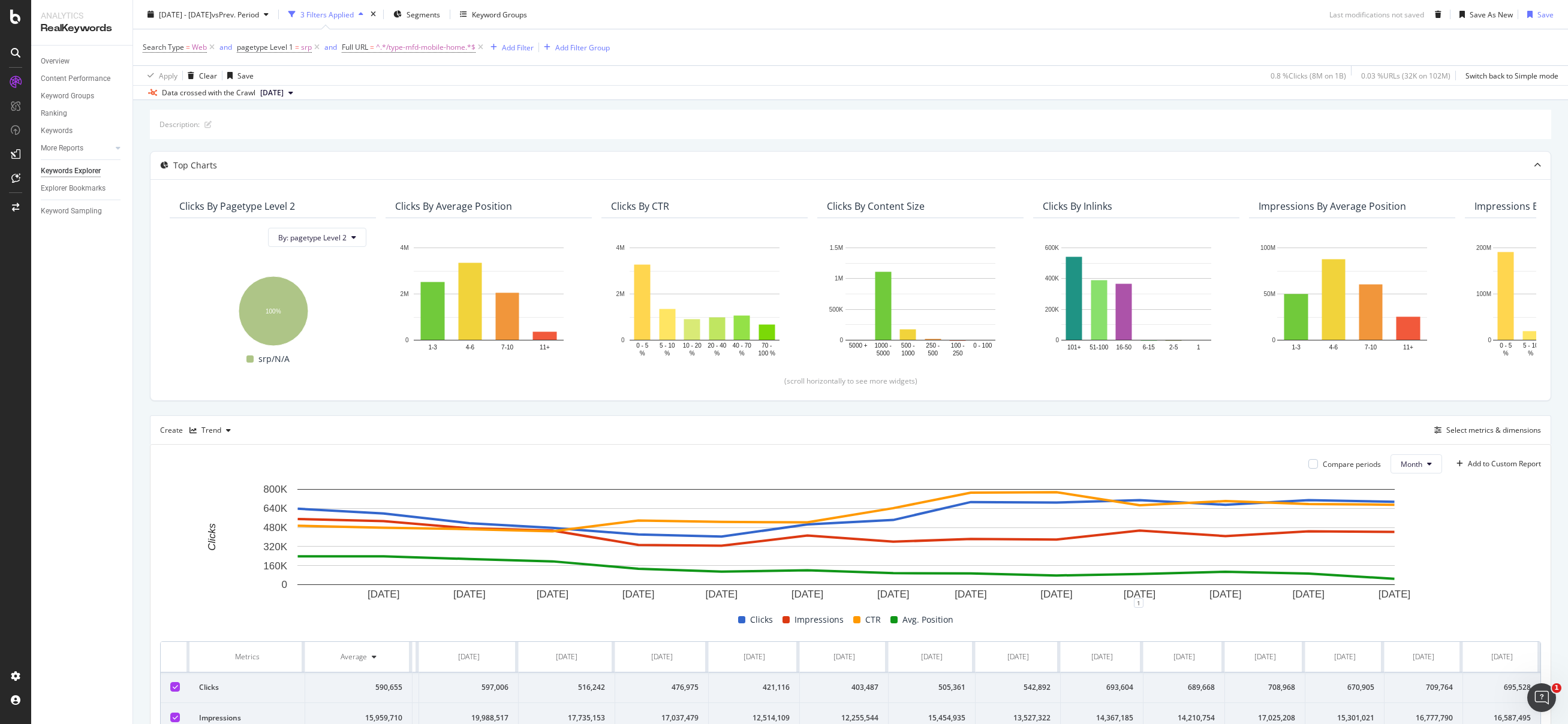
scroll to position [58, 0]
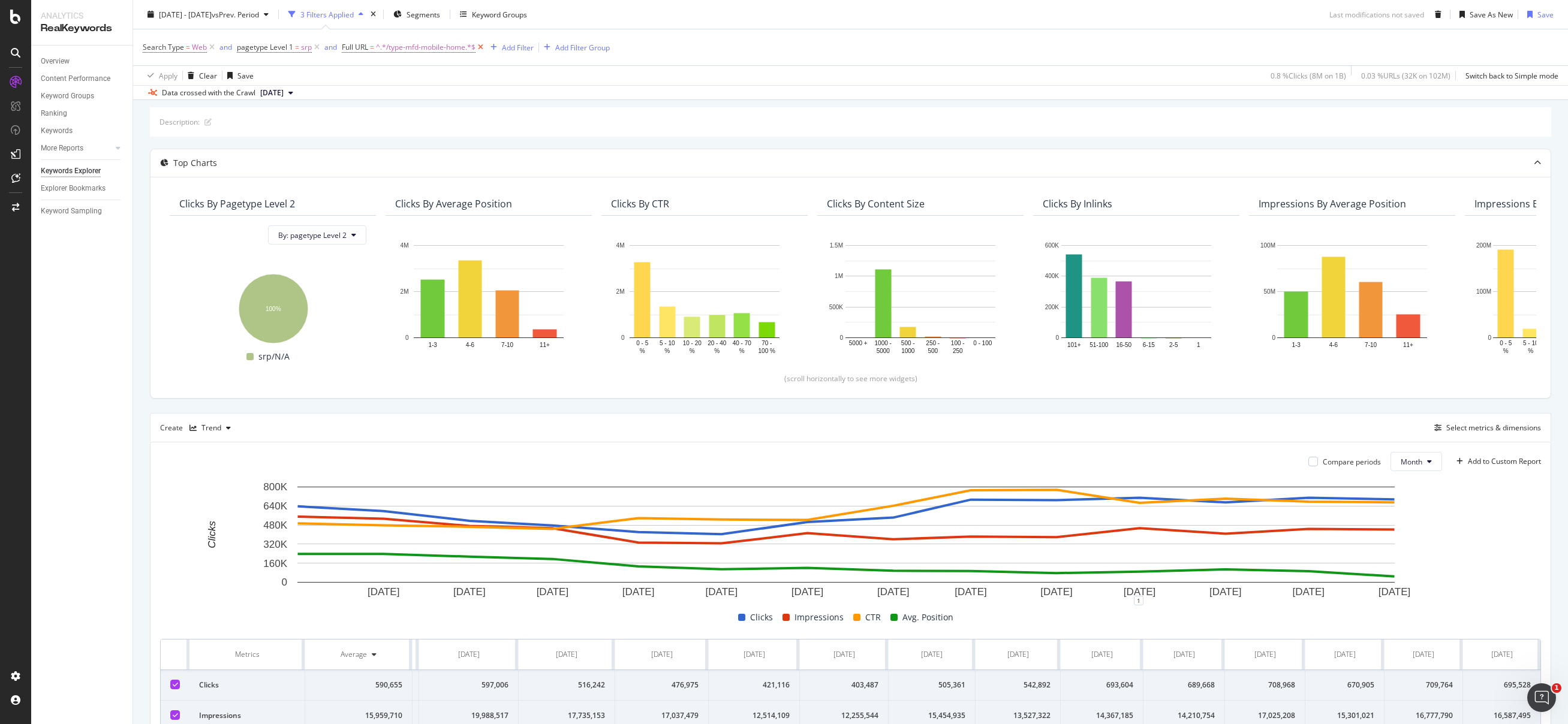
click at [482, 45] on icon at bounding box center [480, 47] width 10 height 12
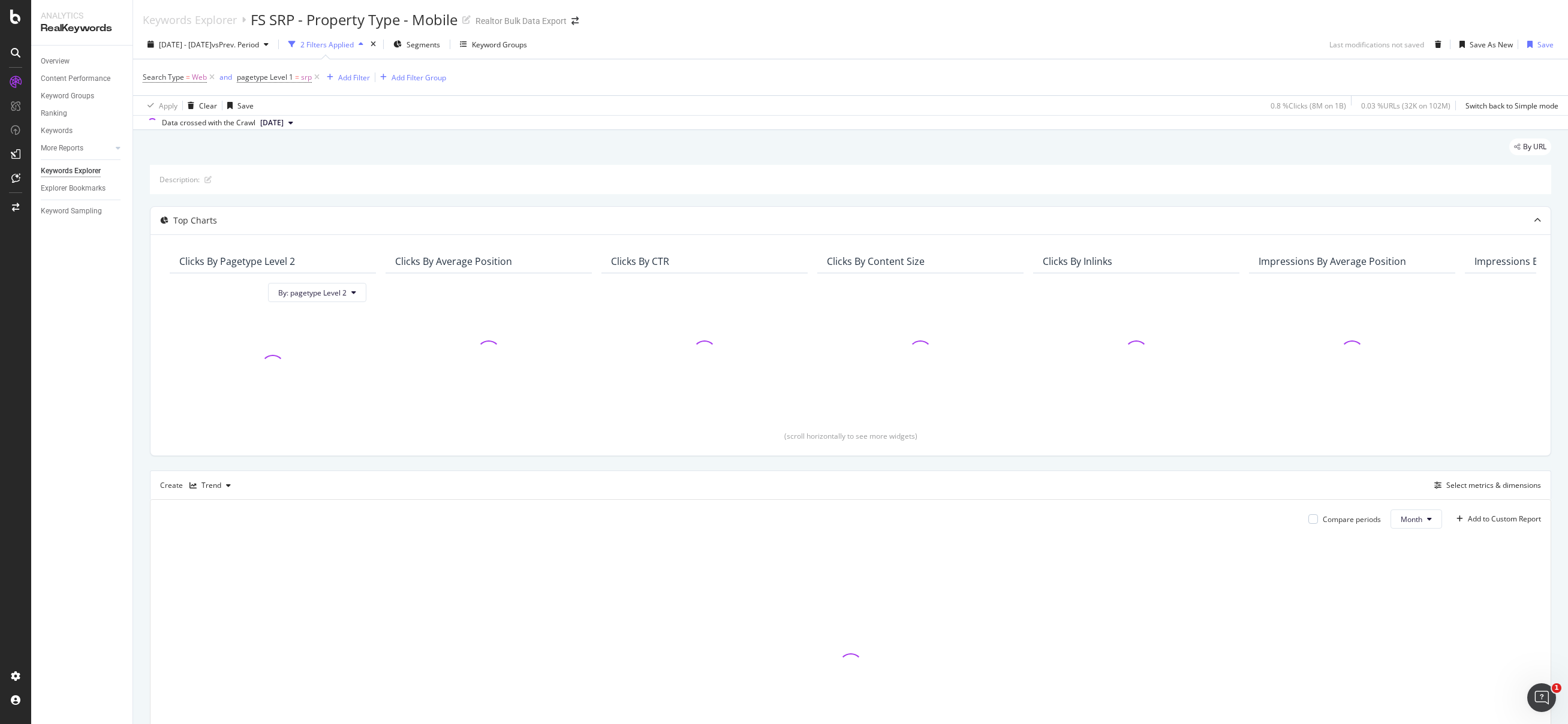
click at [998, 31] on div "2024 Jul. 1st - 2025 Aug. 31st vs Prev. Period 2 Filters Applied Segments Keywo…" at bounding box center [851, 79] width 1435 height 100
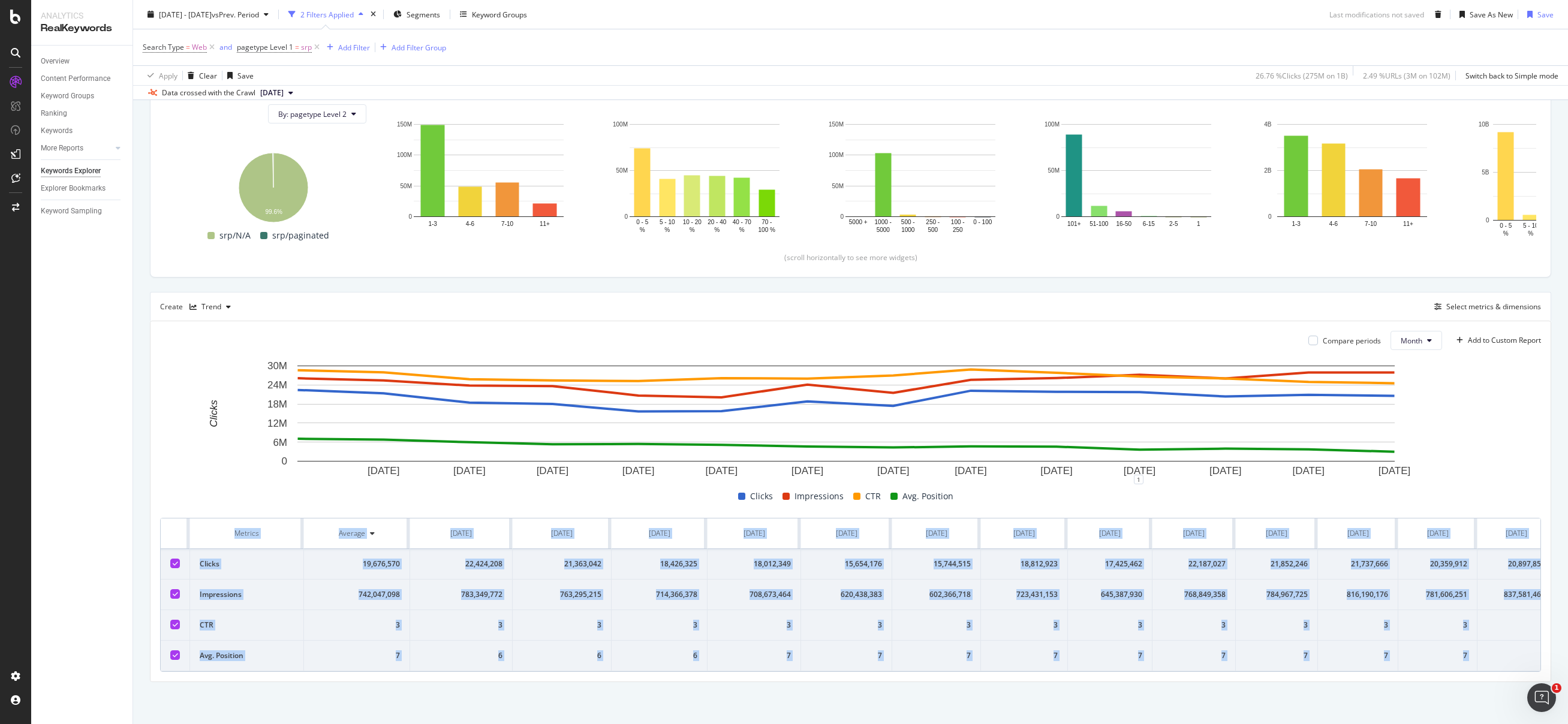
scroll to position [0, 101]
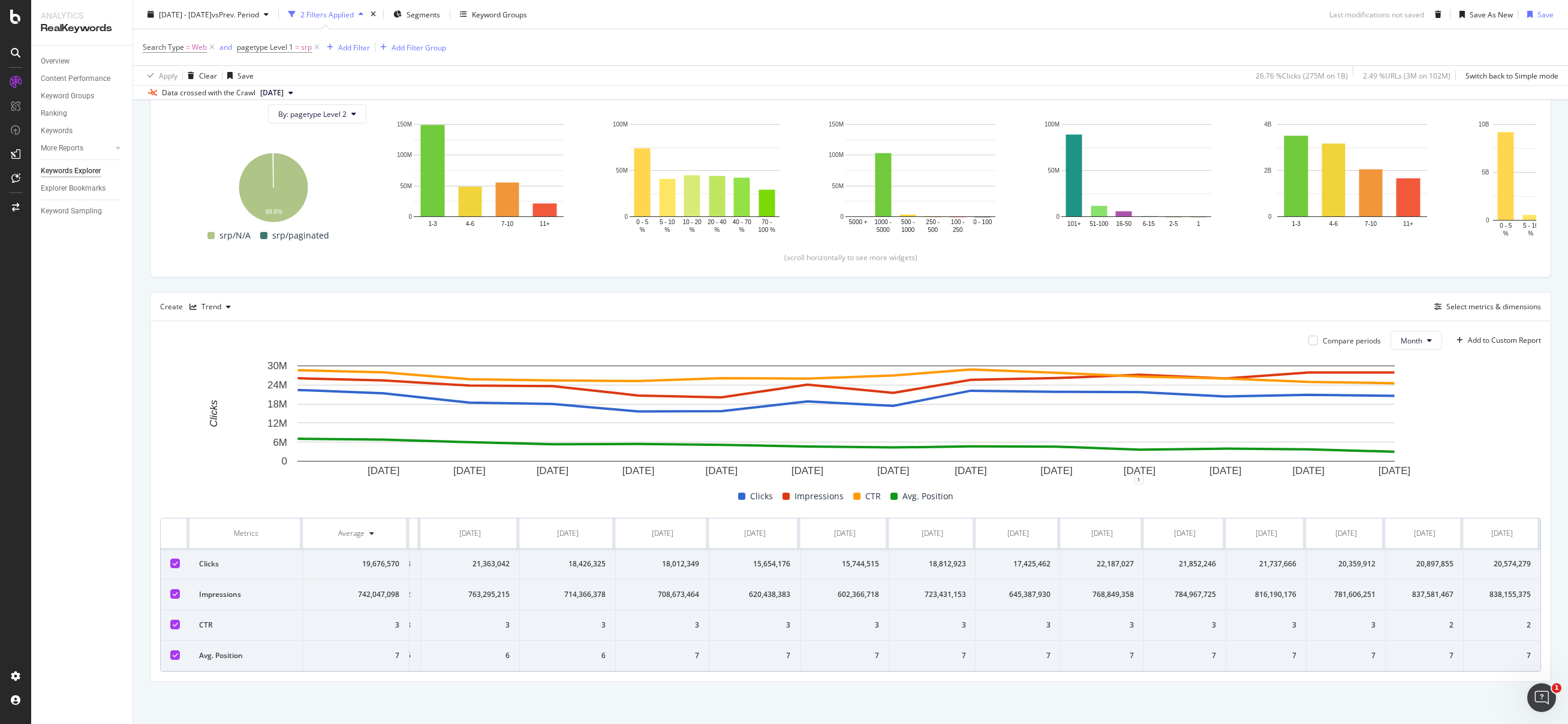
drag, startPoint x: 165, startPoint y: 520, endPoint x: 1592, endPoint y: 662, distance: 1434.0
click at [1567, 662] on html "Analytics RealKeywords Overview Content Performance Keyword Groups Ranking Keyw…" at bounding box center [784, 362] width 1568 height 724
copy thead
click at [366, 49] on div "Add Filter" at bounding box center [354, 47] width 32 height 10
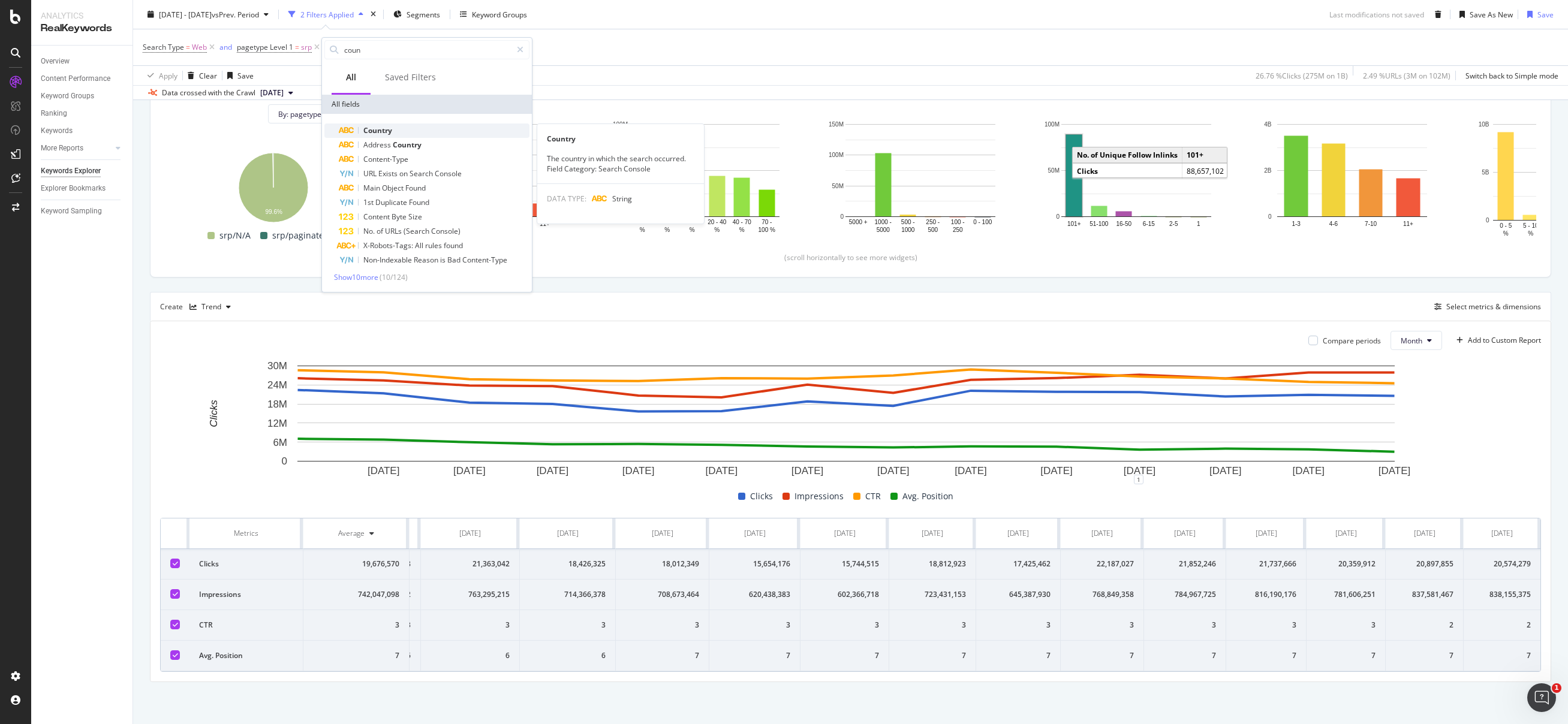
type input "coun"
click at [415, 127] on div "Country" at bounding box center [434, 130] width 191 height 14
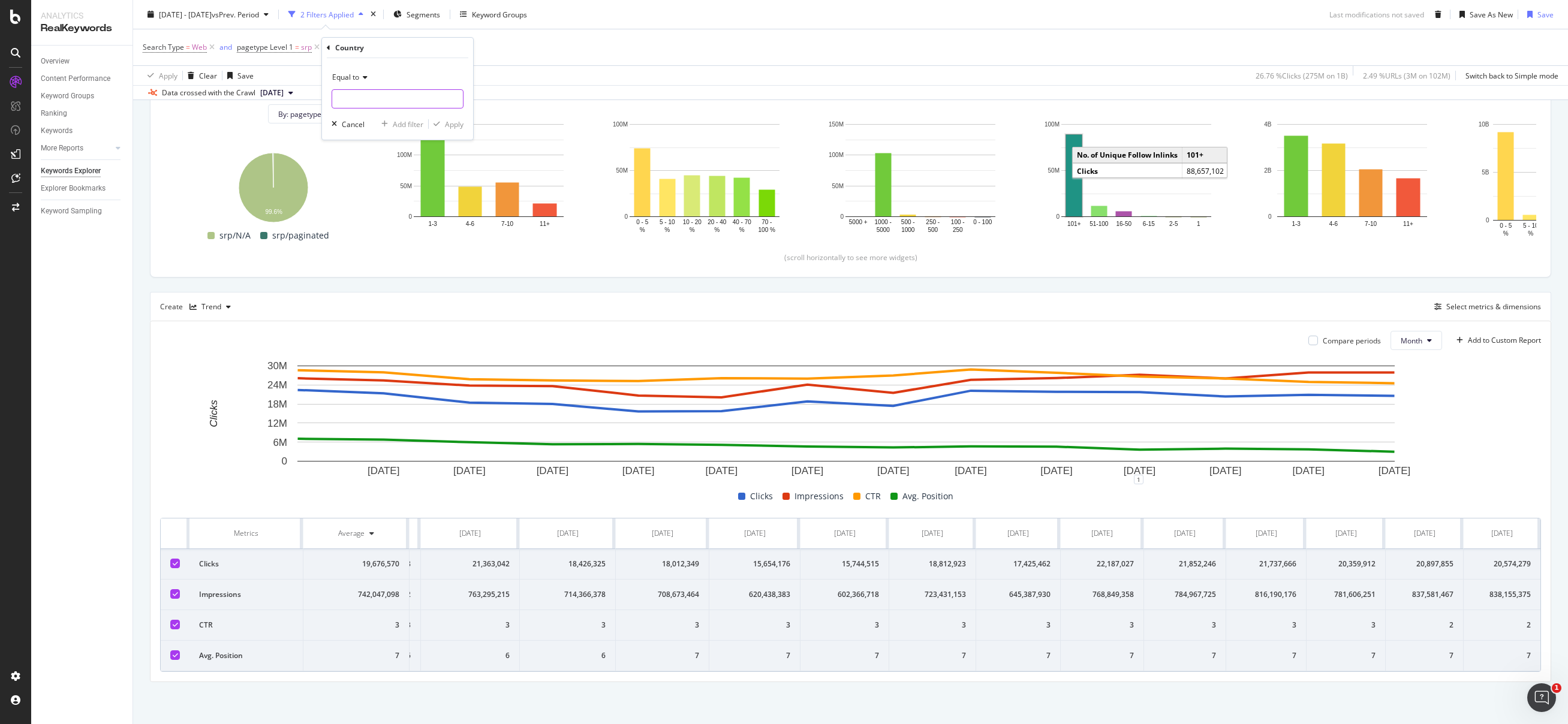
click at [397, 99] on input "text" at bounding box center [397, 99] width 130 height 19
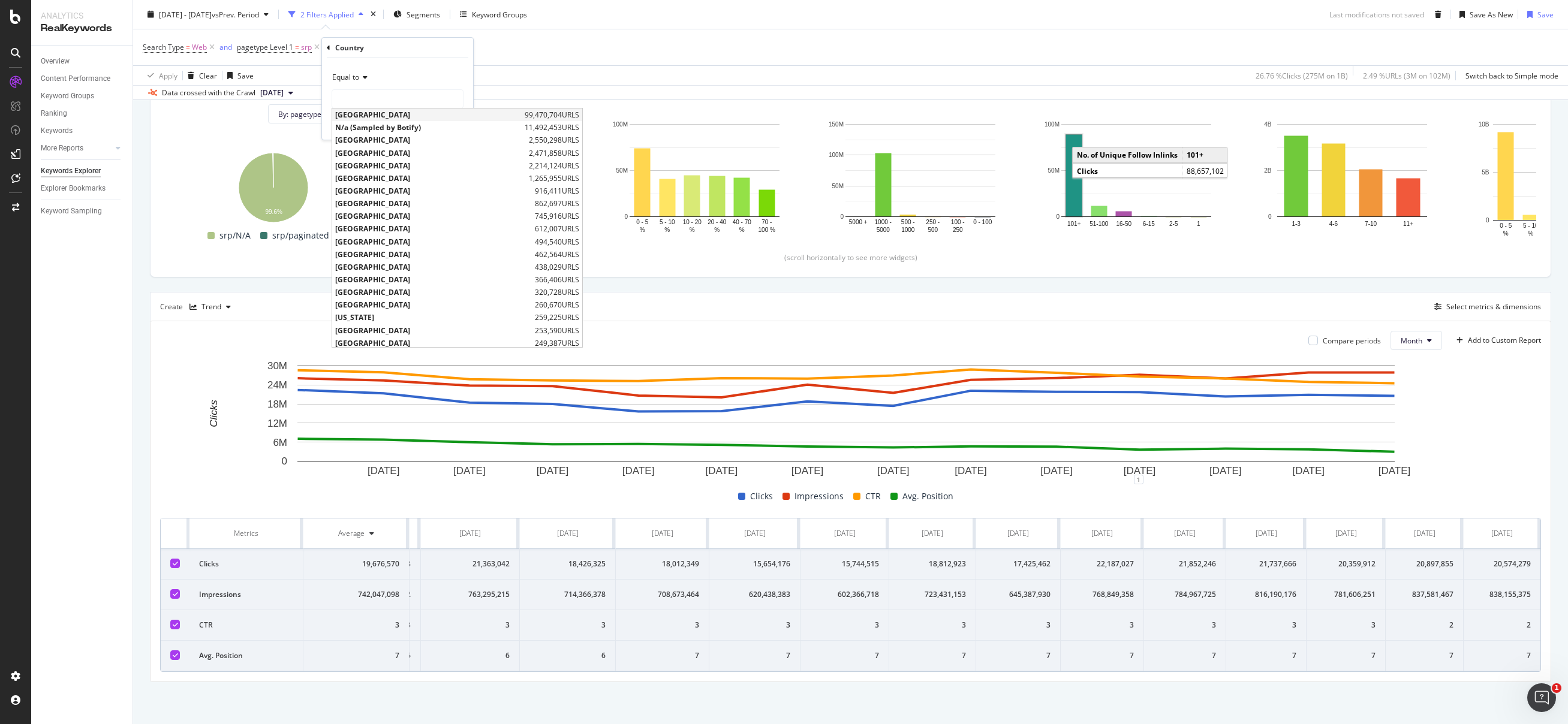
click at [525, 118] on span "99,470,704 URLS" at bounding box center [552, 115] width 55 height 10
type input "United States of America"
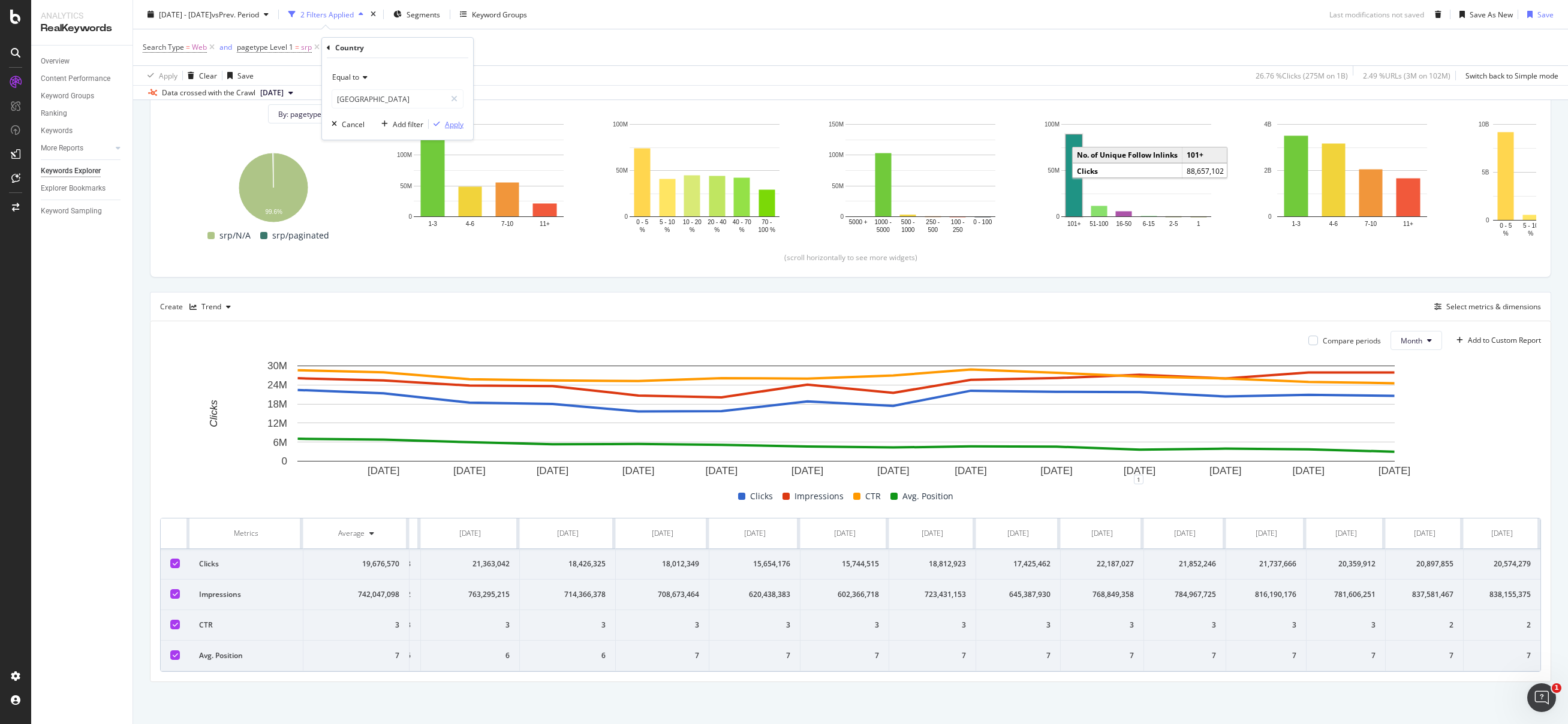
click at [446, 123] on div "Apply" at bounding box center [454, 124] width 19 height 10
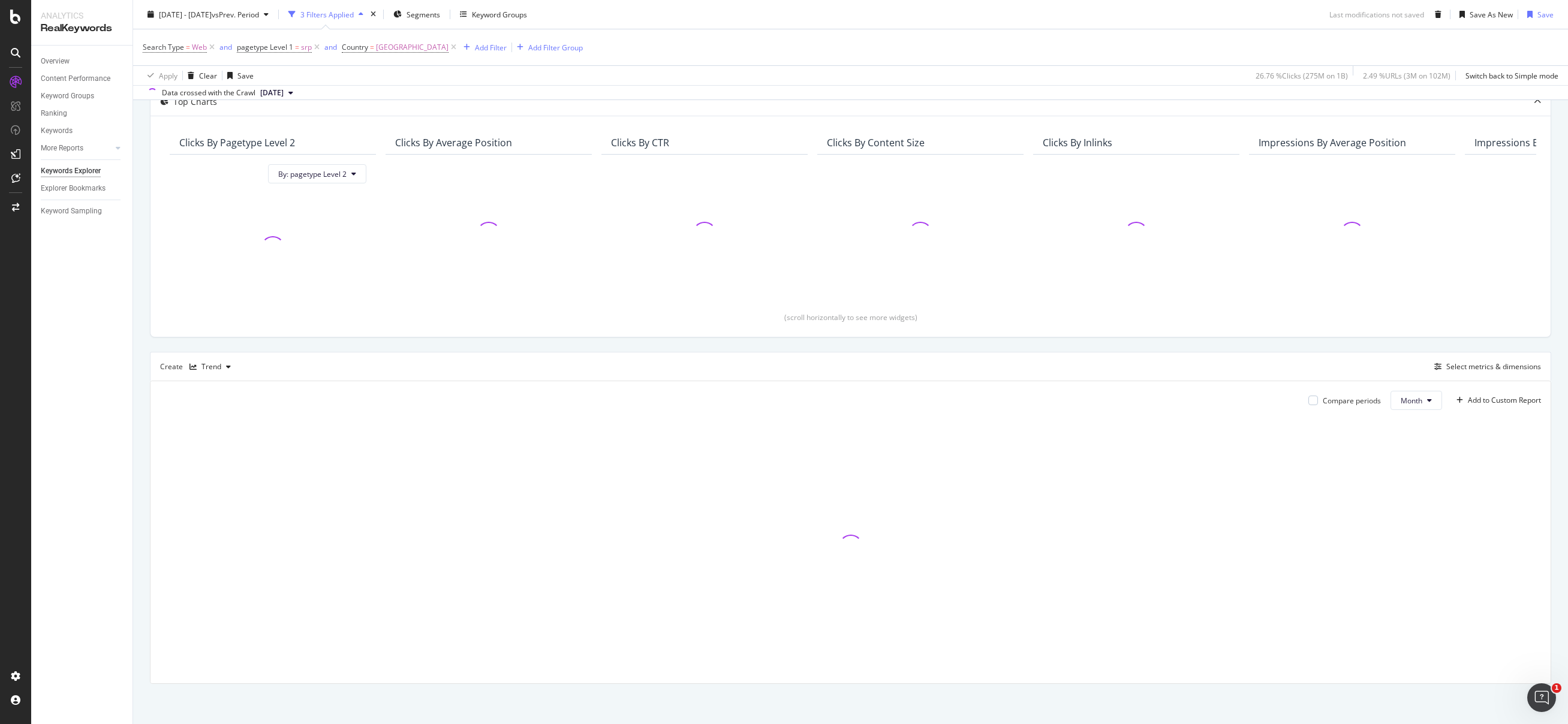
scroll to position [118, 0]
click at [1262, 19] on div "2024 Jul. 1st - 2025 Aug. 31st vs Prev. Period 3 Filters Applied Segments Keywo…" at bounding box center [851, 16] width 1435 height 24
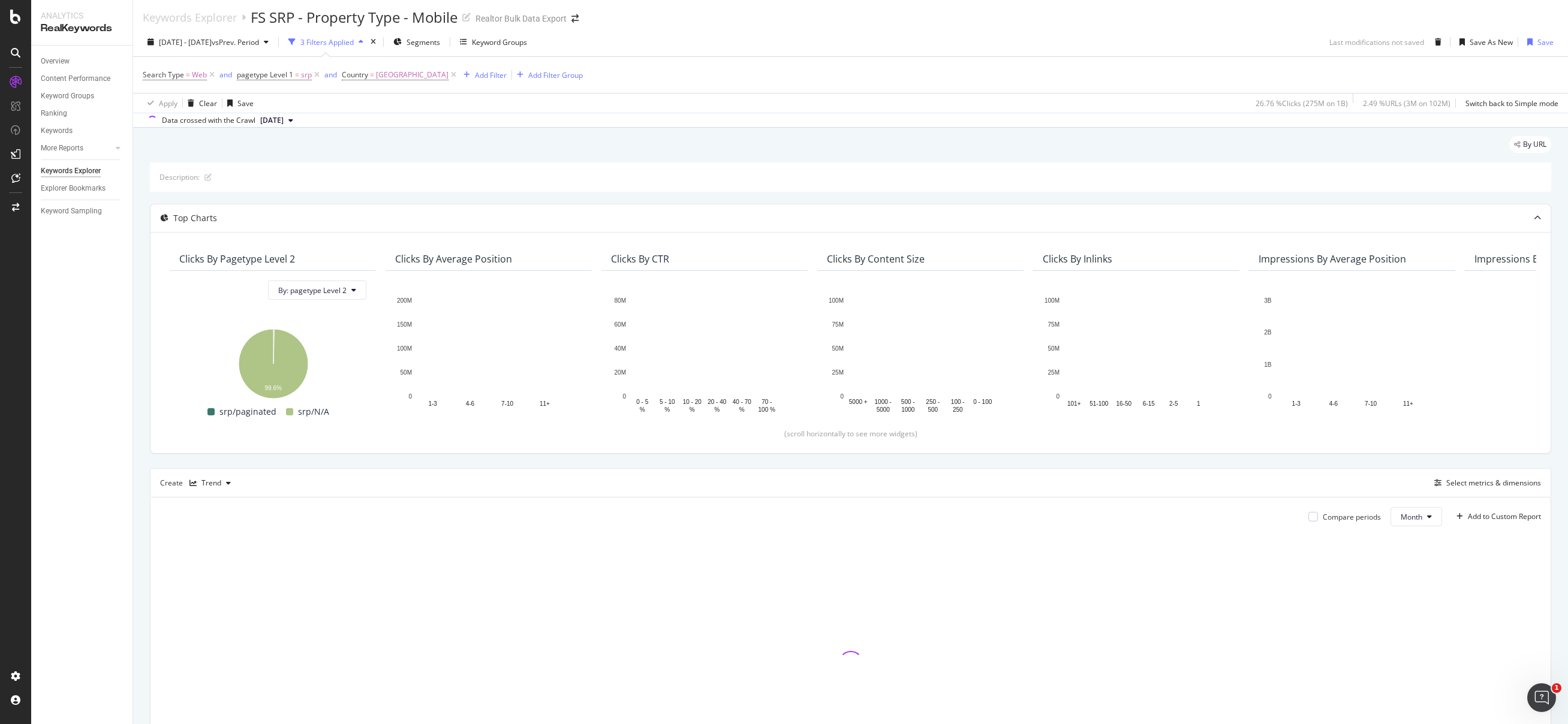
scroll to position [4, 0]
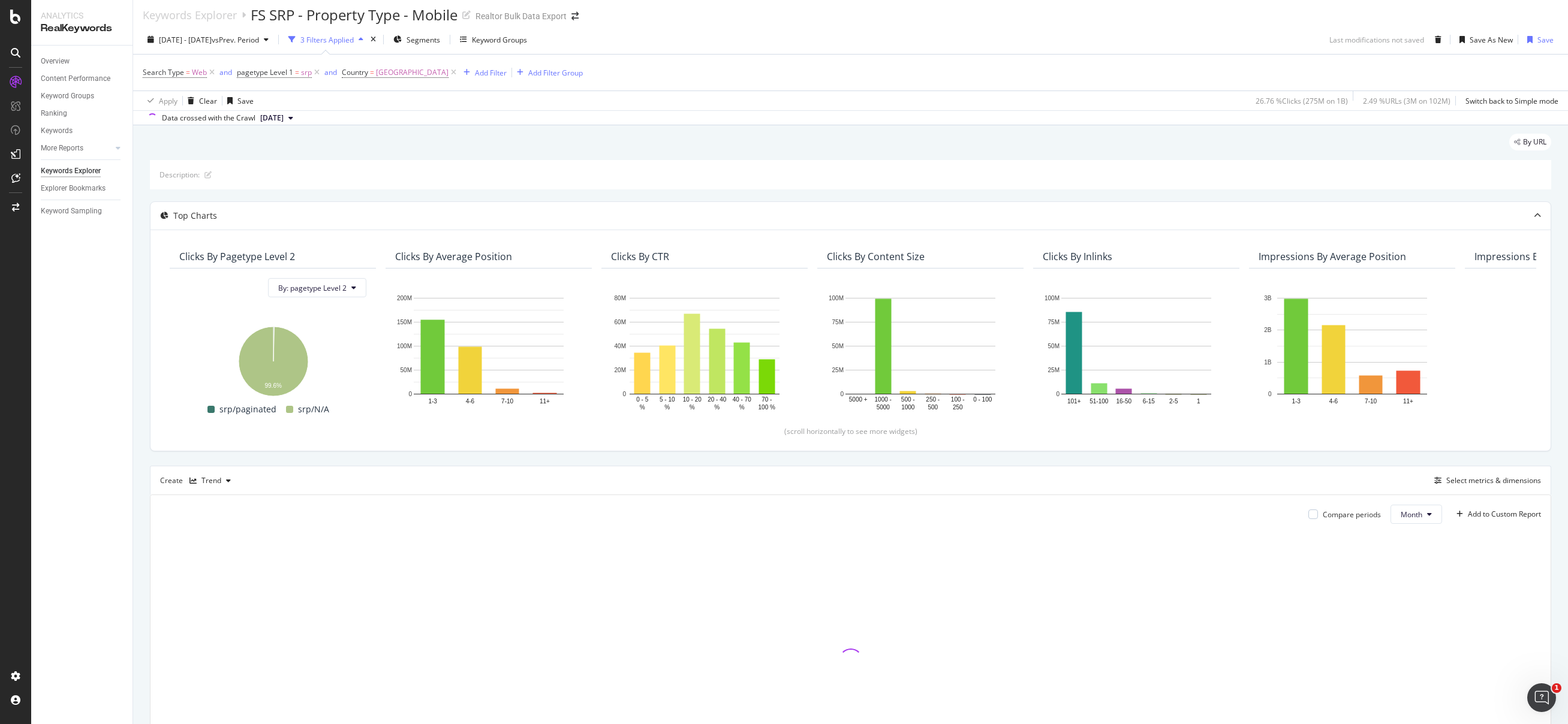
click at [940, 42] on div "2024 Jul. 1st - 2025 Aug. 31st vs Prev. Period 3 Filters Applied Segments Keywo…" at bounding box center [851, 41] width 1435 height 24
click at [1271, 34] on div "2024 Jul. 1st - 2025 Aug. 31st vs Prev. Period 3 Filters Applied Segments Keywo…" at bounding box center [851, 41] width 1435 height 24
click at [1213, 39] on div "2024 Jul. 1st - 2025 Aug. 31st vs Prev. Period 3 Filters Applied Segments Keywo…" at bounding box center [851, 41] width 1435 height 24
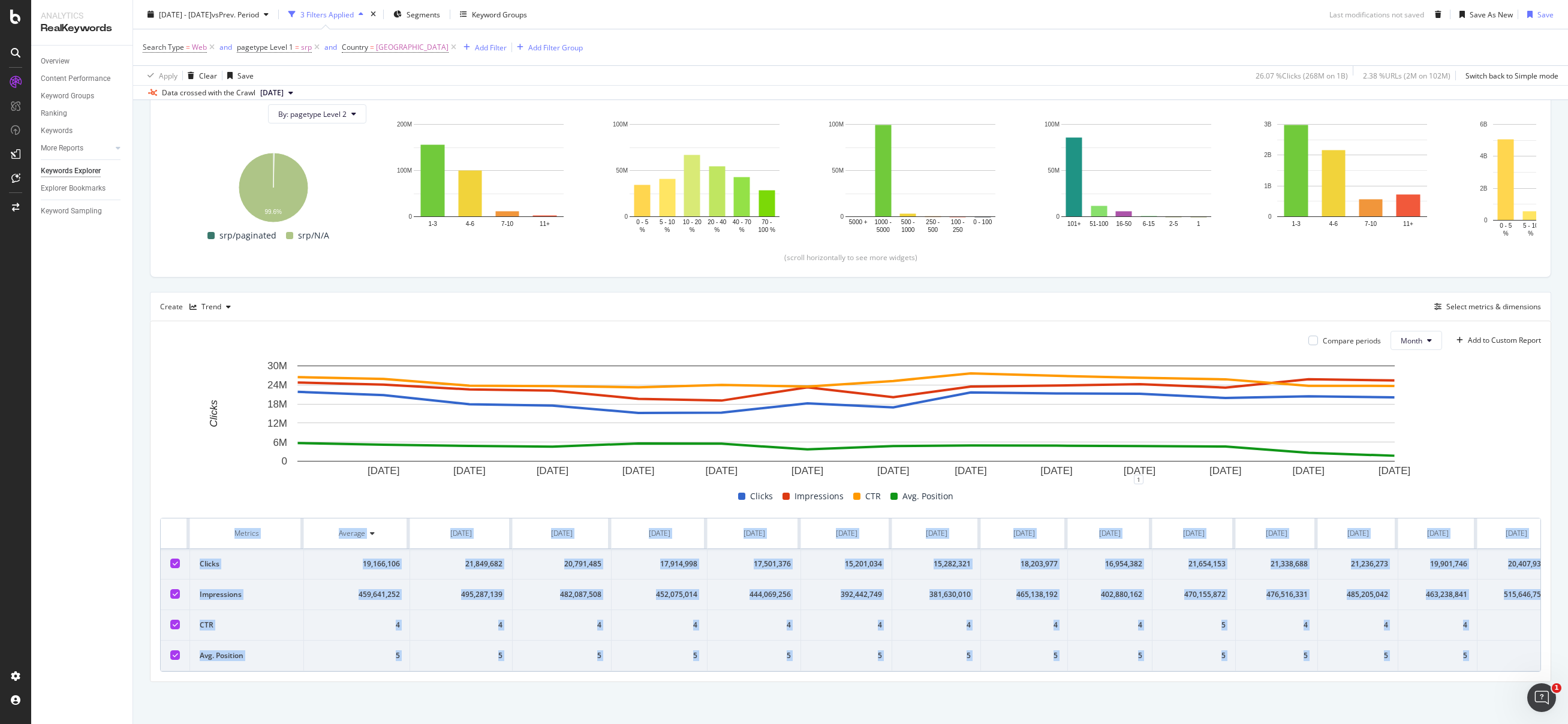
scroll to position [0, 101]
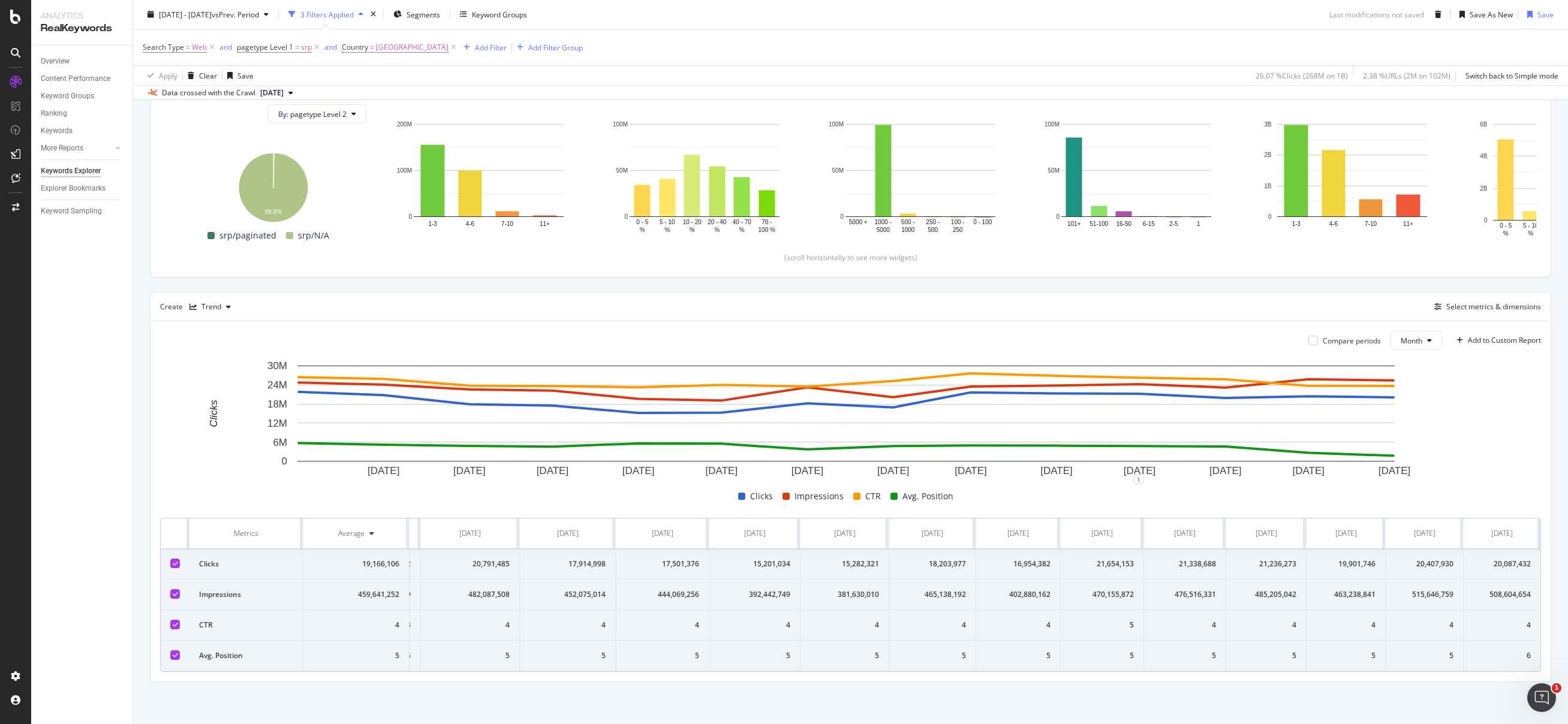
drag, startPoint x: 171, startPoint y: 517, endPoint x: 1565, endPoint y: 650, distance: 1400.3
click at [1565, 650] on div "Keywords Explorer FS SRP - Property Type - Mobile Realtor Bulk Data Export 2024…" at bounding box center [851, 362] width 1435 height 724
copy thead
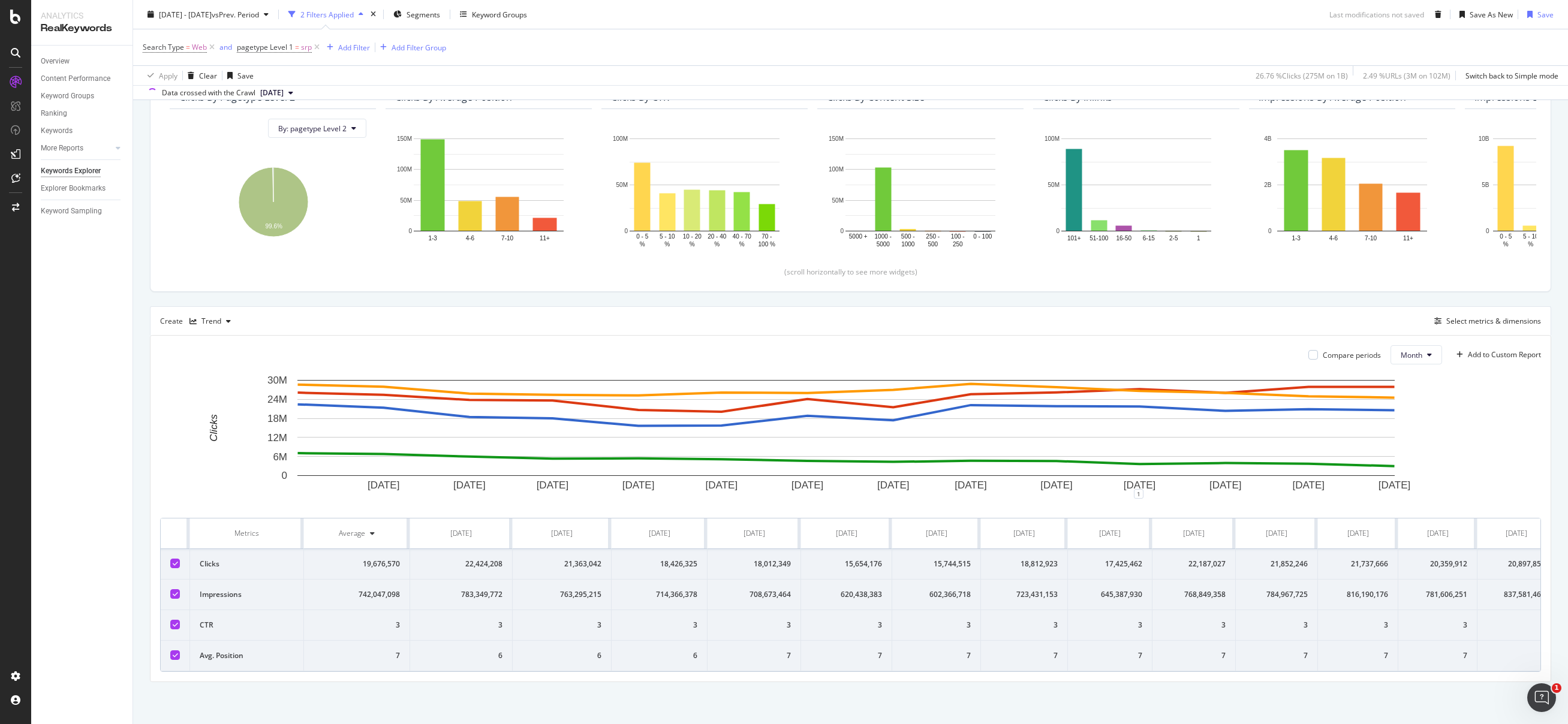
scroll to position [187, 0]
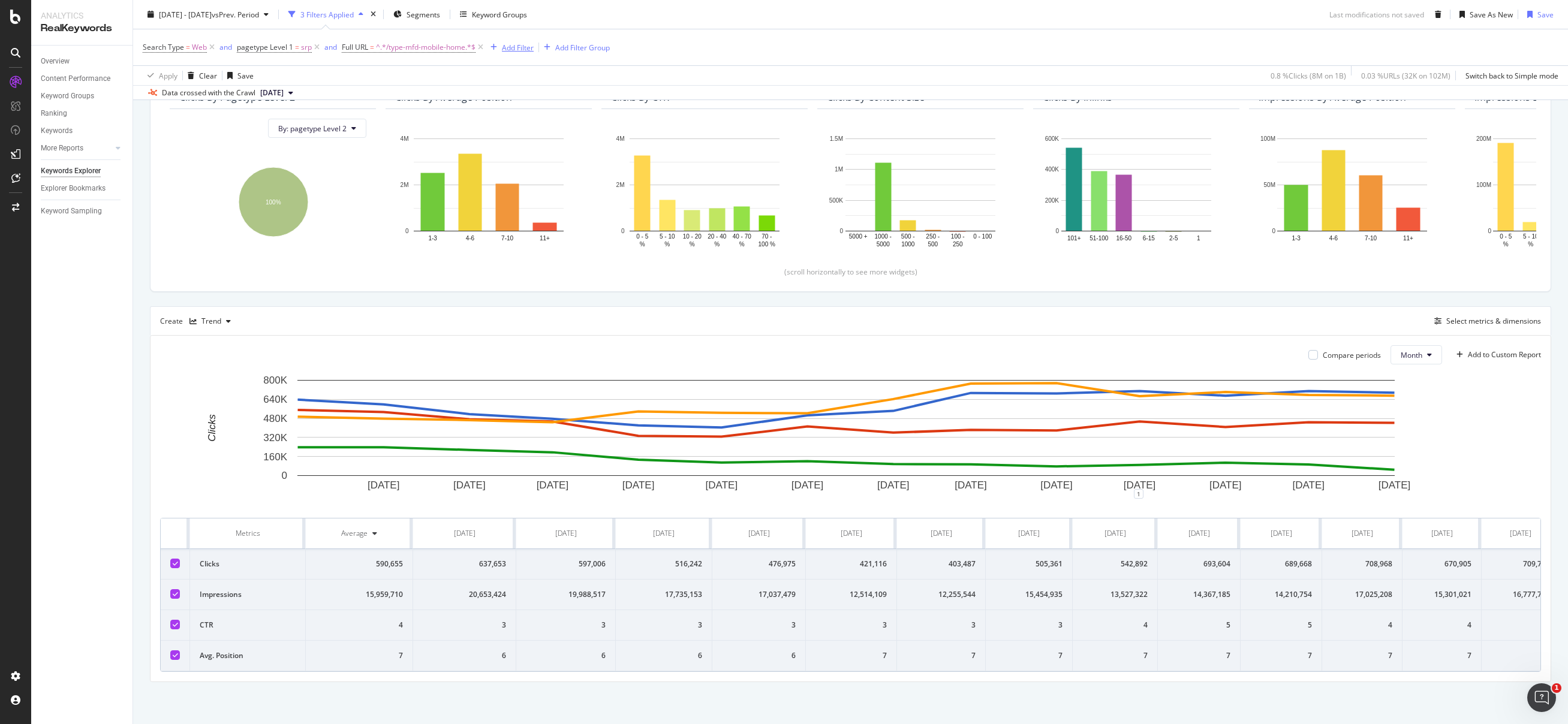
click at [505, 49] on div "Add Filter" at bounding box center [517, 47] width 32 height 10
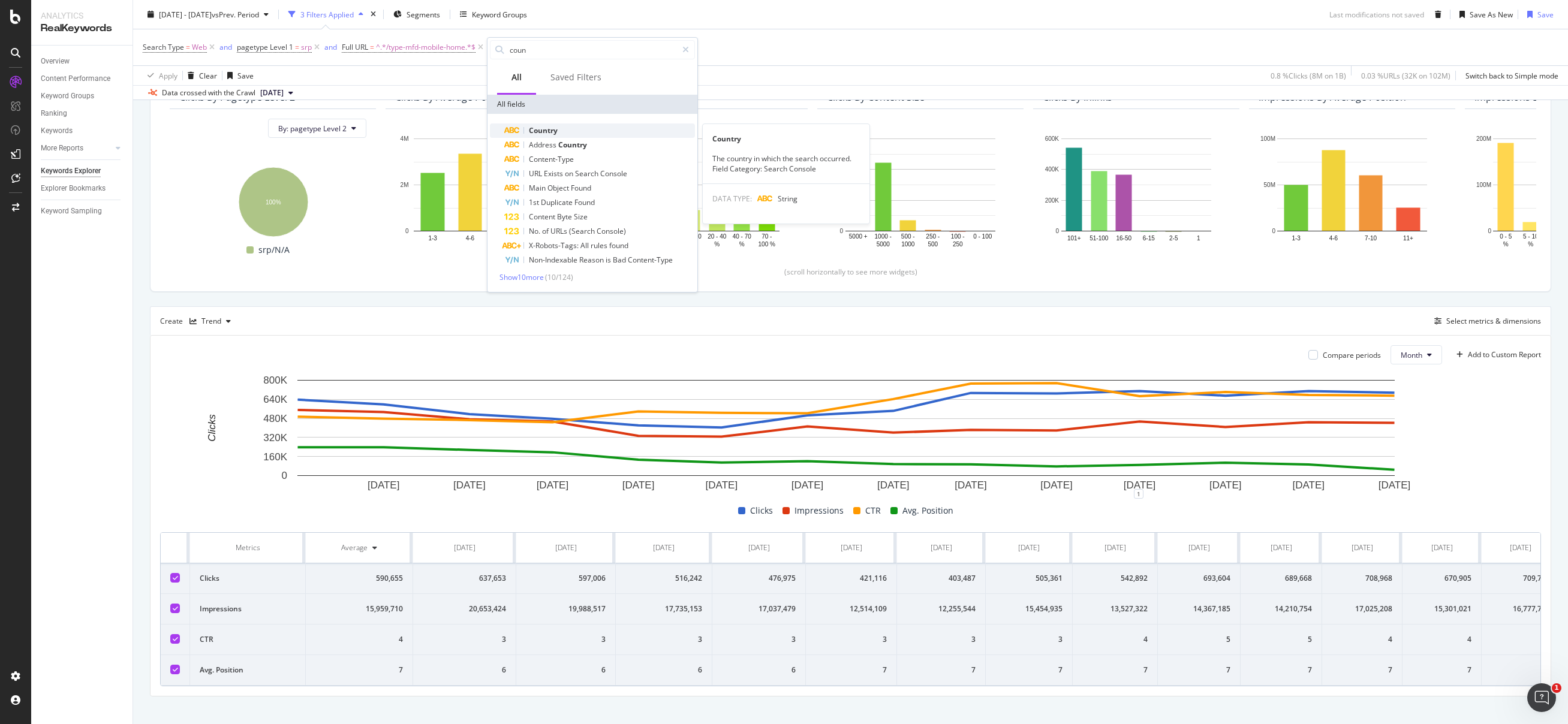
click at [541, 132] on span "Country" at bounding box center [543, 130] width 29 height 10
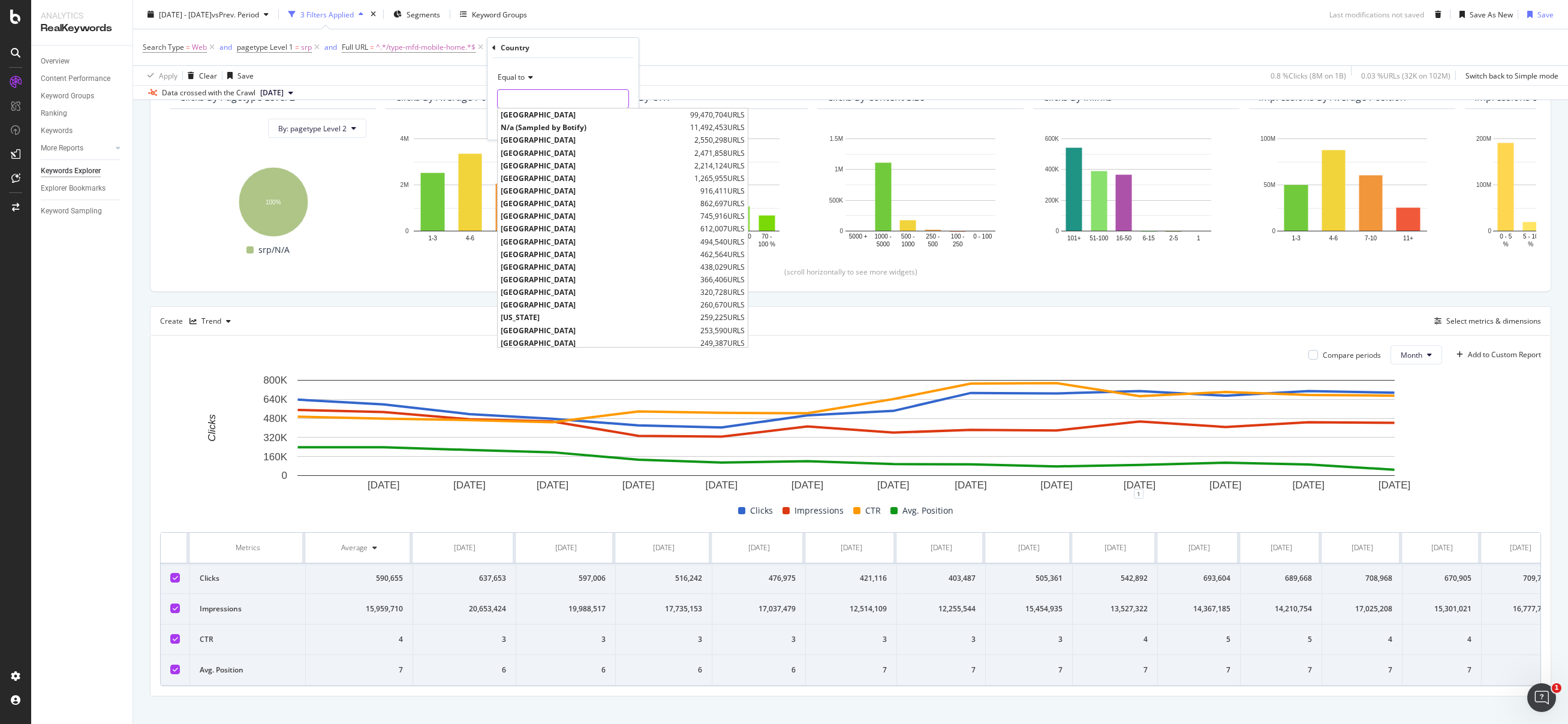
click at [526, 101] on input "text" at bounding box center [563, 99] width 130 height 19
click at [537, 112] on span "United States of America" at bounding box center [594, 115] width 187 height 10
type input "United States of America"
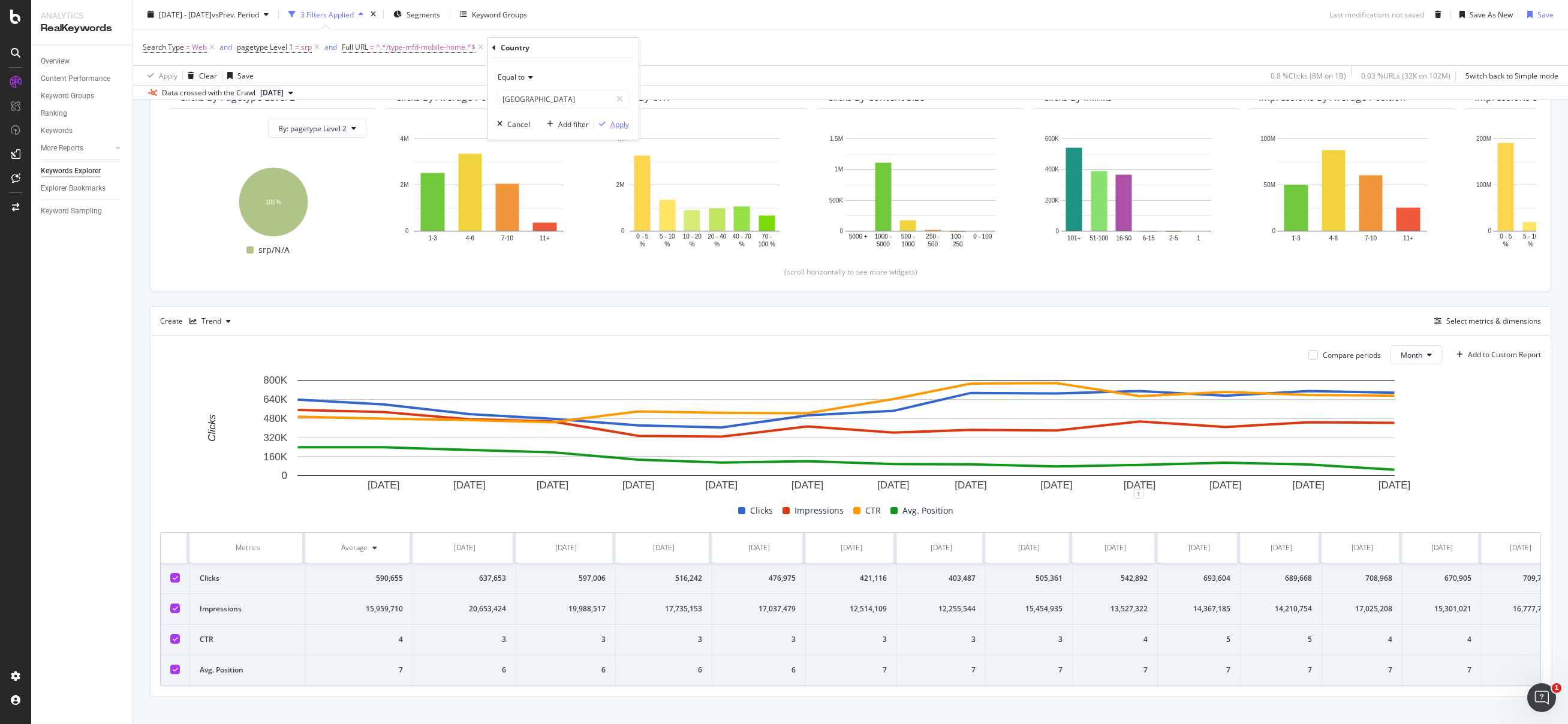
click at [612, 122] on div "Apply" at bounding box center [619, 124] width 19 height 10
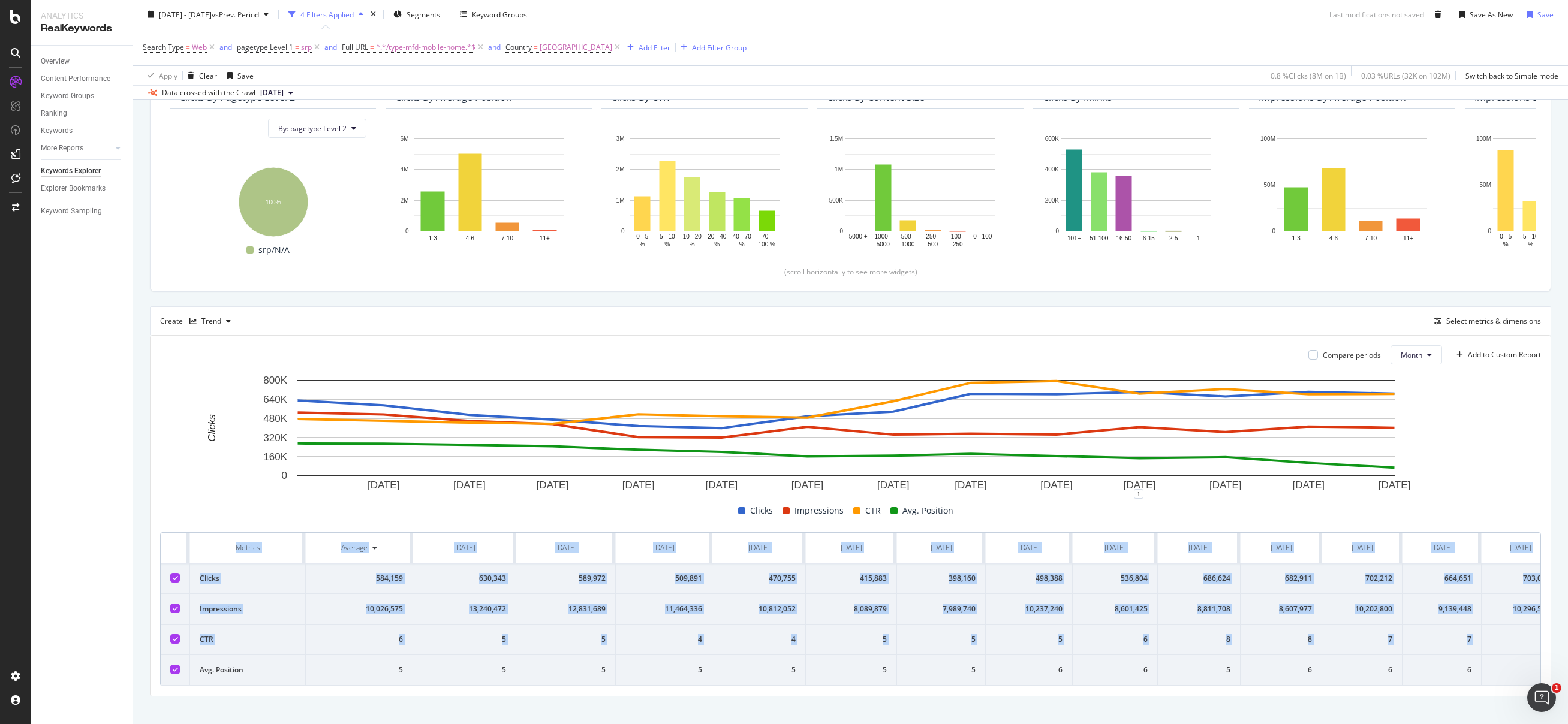
scroll to position [0, 106]
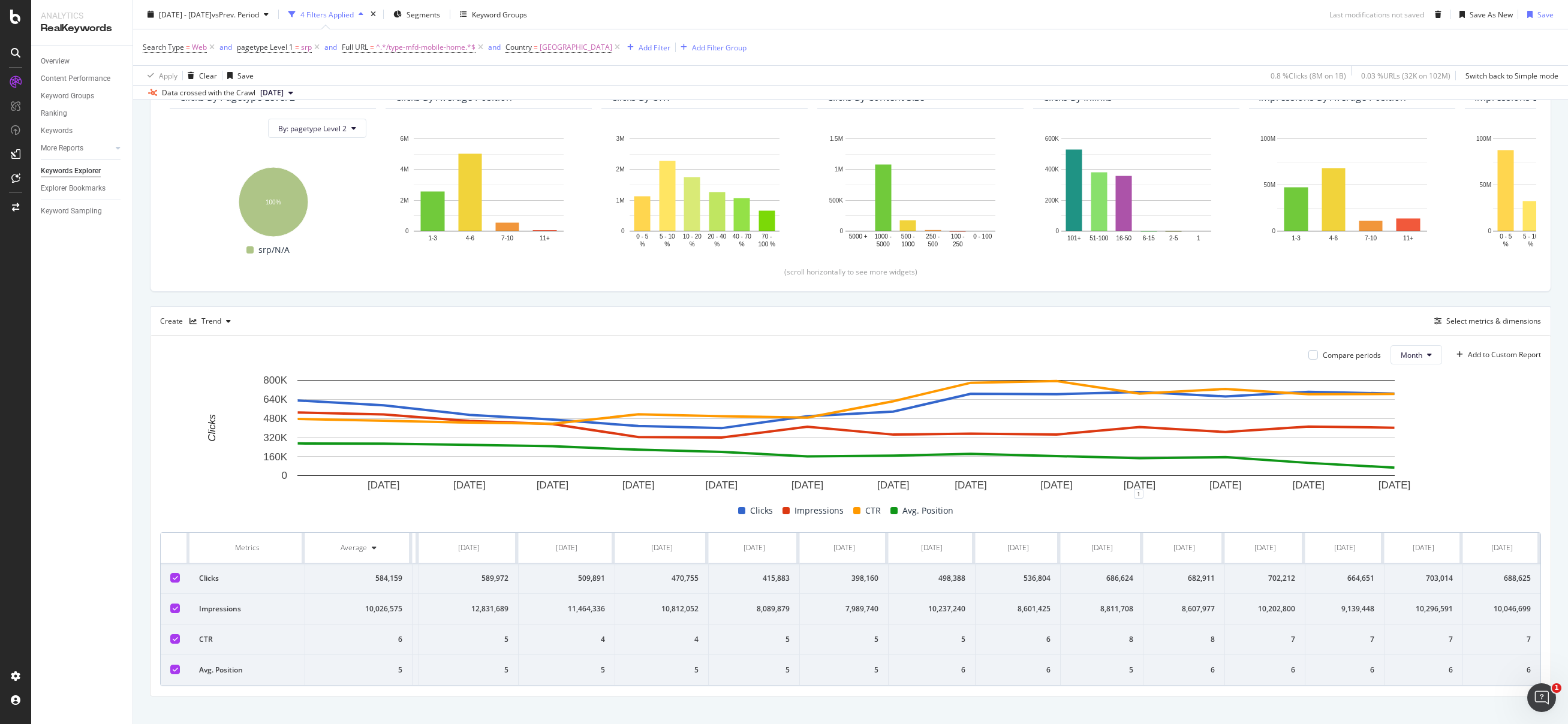
drag, startPoint x: 174, startPoint y: 540, endPoint x: 1549, endPoint y: 646, distance: 1379.1
click at [1549, 646] on div "By URL Description: Top Charts Clicks By pagetype Level 2 By: pagetype Level 2 …" at bounding box center [851, 352] width 1435 height 773
copy thead
click at [439, 44] on span "^.*/type-mfd-mobile-home.*$" at bounding box center [426, 47] width 99 height 17
click at [417, 93] on input "/type-mfd-mobile-home" at bounding box center [408, 97] width 113 height 19
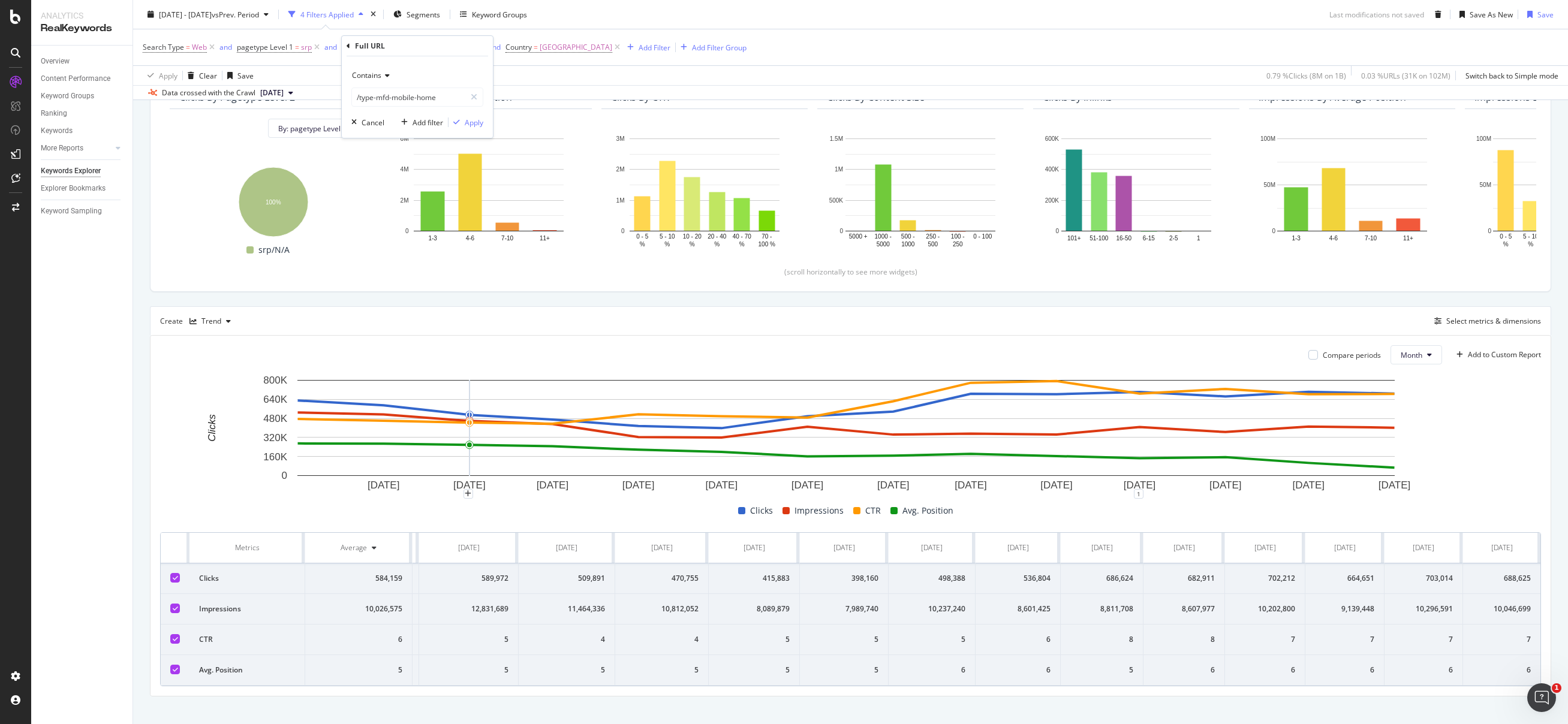
click at [732, 14] on div "2024 Jul. 1st - 2025 Aug. 31st vs Prev. Period 4 Filters Applied Segments Keywo…" at bounding box center [851, 16] width 1435 height 24
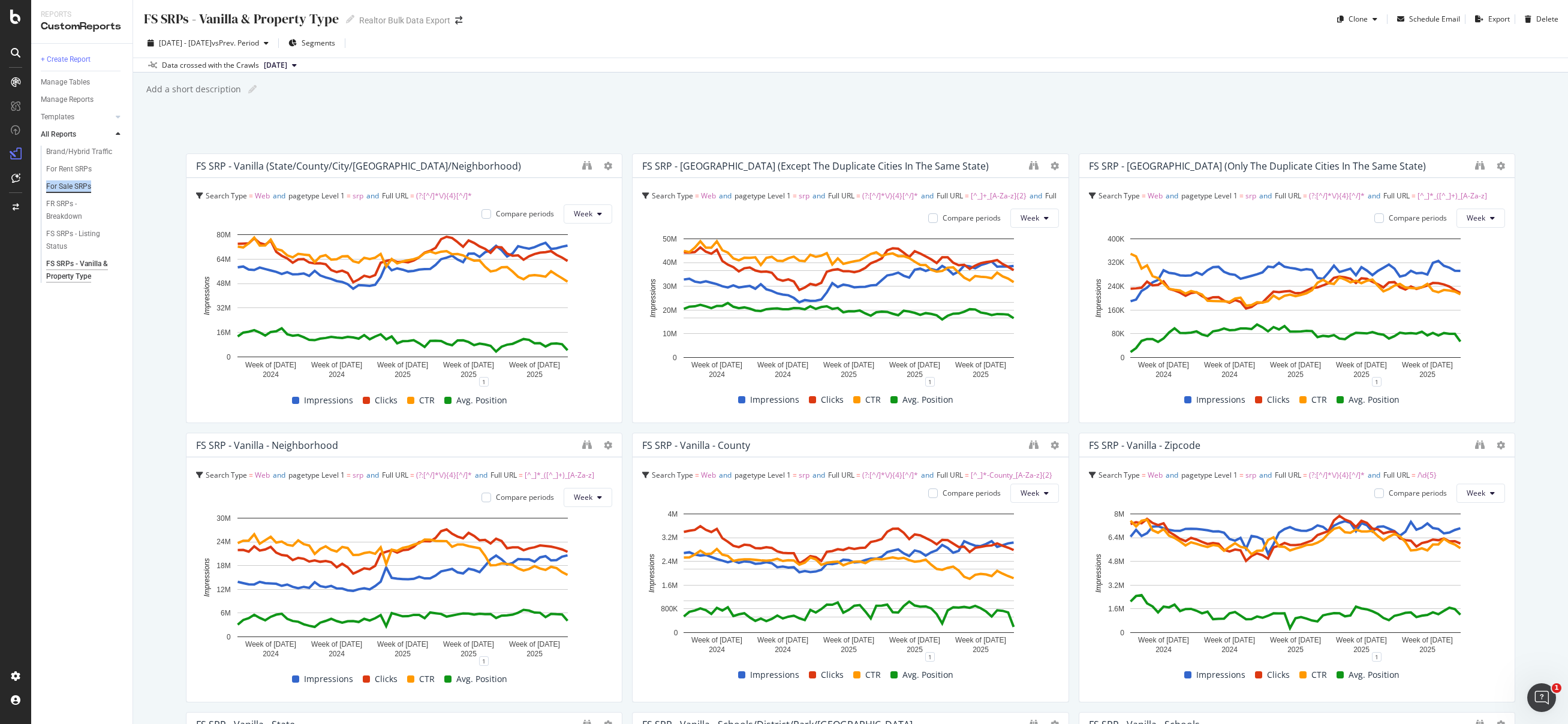
click at [67, 186] on div "For Sale SRPs" at bounding box center [68, 186] width 45 height 13
